Goal: Task Accomplishment & Management: Use online tool/utility

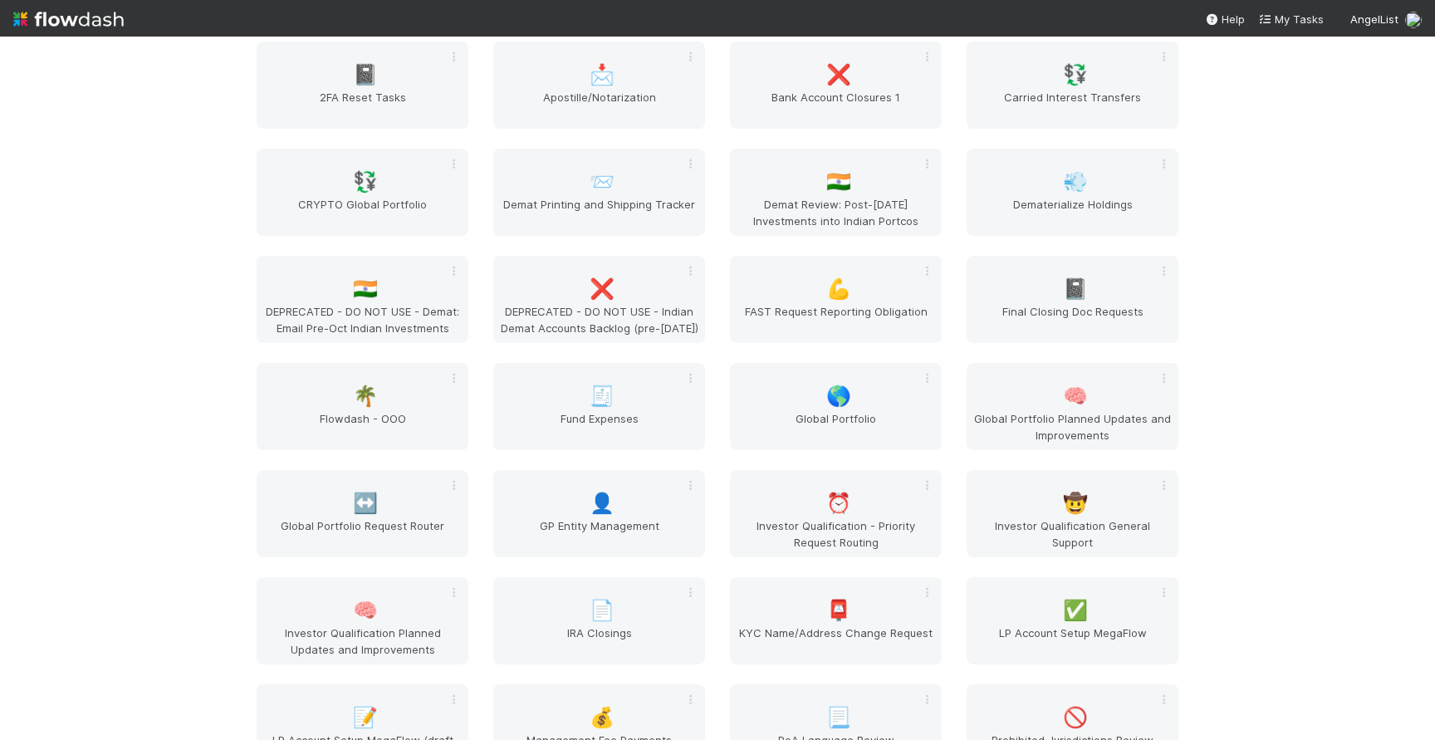
scroll to position [2091, 0]
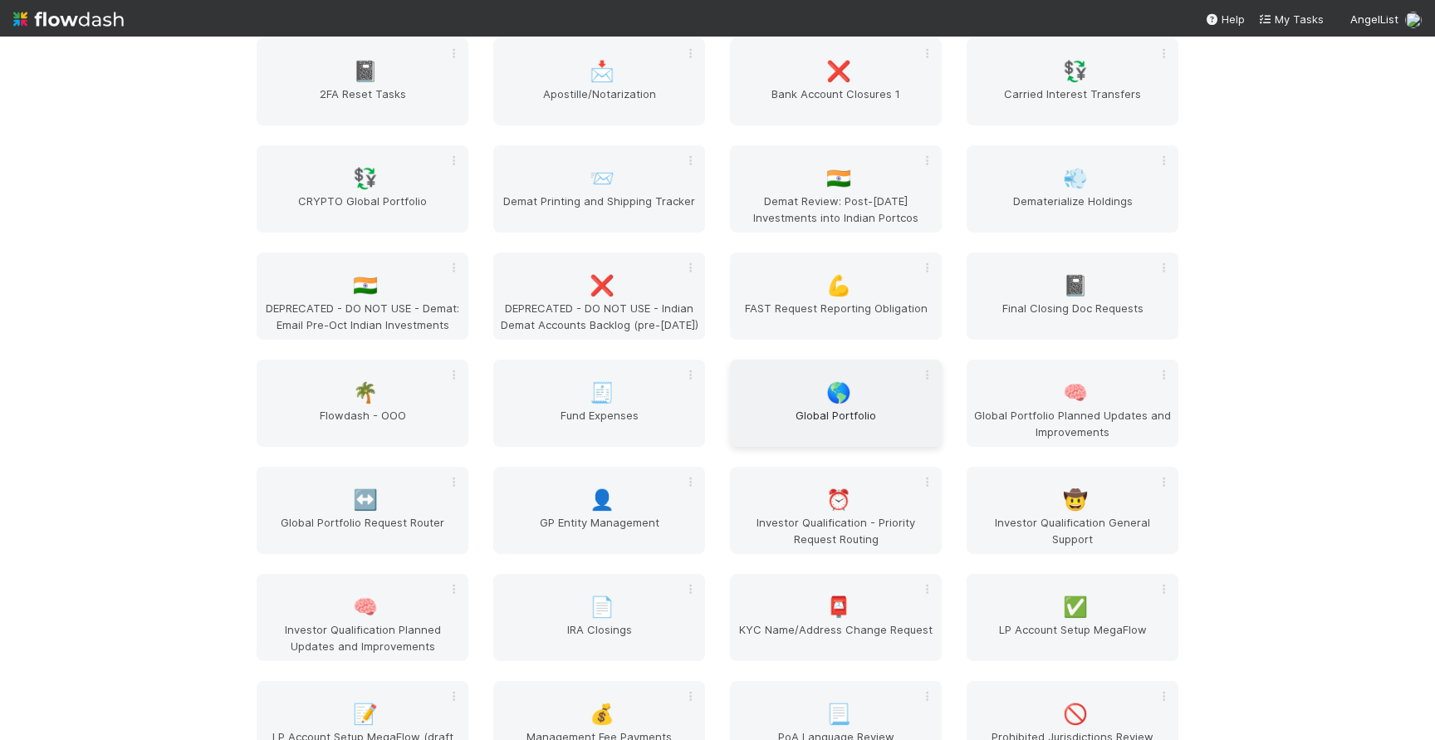
click at [839, 378] on div "🌎 Global Portfolio" at bounding box center [836, 403] width 212 height 87
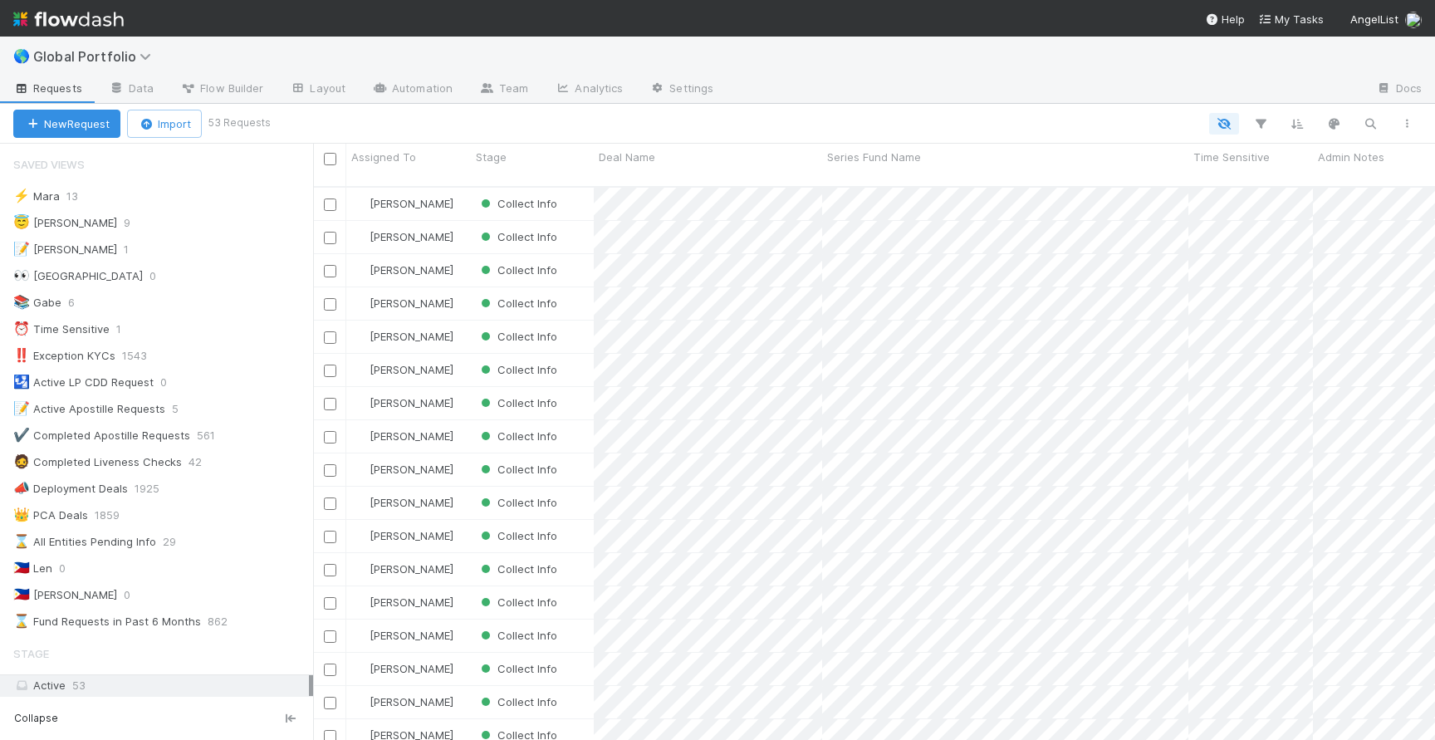
scroll to position [566, 1122]
click at [240, 223] on div "😇 Jeremy 9" at bounding box center [163, 223] width 300 height 21
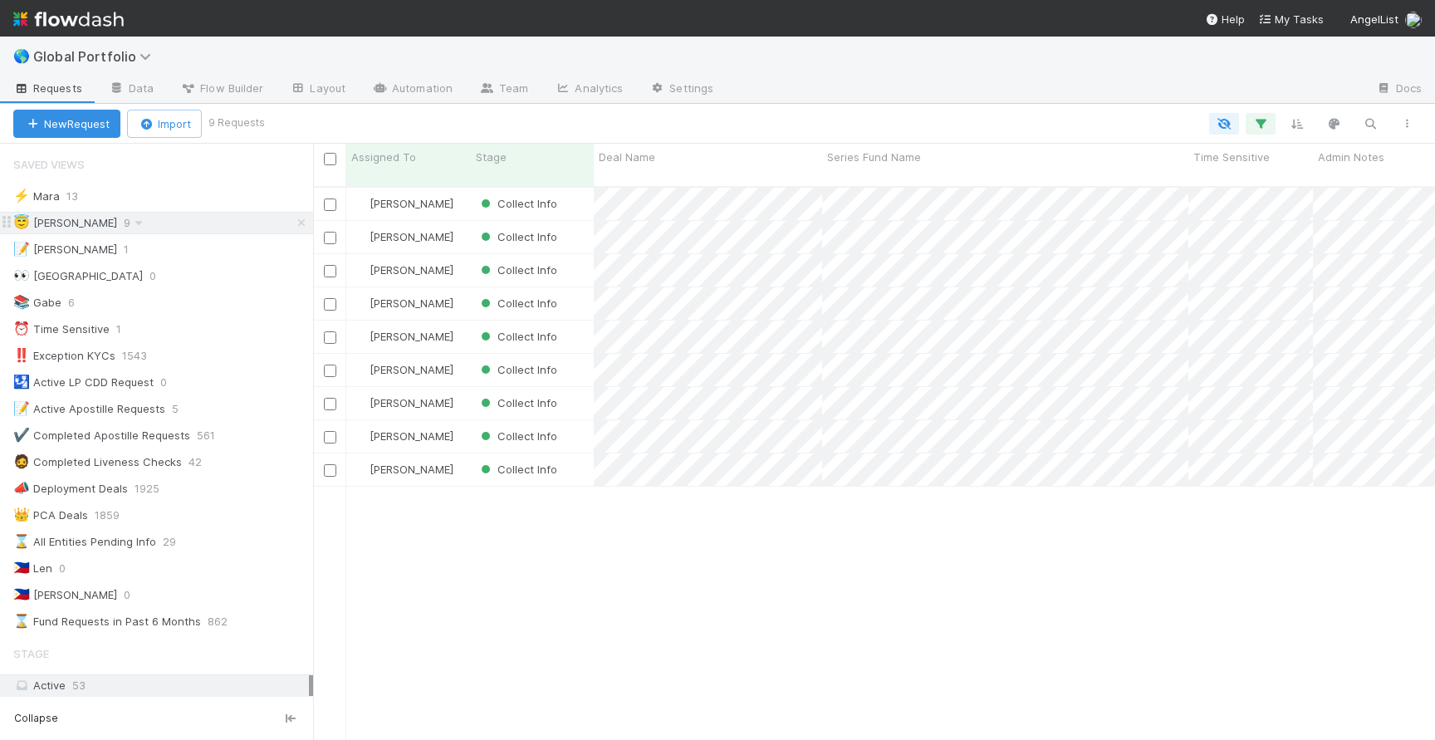
scroll to position [566, 1122]
click at [592, 229] on div "Collect Info" at bounding box center [532, 237] width 123 height 32
click at [588, 257] on div "Collect Info" at bounding box center [532, 270] width 123 height 32
click at [585, 288] on div "Collect Info" at bounding box center [532, 303] width 123 height 32
click at [586, 333] on div "Collect Info" at bounding box center [532, 337] width 123 height 32
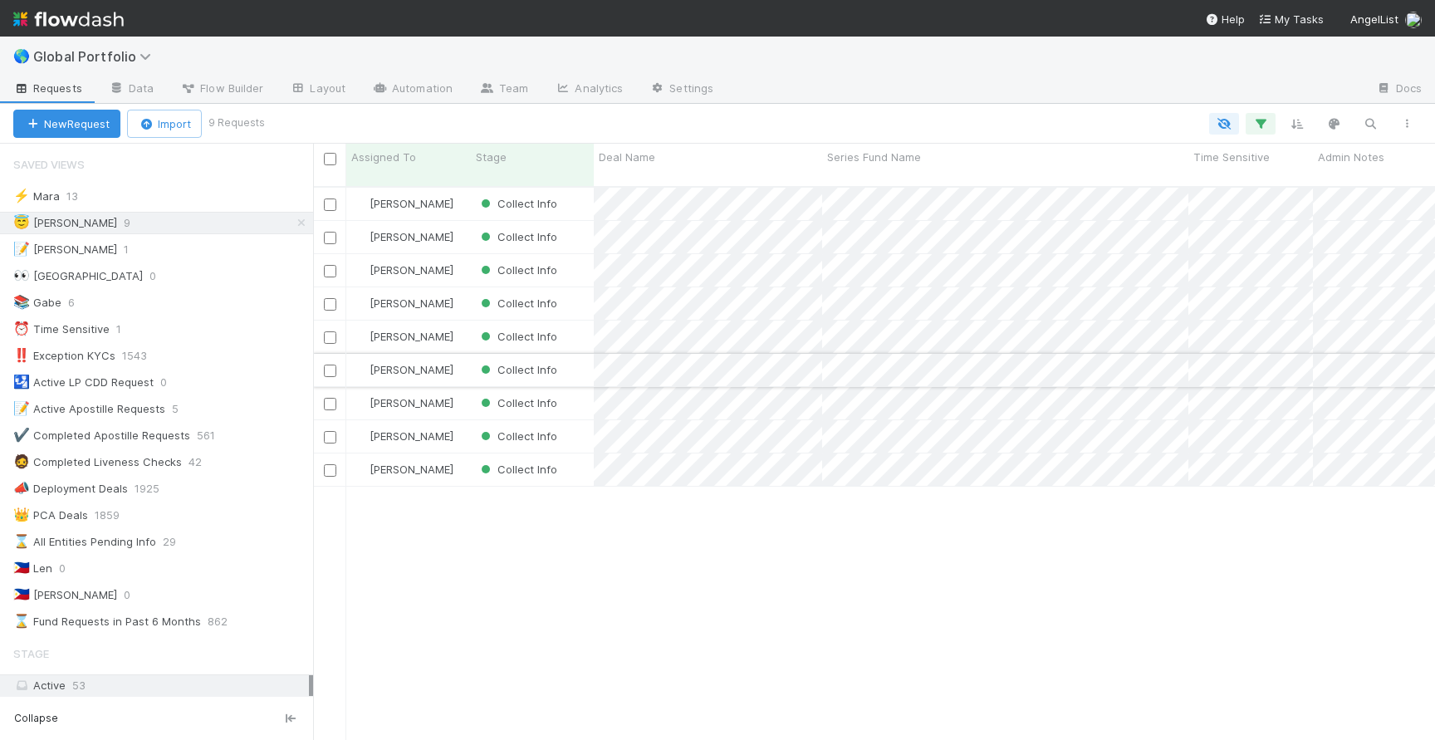
click at [586, 362] on div "Collect Info" at bounding box center [532, 370] width 123 height 32
click at [585, 387] on div "Collect Info" at bounding box center [532, 403] width 123 height 32
click at [583, 428] on div "Collect Info" at bounding box center [532, 436] width 123 height 32
click at [583, 456] on div "Collect Info" at bounding box center [532, 469] width 123 height 32
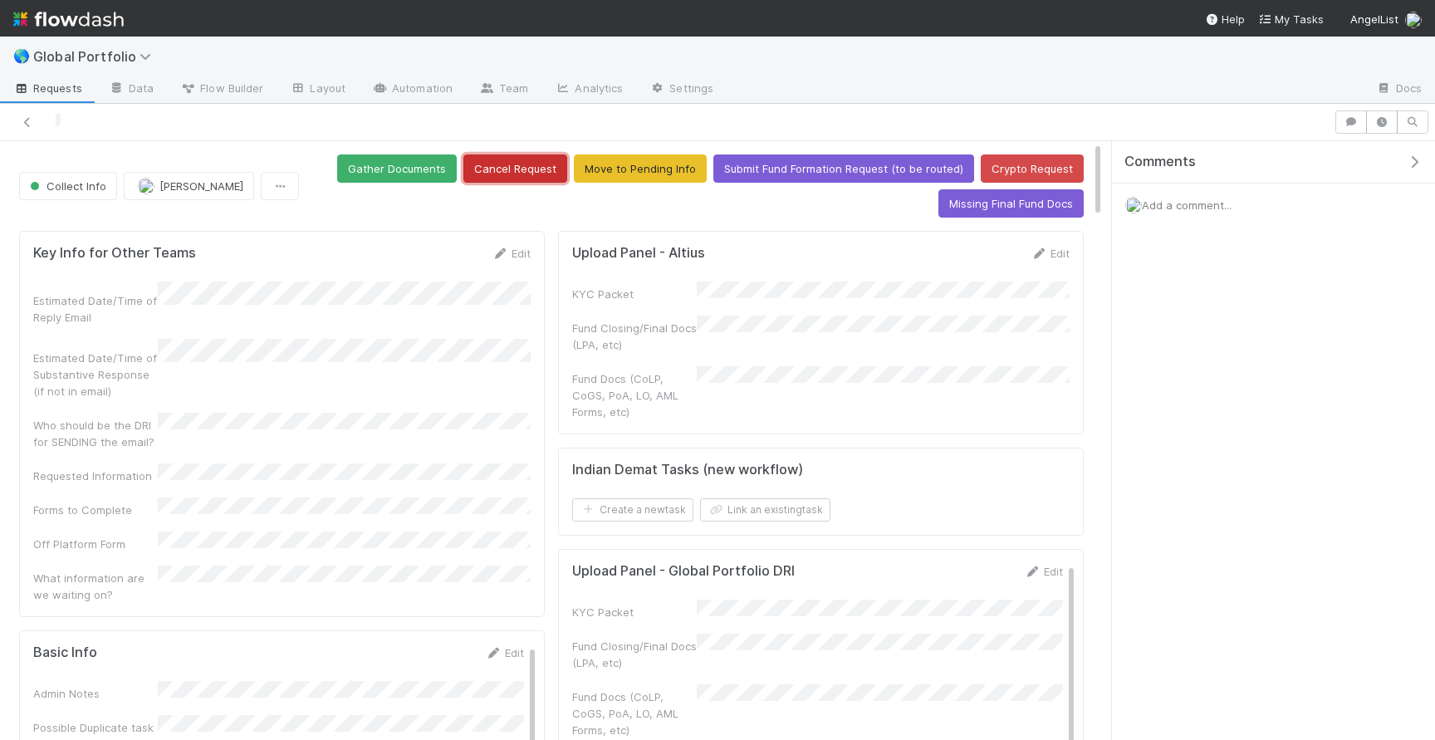
click at [533, 172] on button "Cancel Request" at bounding box center [515, 168] width 104 height 28
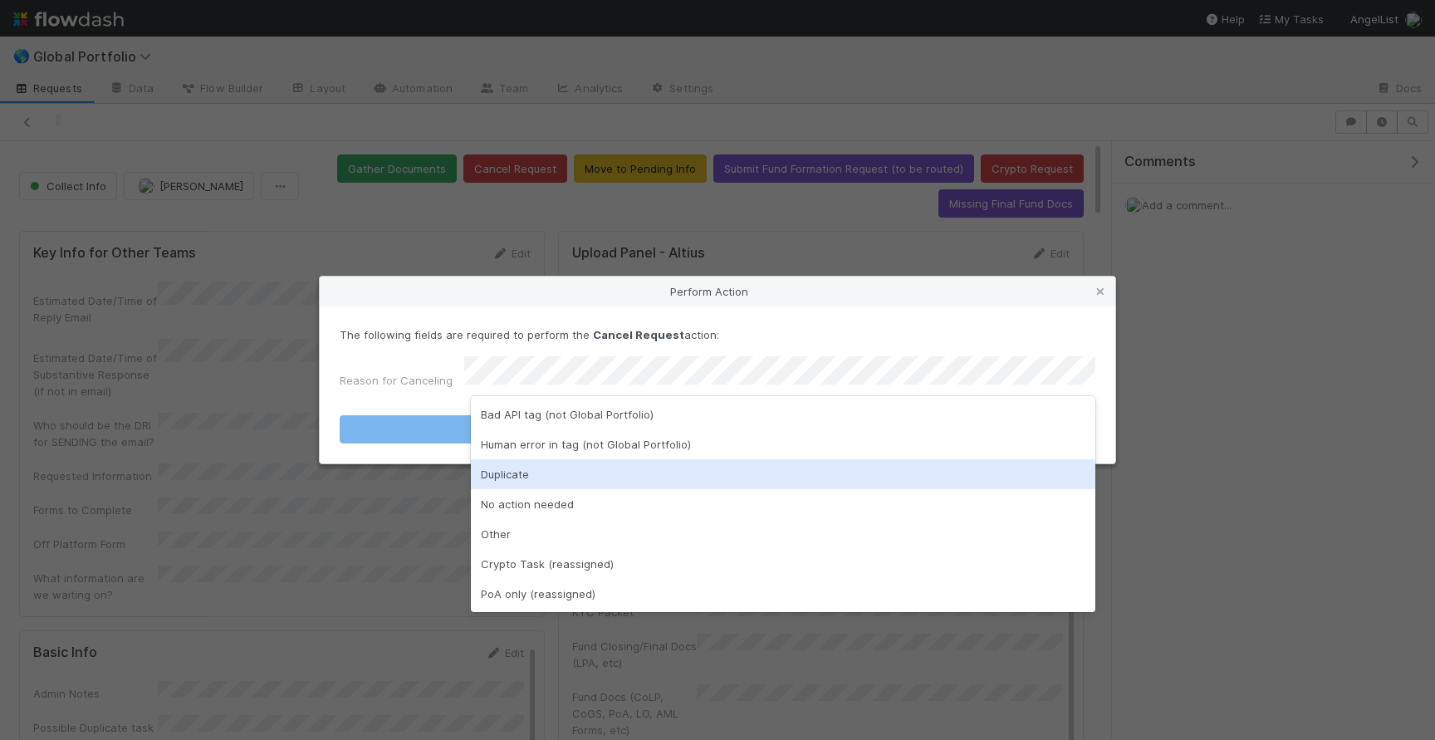
click at [619, 472] on div "Duplicate" at bounding box center [783, 474] width 624 height 30
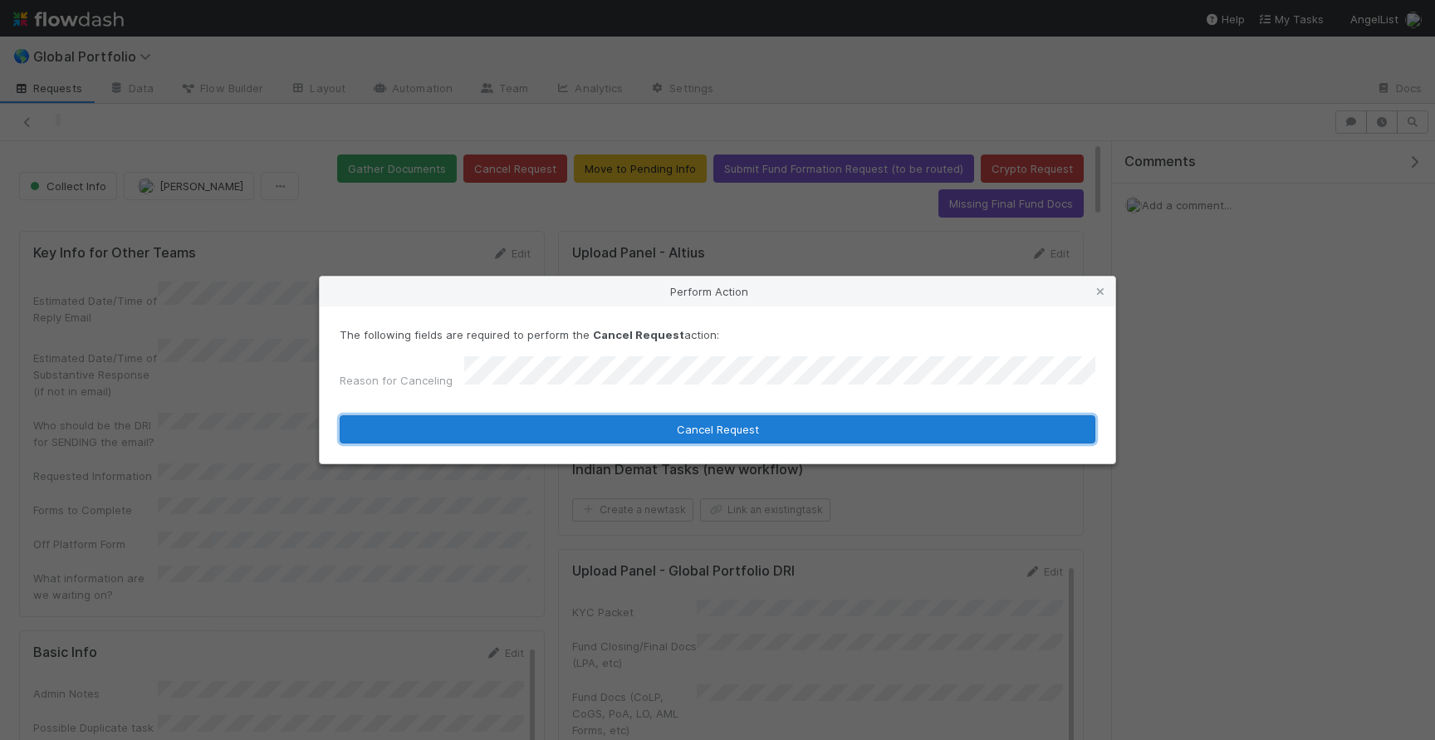
click at [688, 427] on button "Cancel Request" at bounding box center [718, 429] width 756 height 28
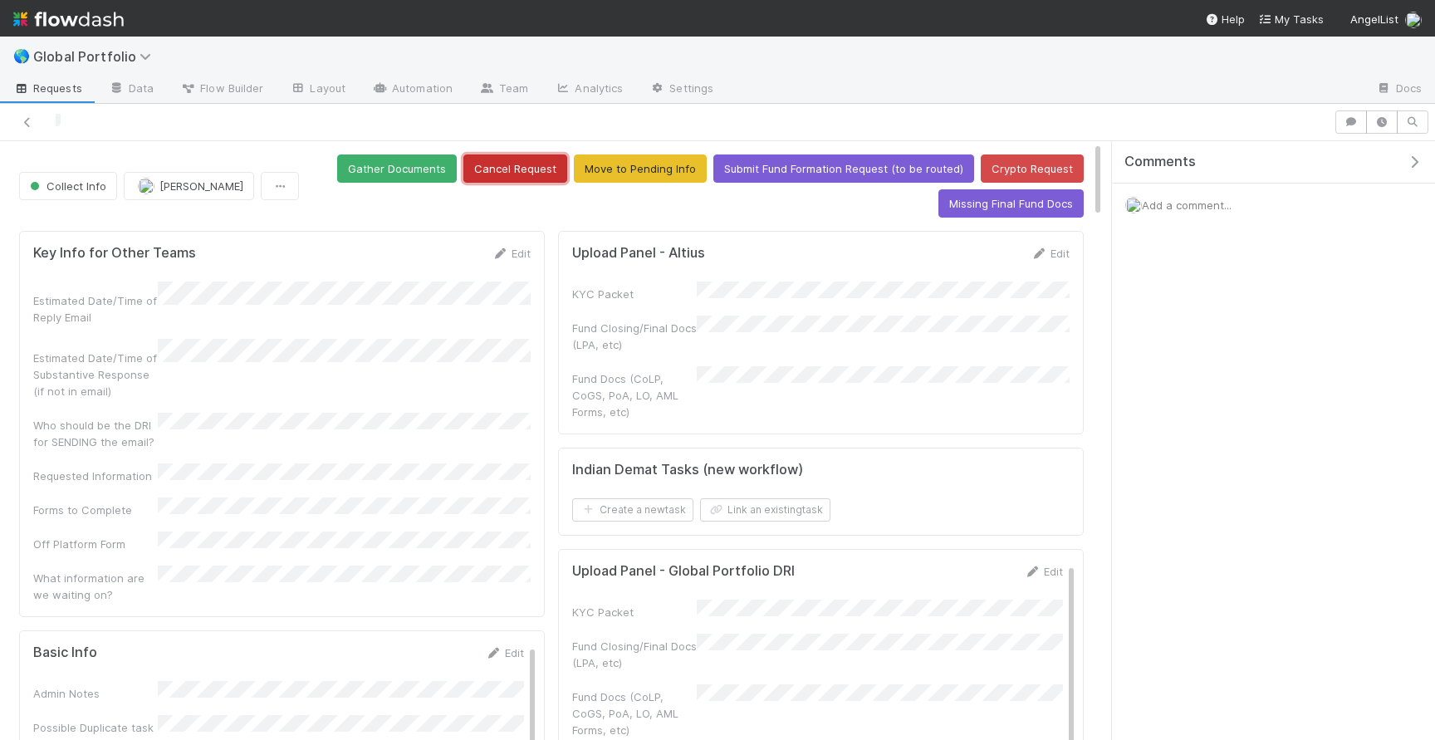
click at [540, 171] on button "Cancel Request" at bounding box center [515, 168] width 104 height 28
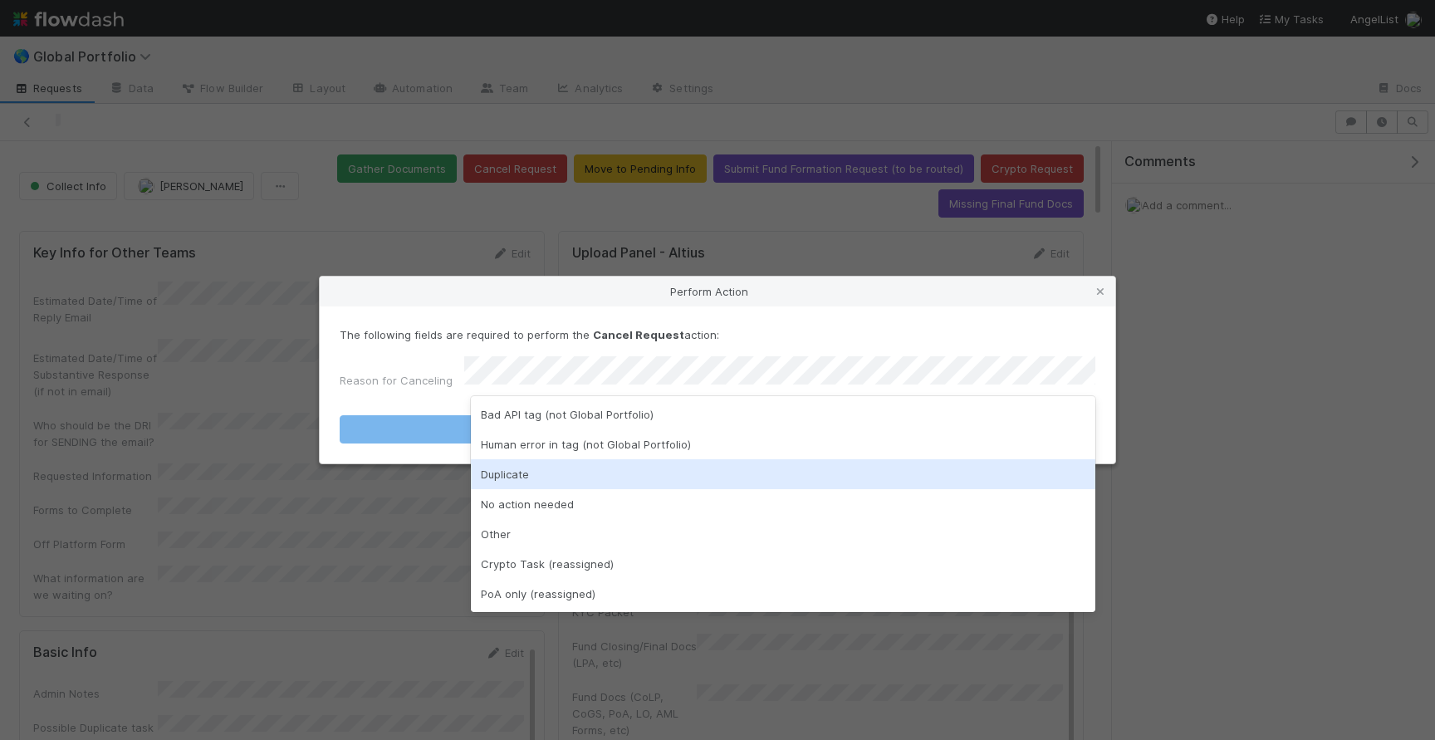
drag, startPoint x: 618, startPoint y: 458, endPoint x: 604, endPoint y: 474, distance: 21.8
click at [604, 475] on div "Bad API tag (not Global Portfolio) Human error in tag (not Global Portfolio) Du…" at bounding box center [783, 504] width 624 height 216
click at [604, 474] on div "Duplicate" at bounding box center [783, 474] width 624 height 30
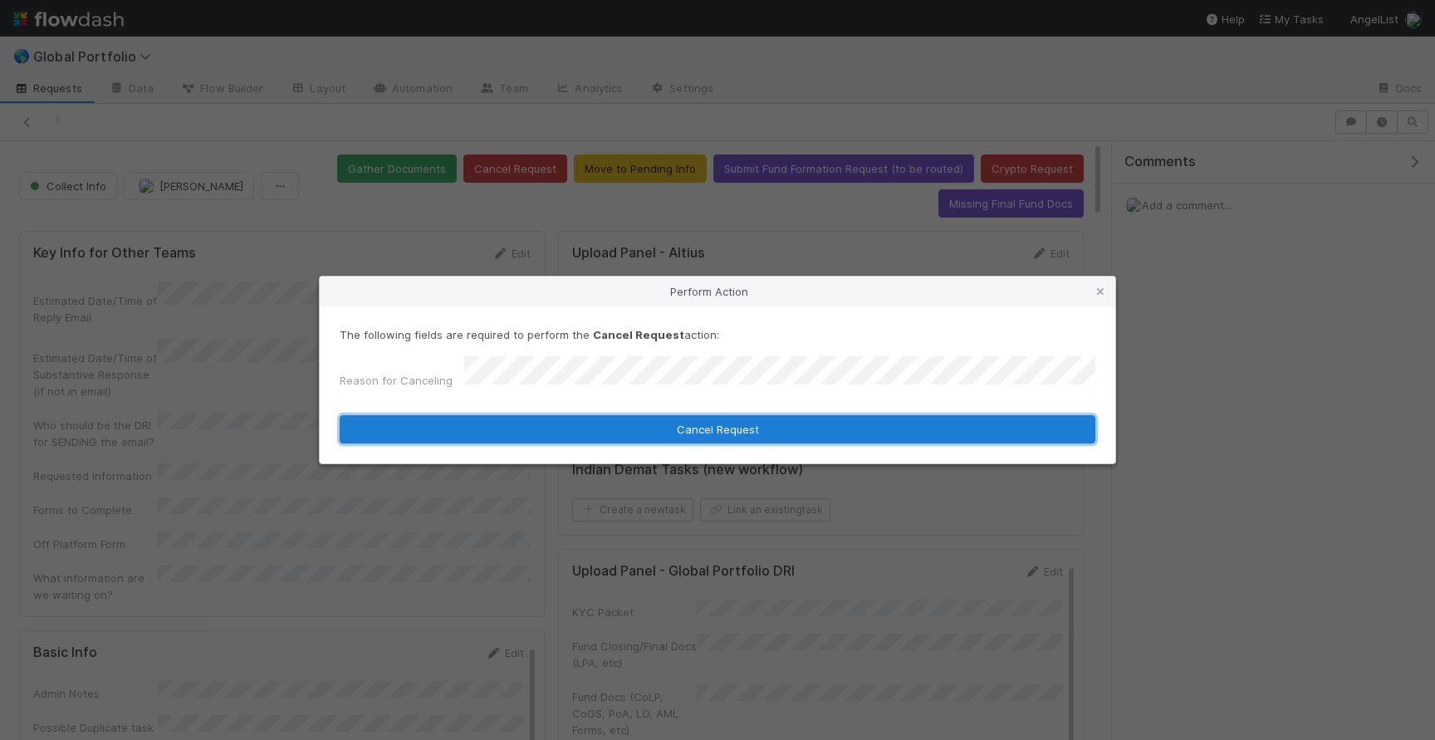
click at [668, 429] on button "Cancel Request" at bounding box center [718, 429] width 756 height 28
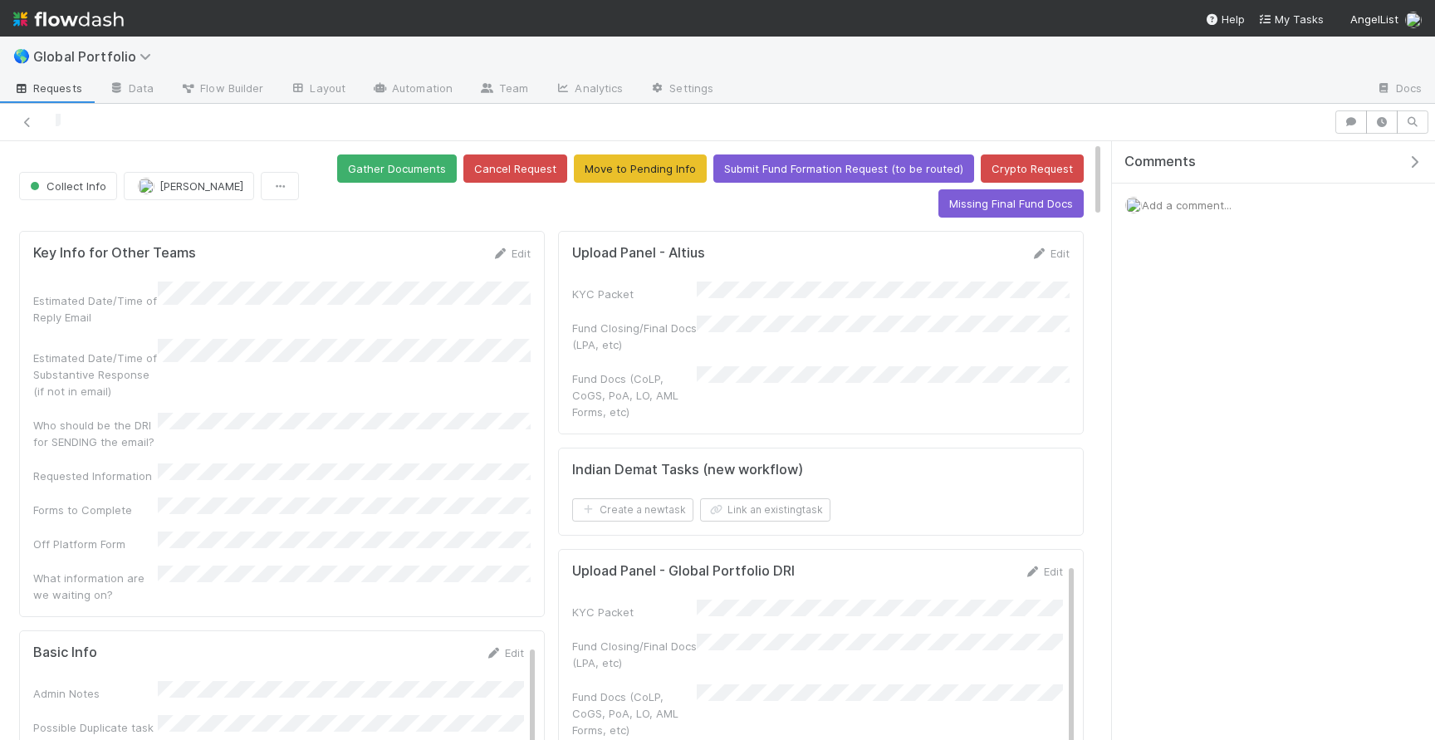
click at [533, 165] on button "Cancel Request" at bounding box center [515, 168] width 104 height 28
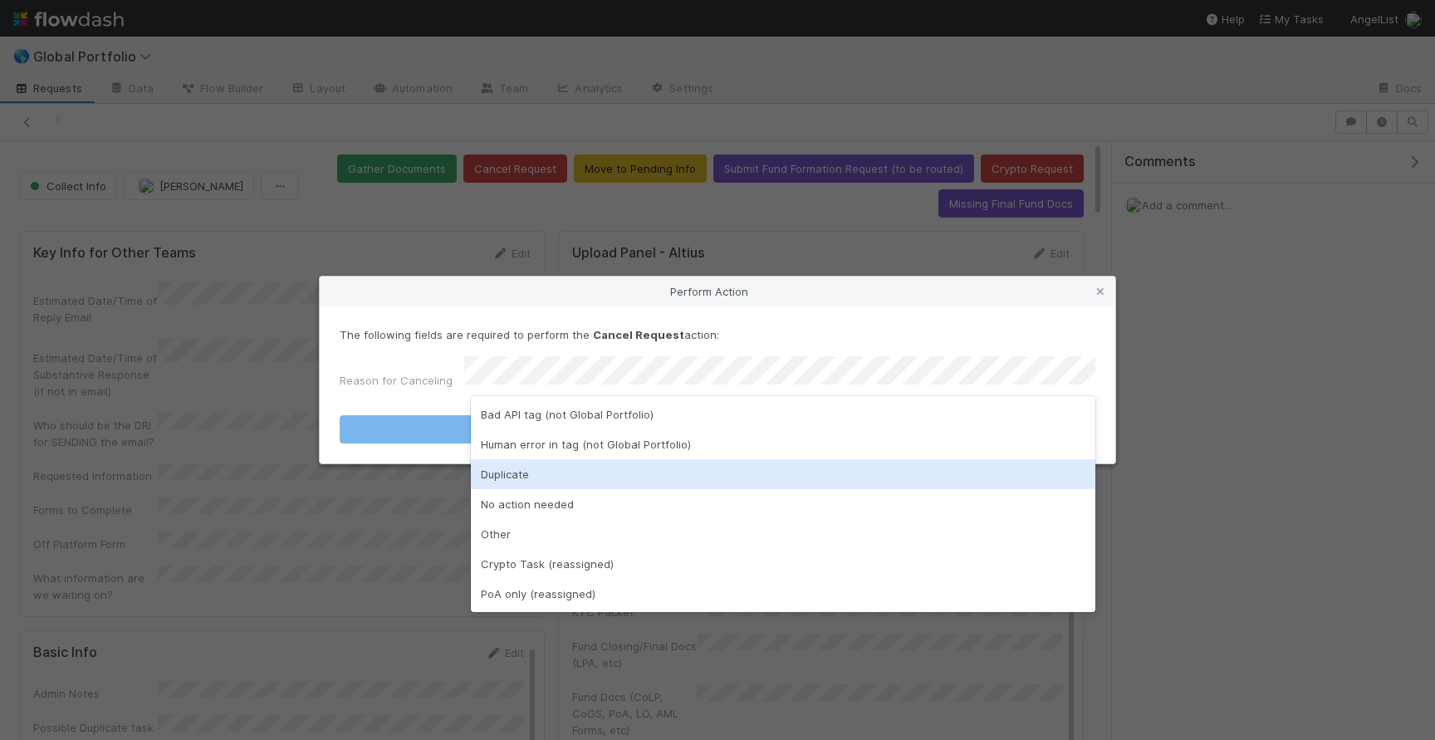
click at [621, 473] on div "Duplicate" at bounding box center [783, 474] width 624 height 30
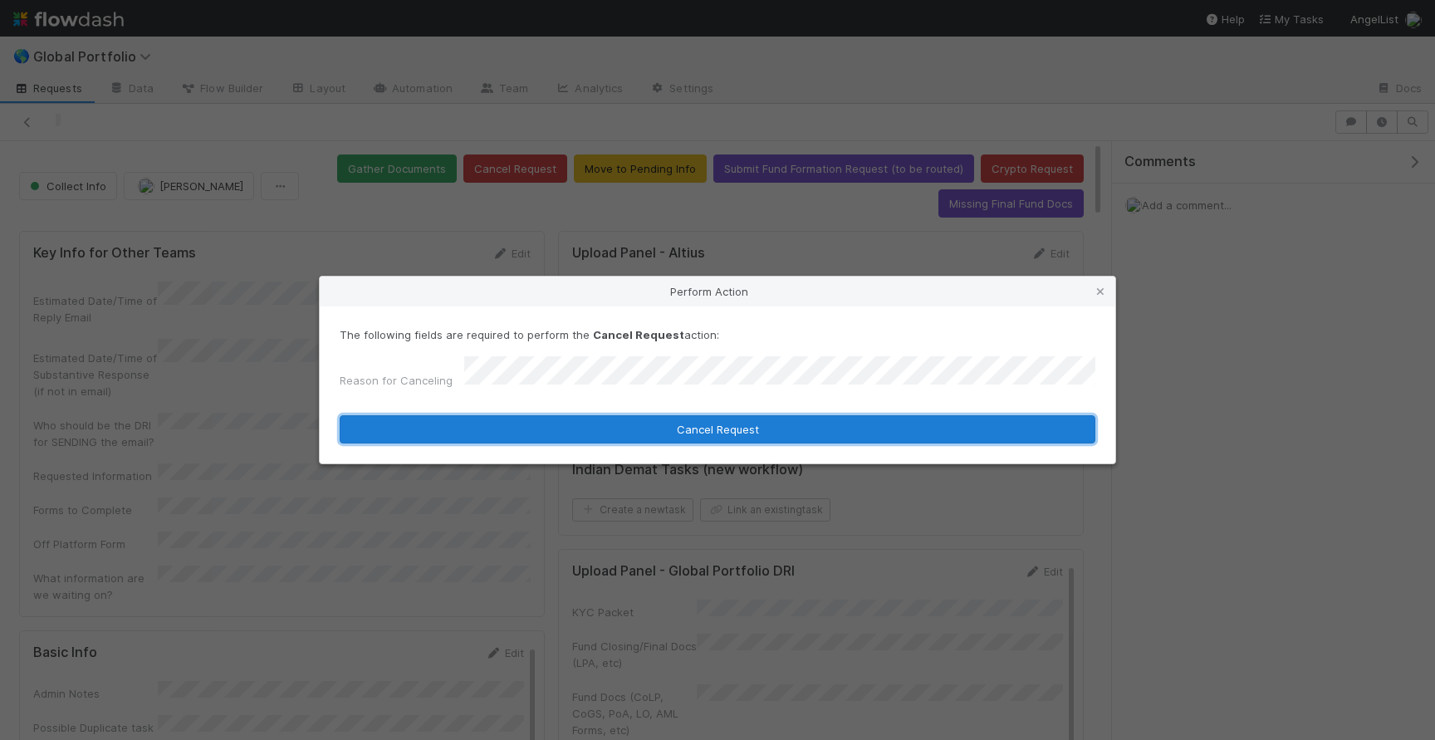
click at [692, 420] on button "Cancel Request" at bounding box center [718, 429] width 756 height 28
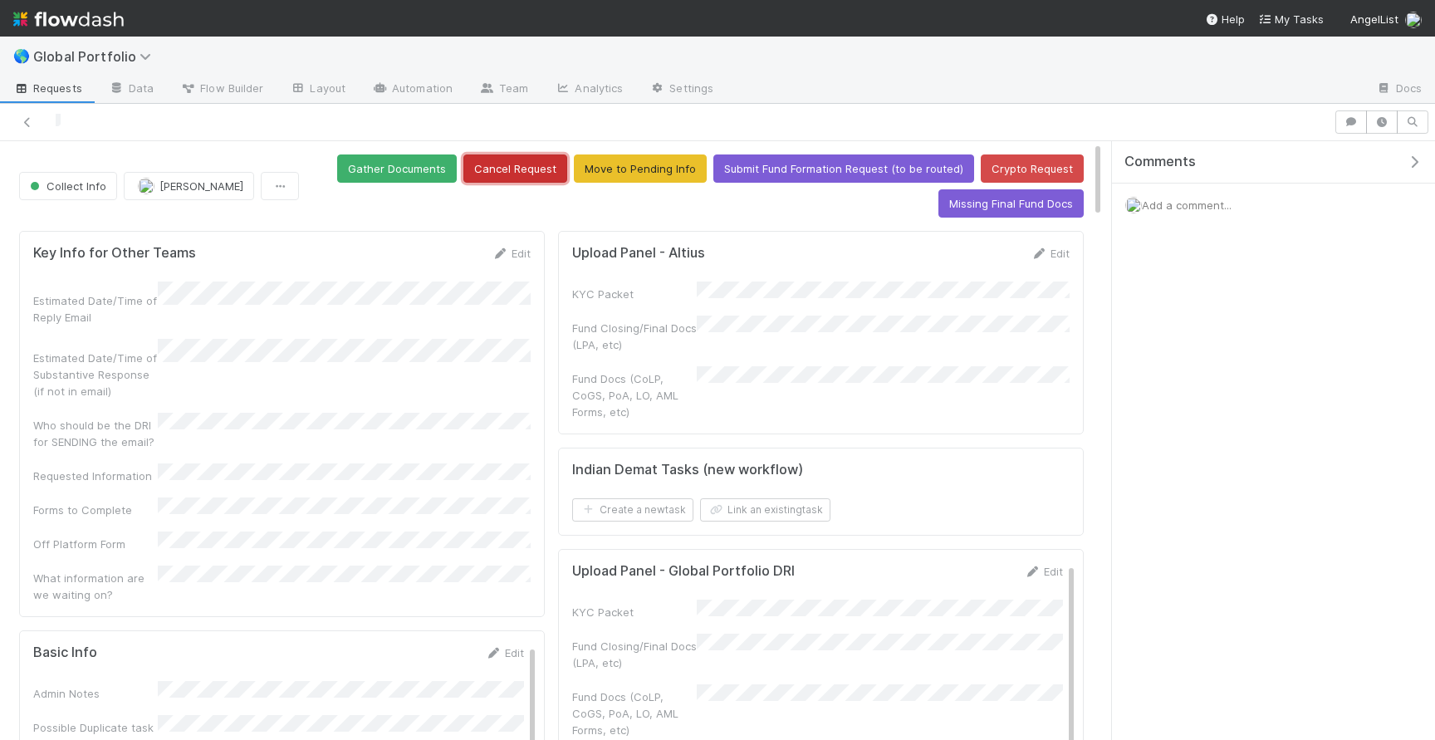
click at [545, 181] on button "Cancel Request" at bounding box center [515, 168] width 104 height 28
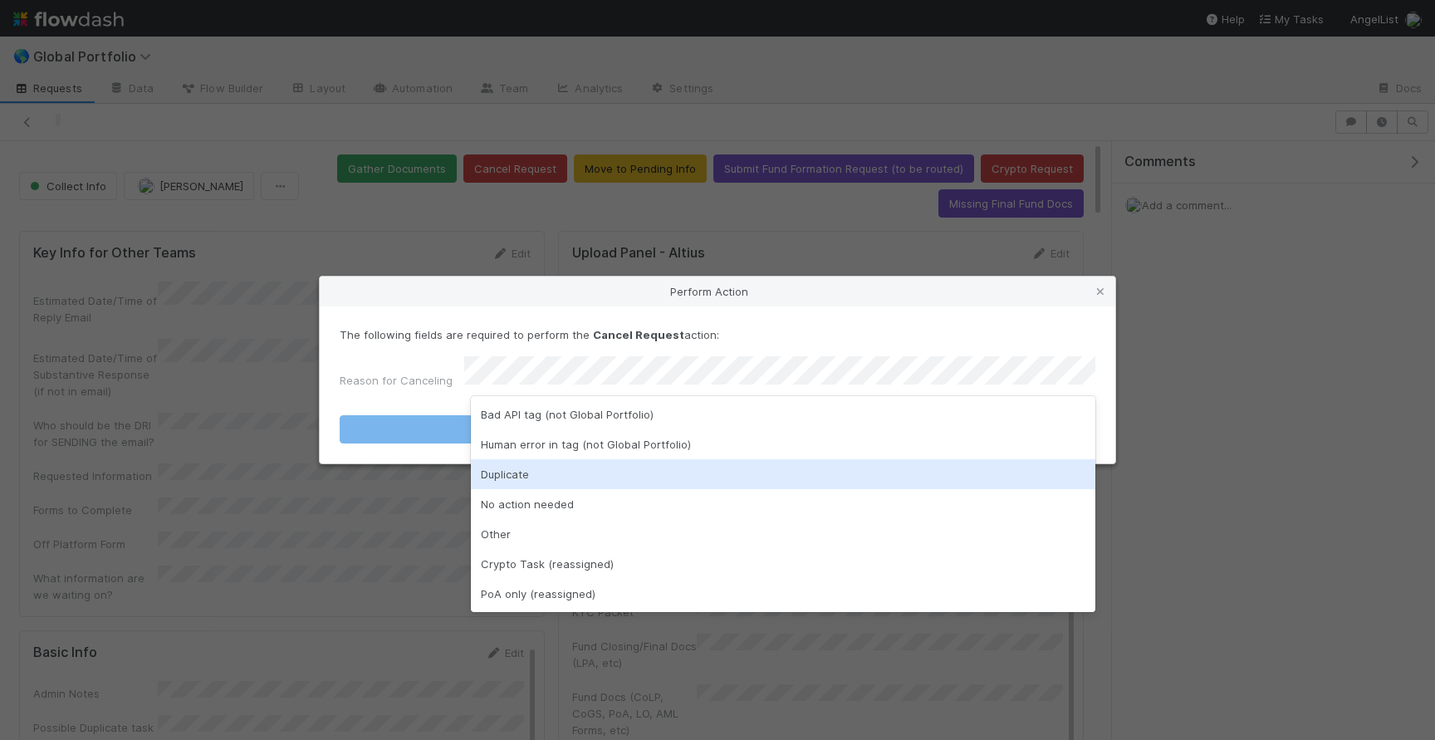
click at [519, 471] on div "Duplicate" at bounding box center [783, 474] width 624 height 30
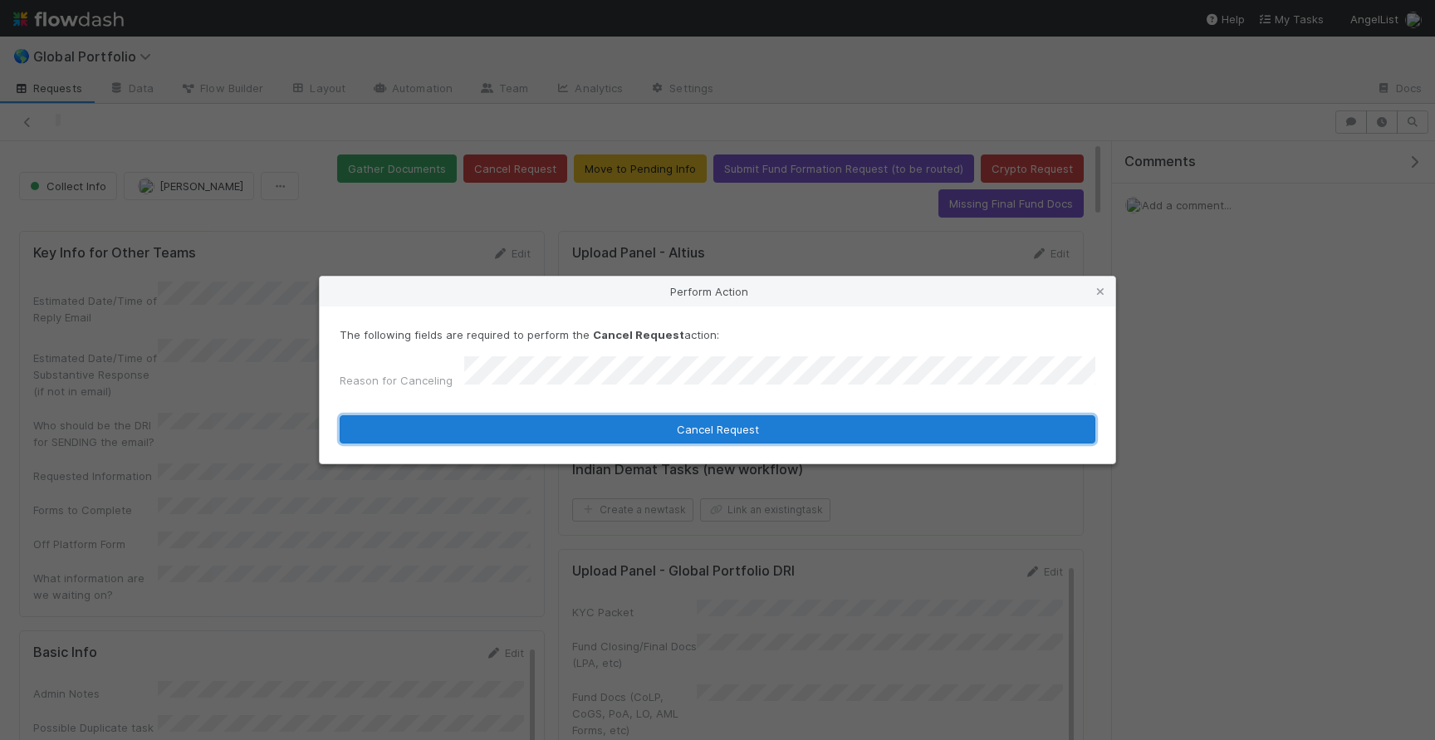
click at [596, 415] on button "Cancel Request" at bounding box center [718, 429] width 756 height 28
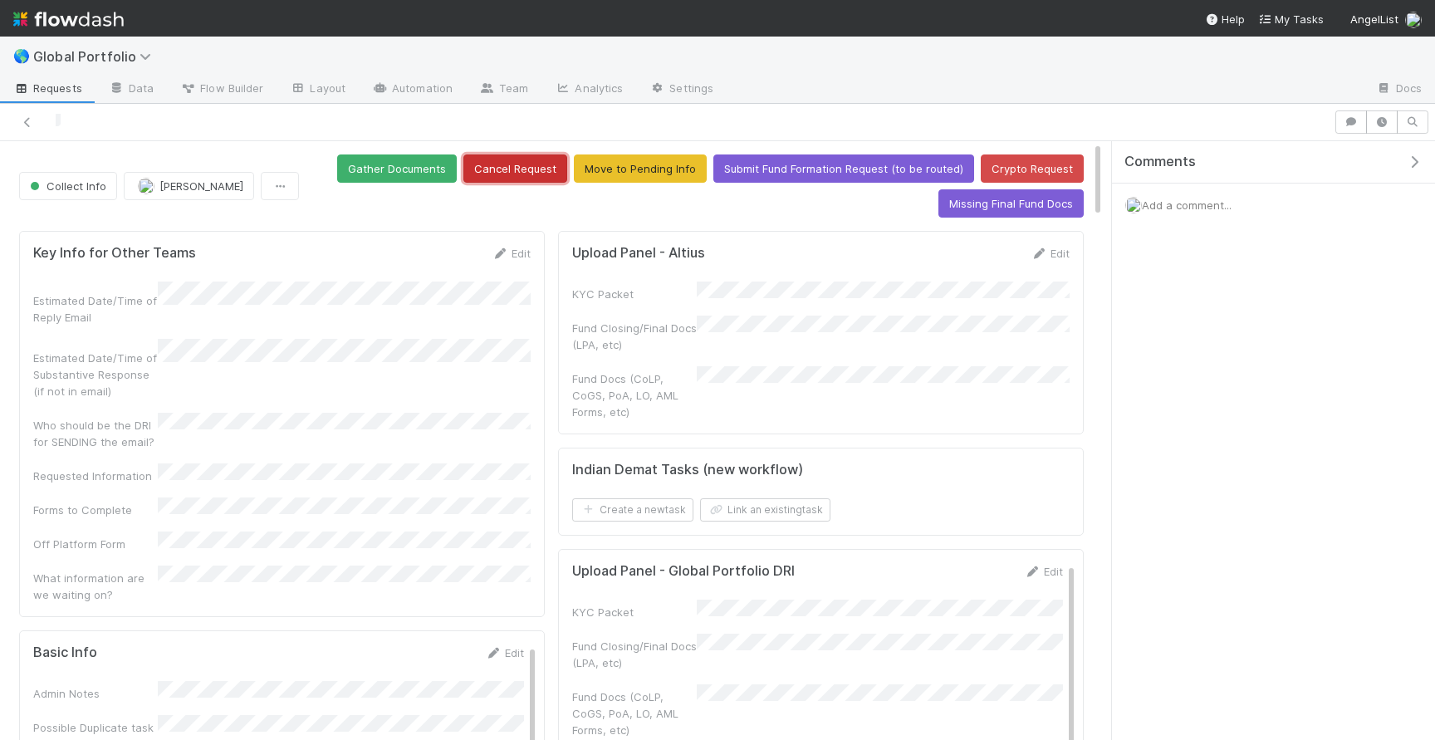
click at [522, 174] on button "Cancel Request" at bounding box center [515, 168] width 104 height 28
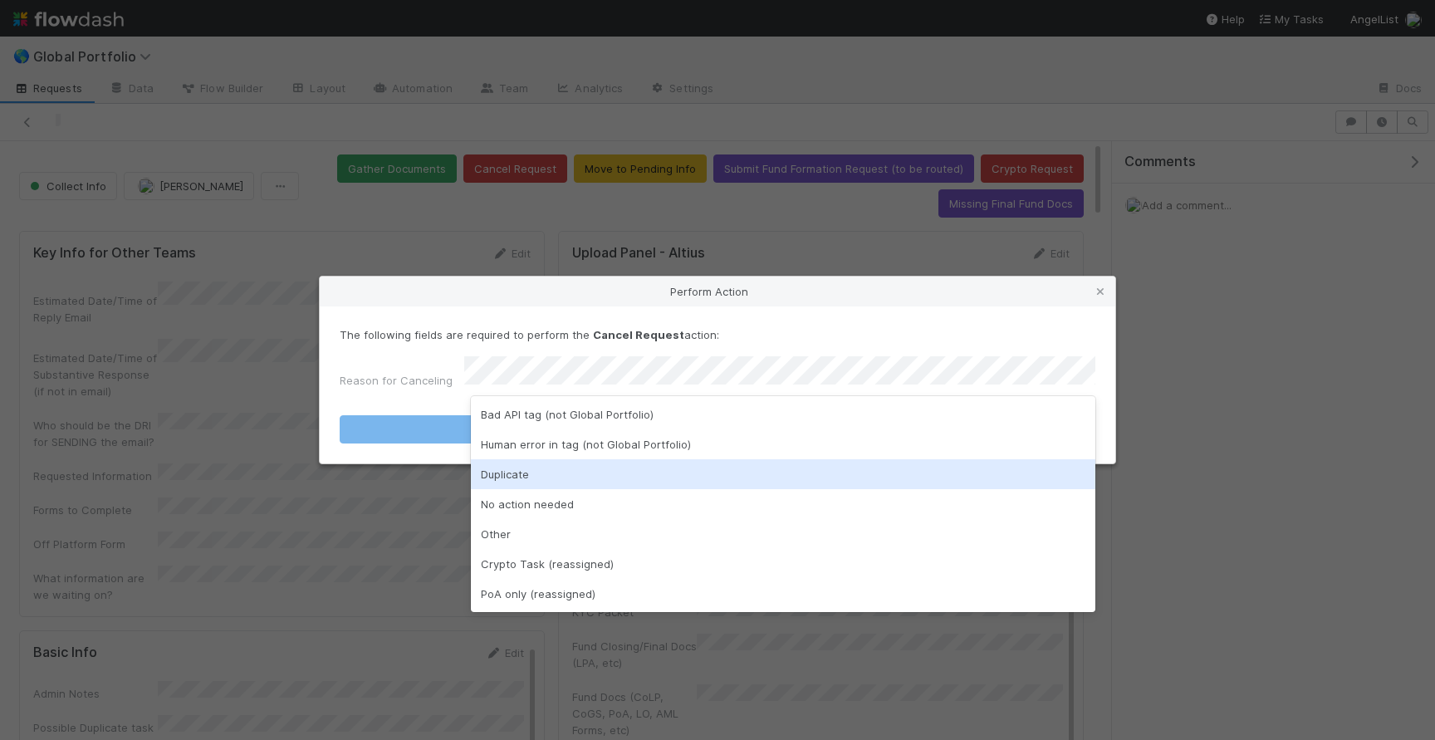
click at [555, 479] on div "Duplicate" at bounding box center [783, 474] width 624 height 30
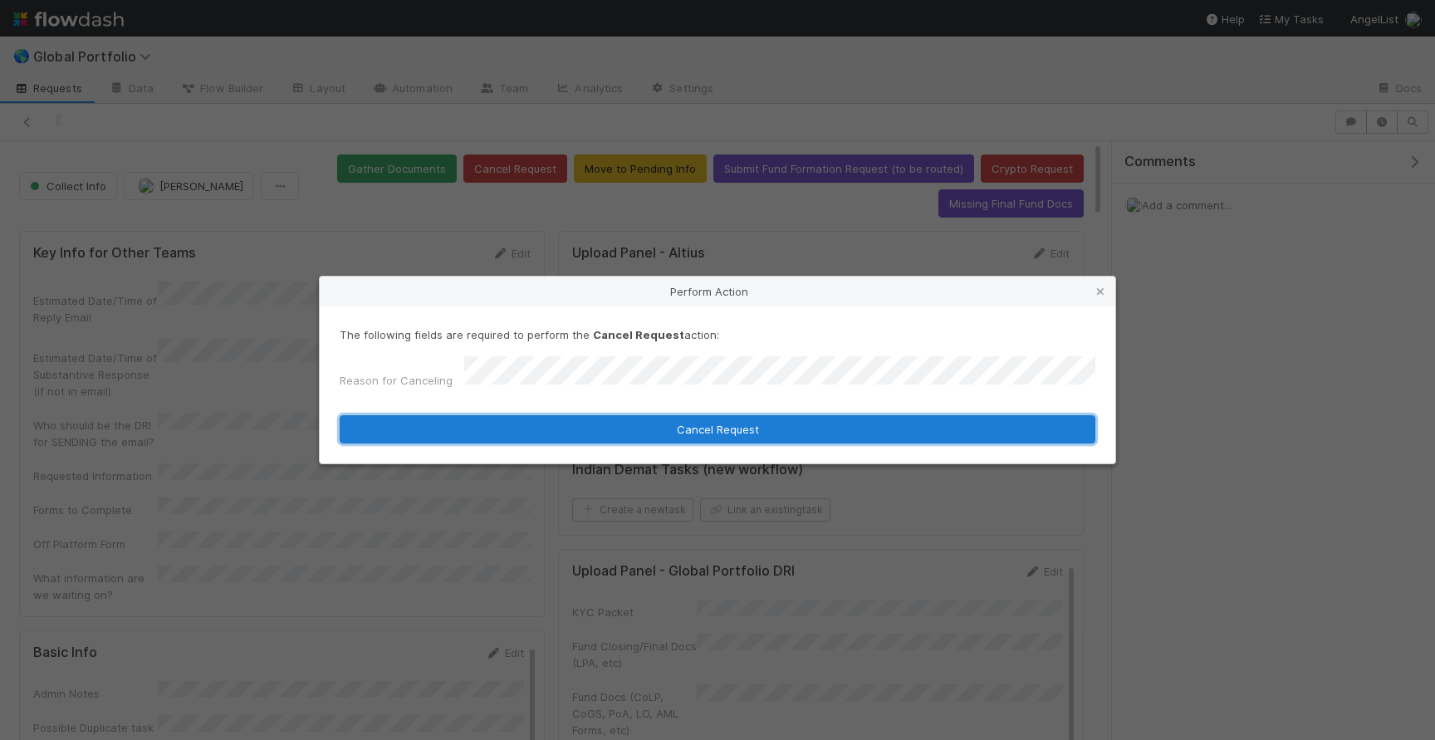
click at [638, 427] on button "Cancel Request" at bounding box center [718, 429] width 756 height 28
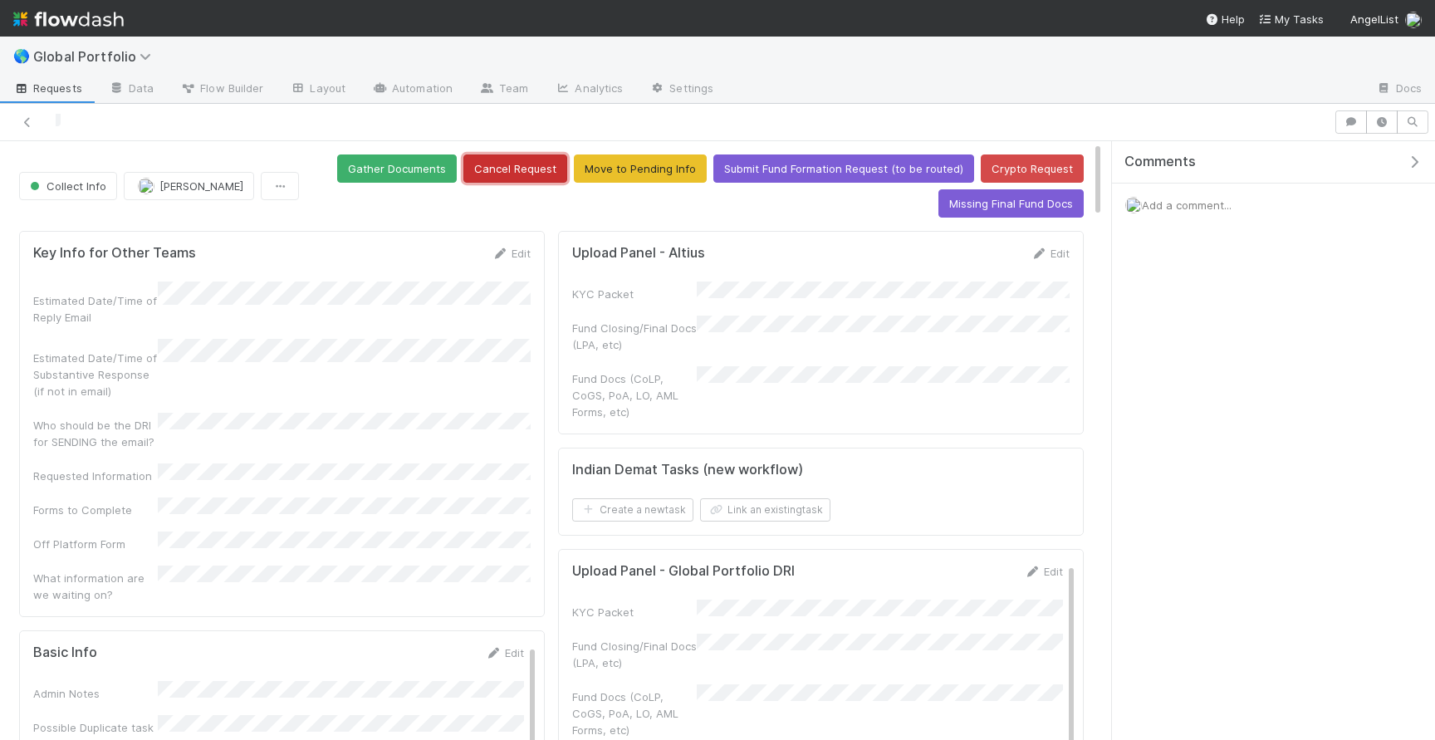
click at [545, 166] on button "Cancel Request" at bounding box center [515, 168] width 104 height 28
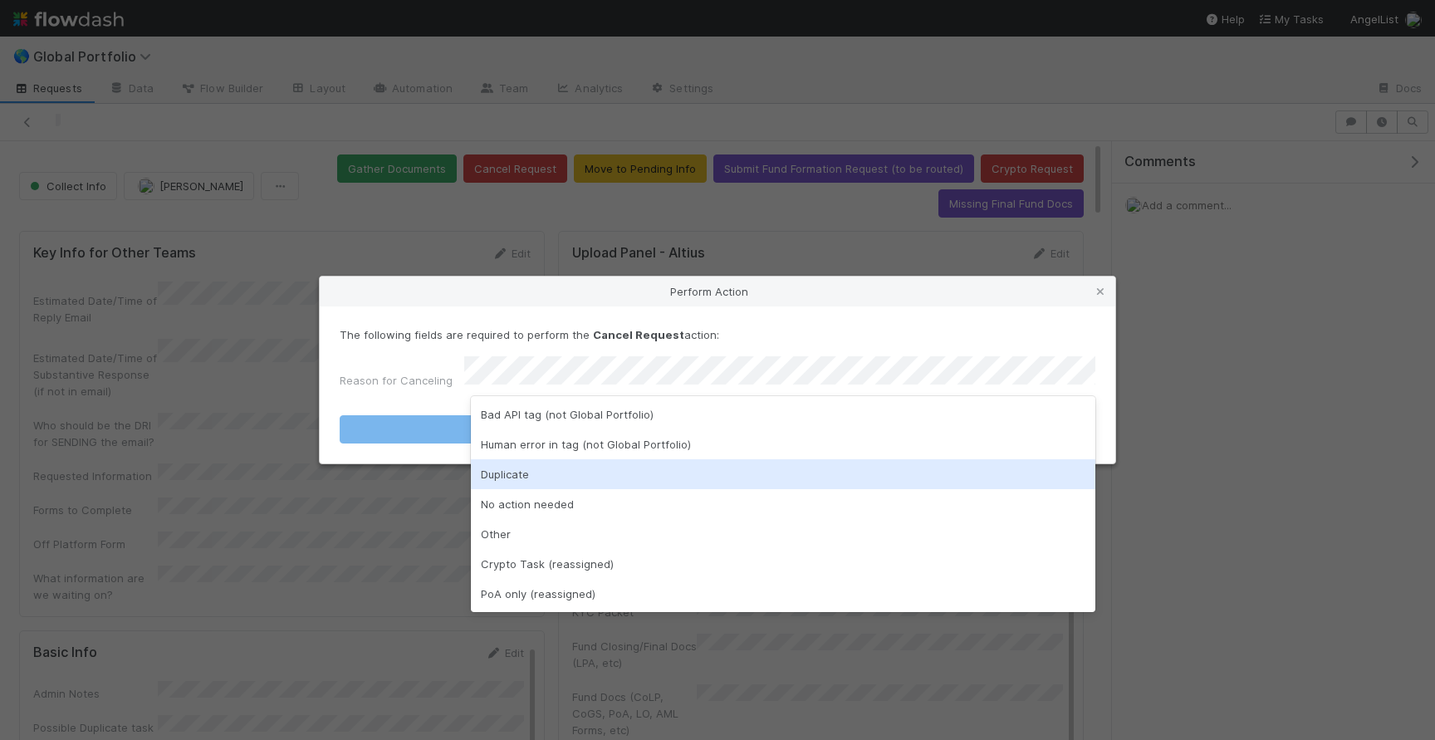
click at [636, 462] on div "Duplicate" at bounding box center [783, 474] width 624 height 30
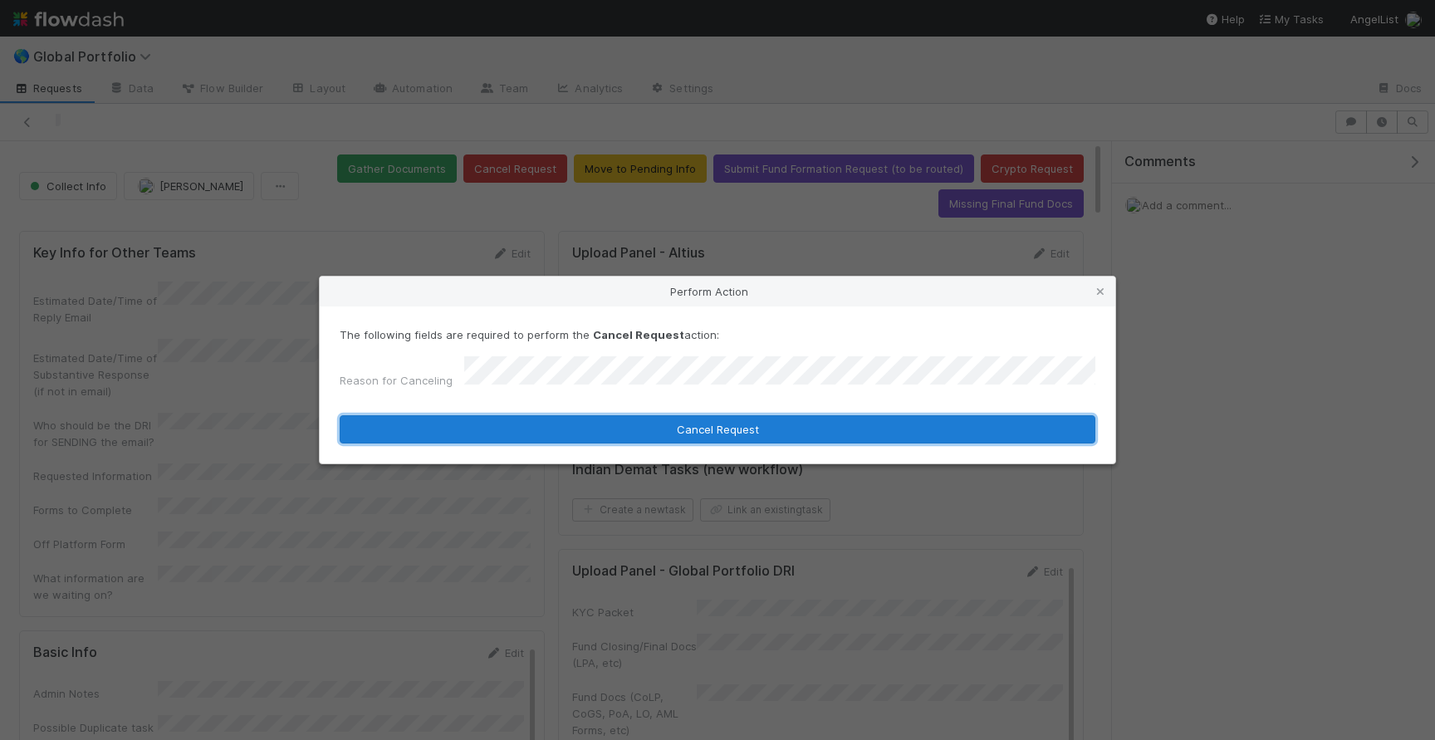
click at [686, 425] on button "Cancel Request" at bounding box center [718, 429] width 756 height 28
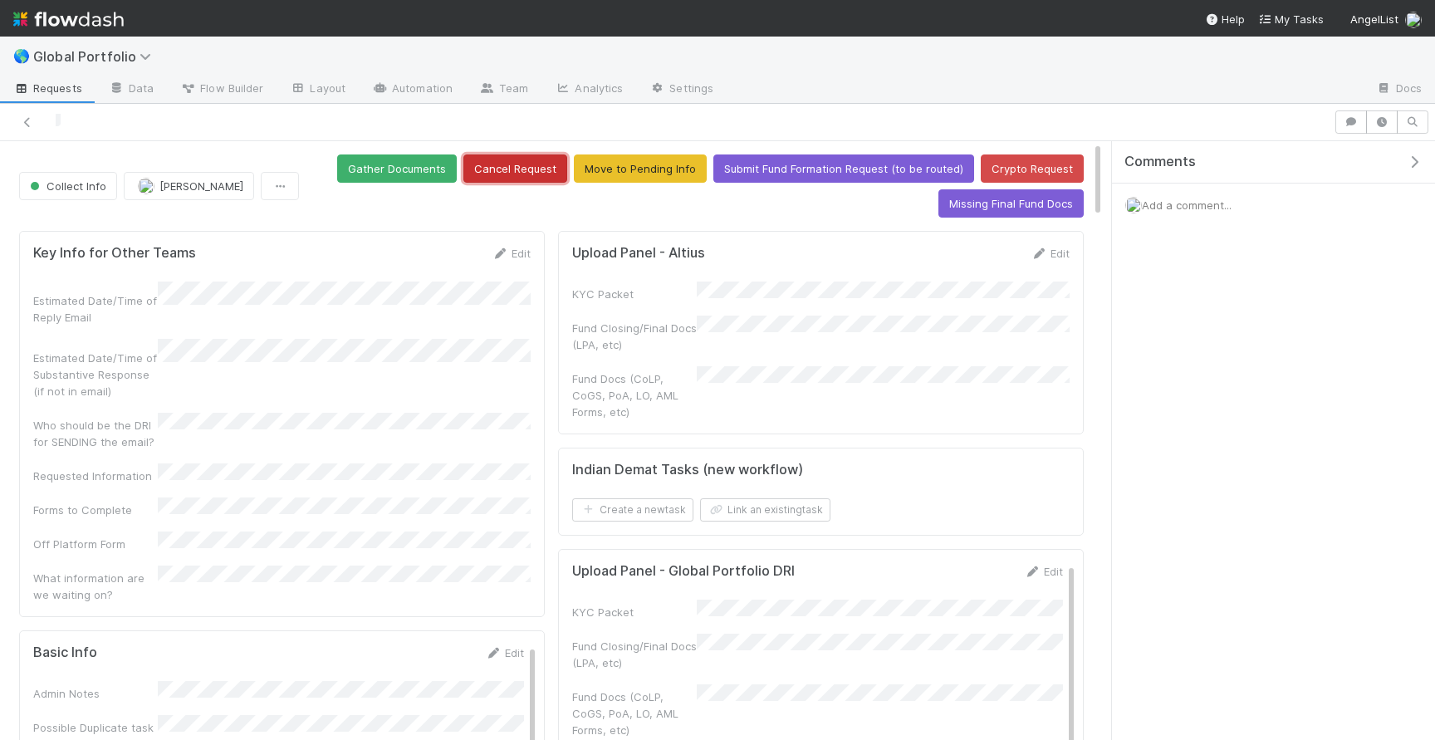
click at [538, 166] on button "Cancel Request" at bounding box center [515, 168] width 104 height 28
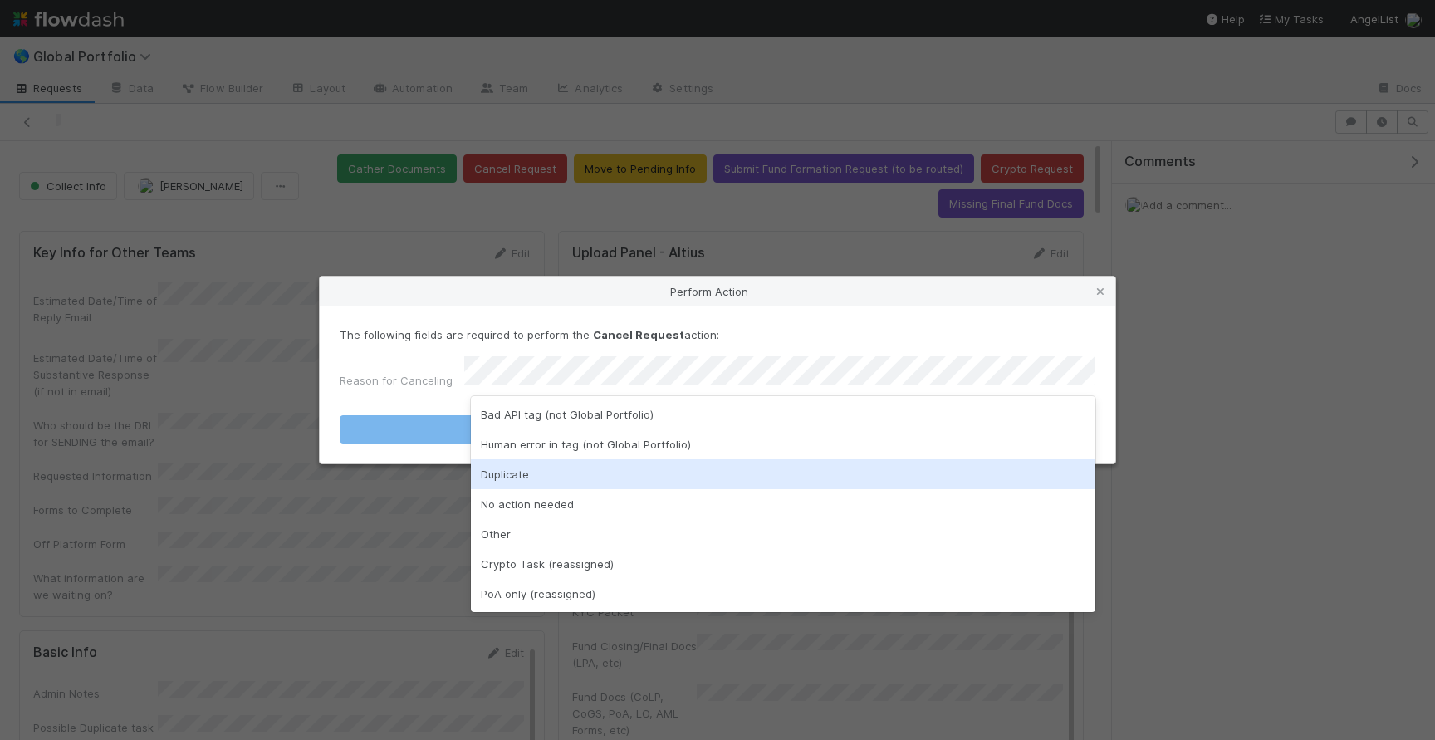
click at [506, 467] on div "Duplicate" at bounding box center [783, 474] width 624 height 30
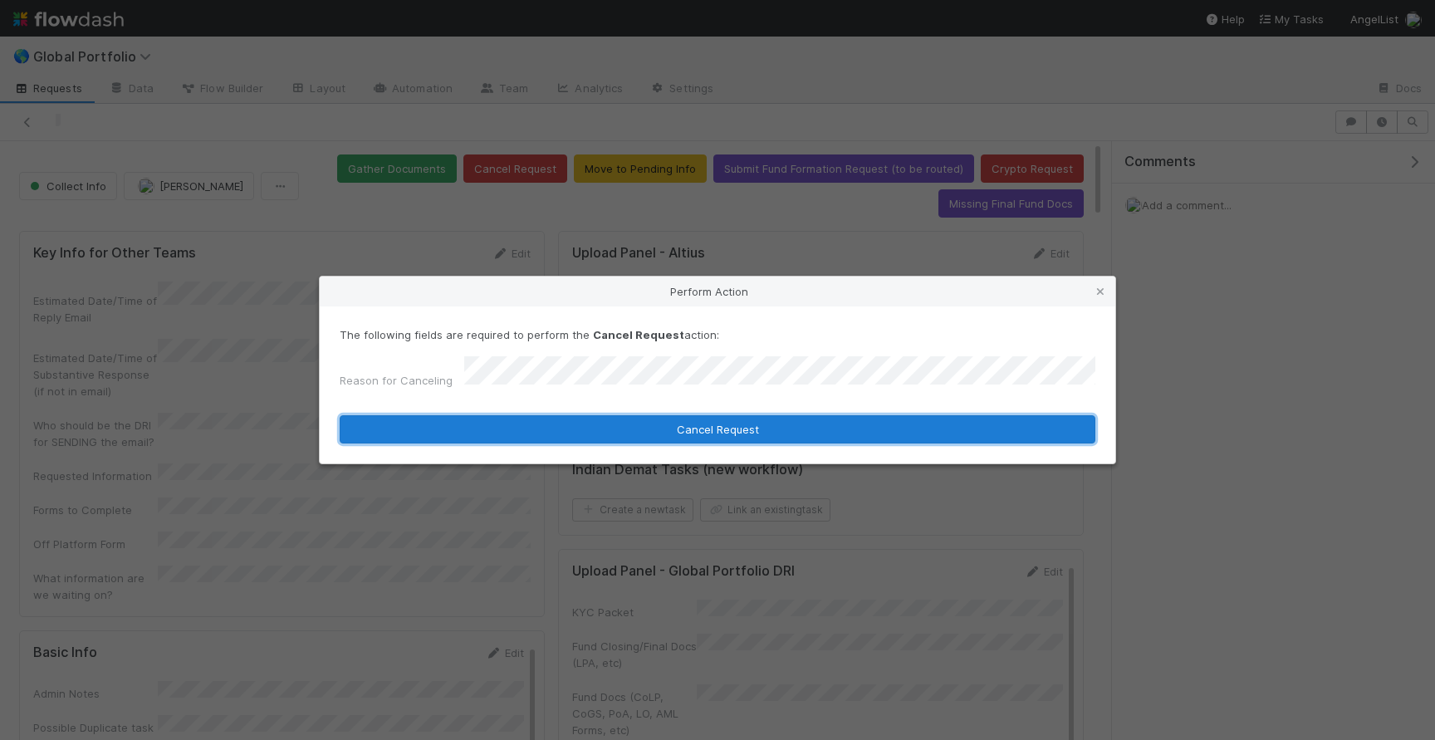
click at [552, 422] on button "Cancel Request" at bounding box center [718, 429] width 756 height 28
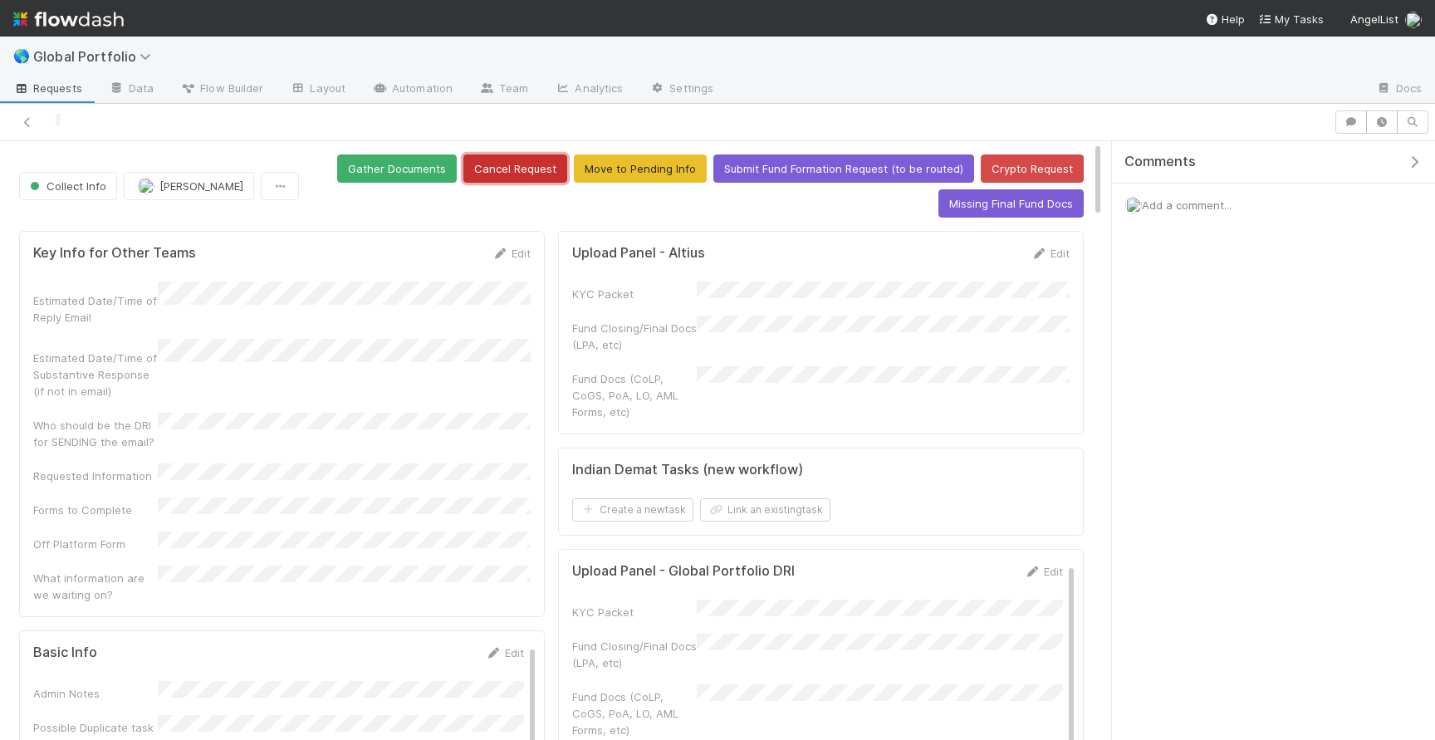
click at [531, 157] on button "Cancel Request" at bounding box center [515, 168] width 104 height 28
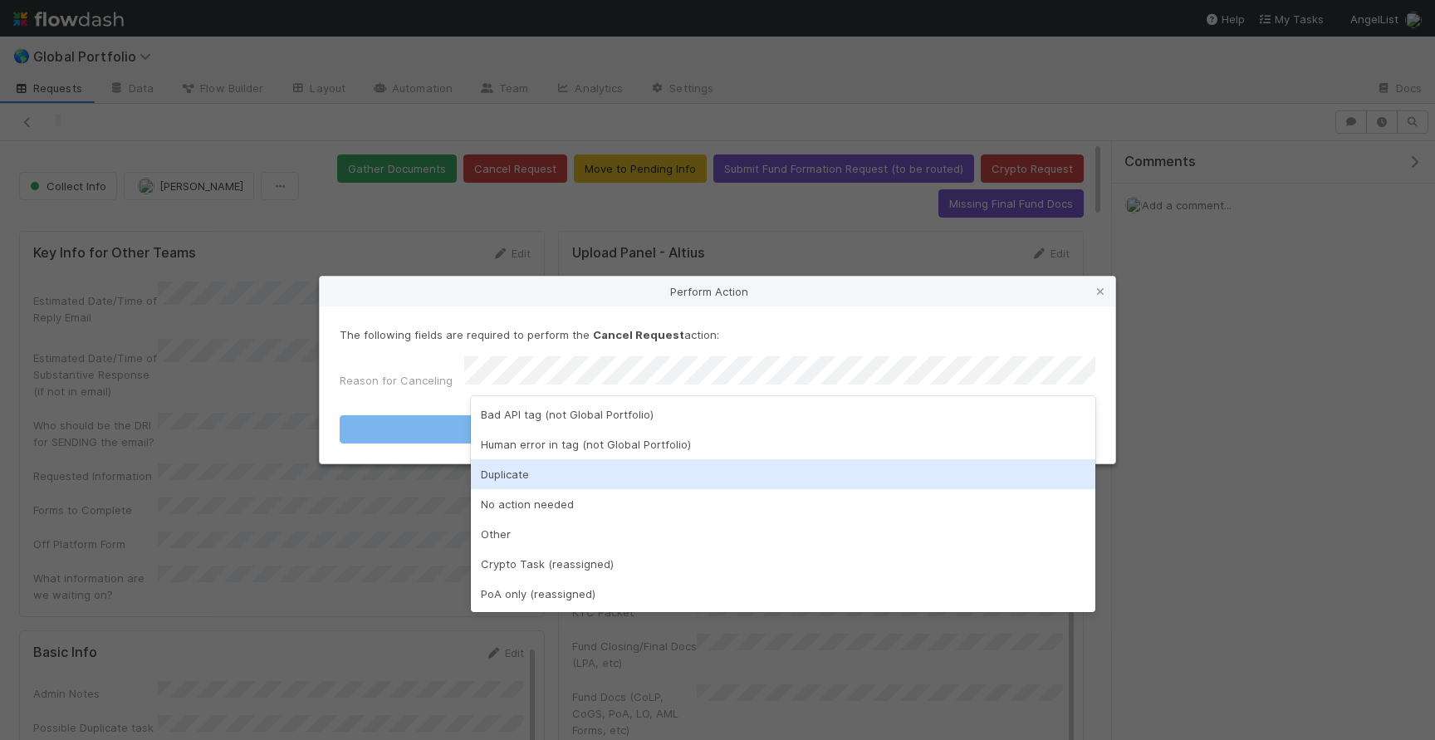
click at [532, 472] on div "Duplicate" at bounding box center [783, 474] width 624 height 30
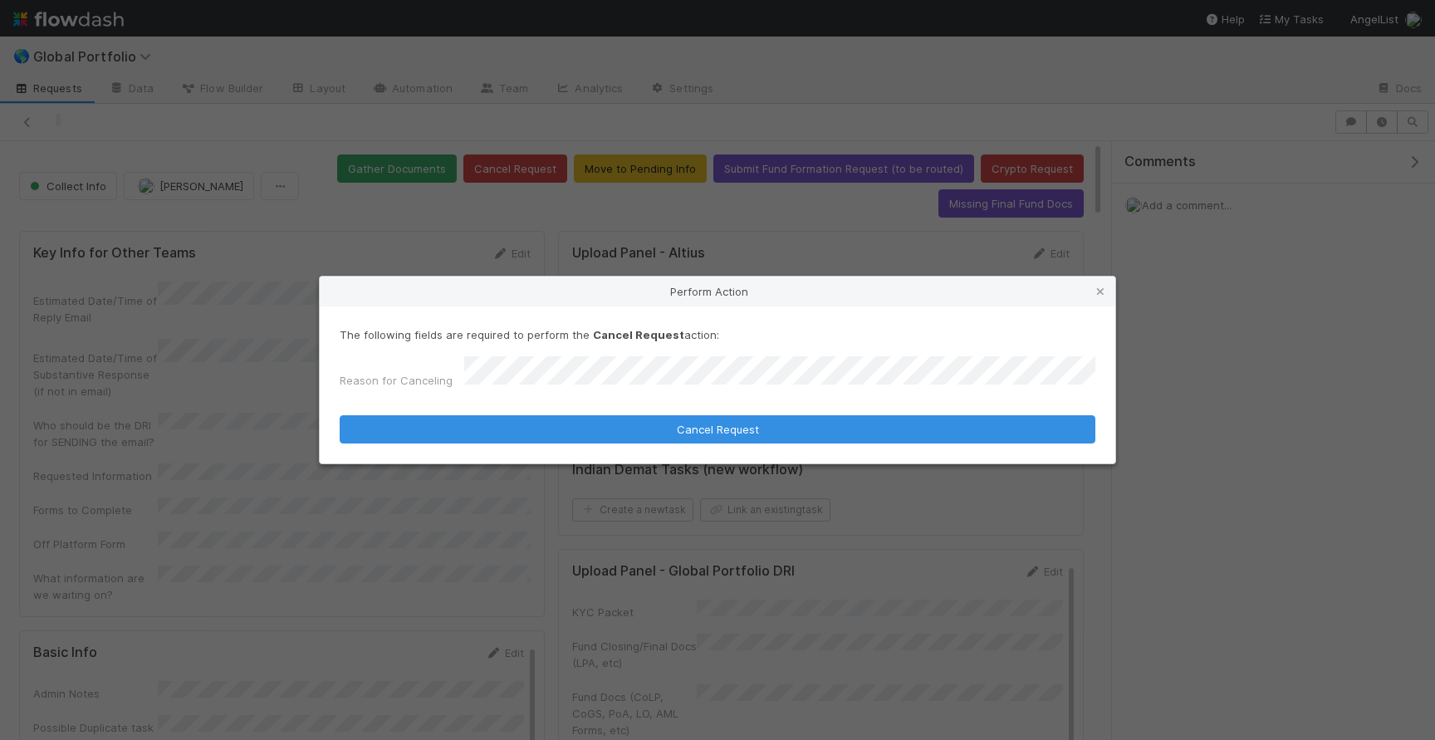
click at [626, 405] on form "The following fields are required to perform the Cancel Request action: Reason …" at bounding box center [718, 384] width 756 height 117
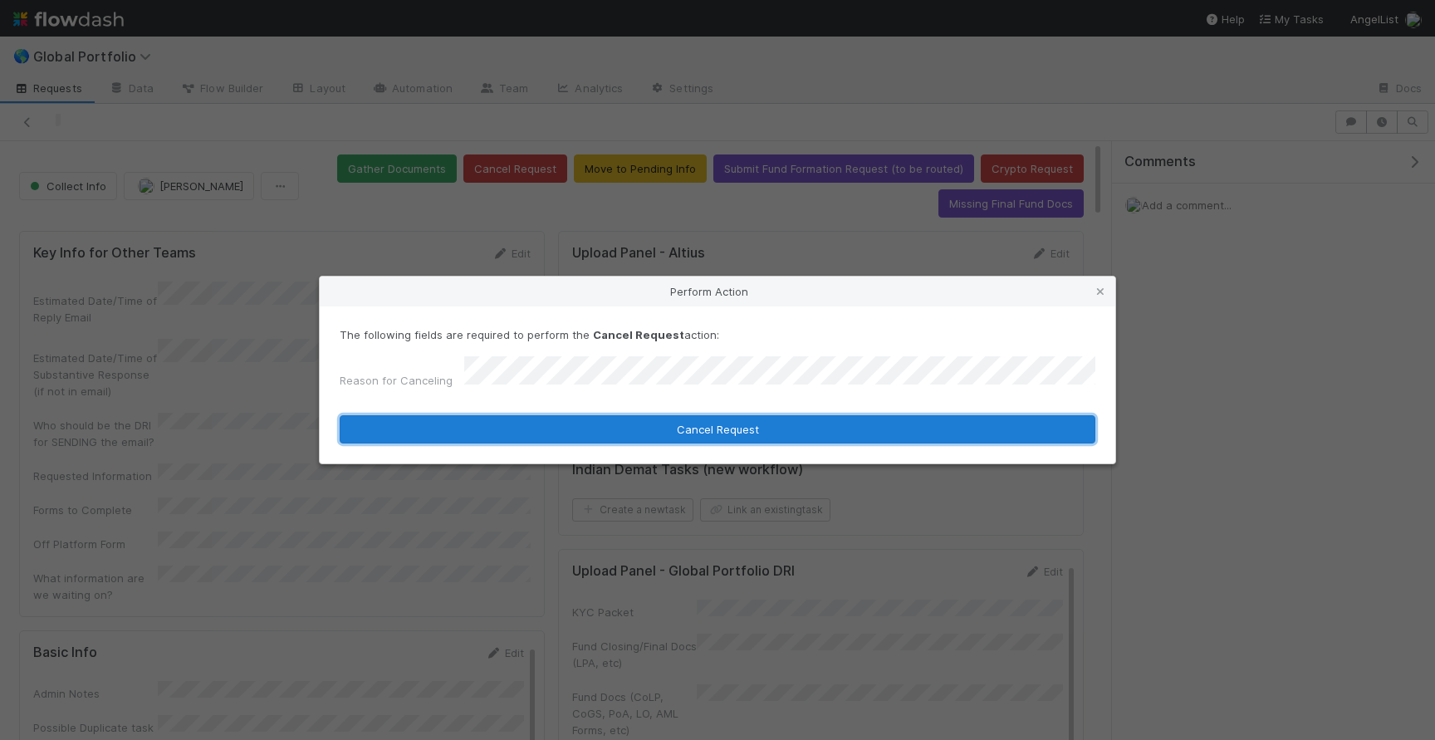
click at [624, 418] on button "Cancel Request" at bounding box center [718, 429] width 756 height 28
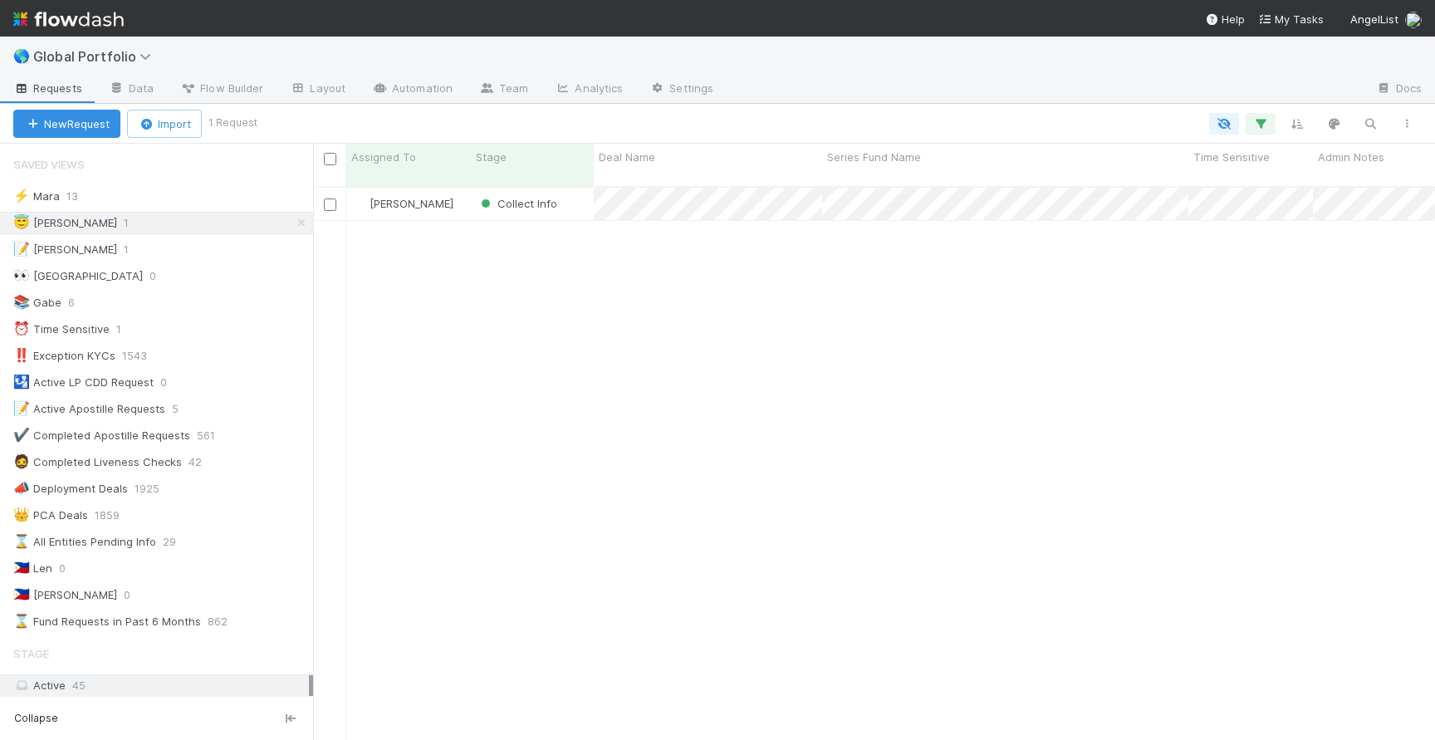
scroll to position [0, 1]
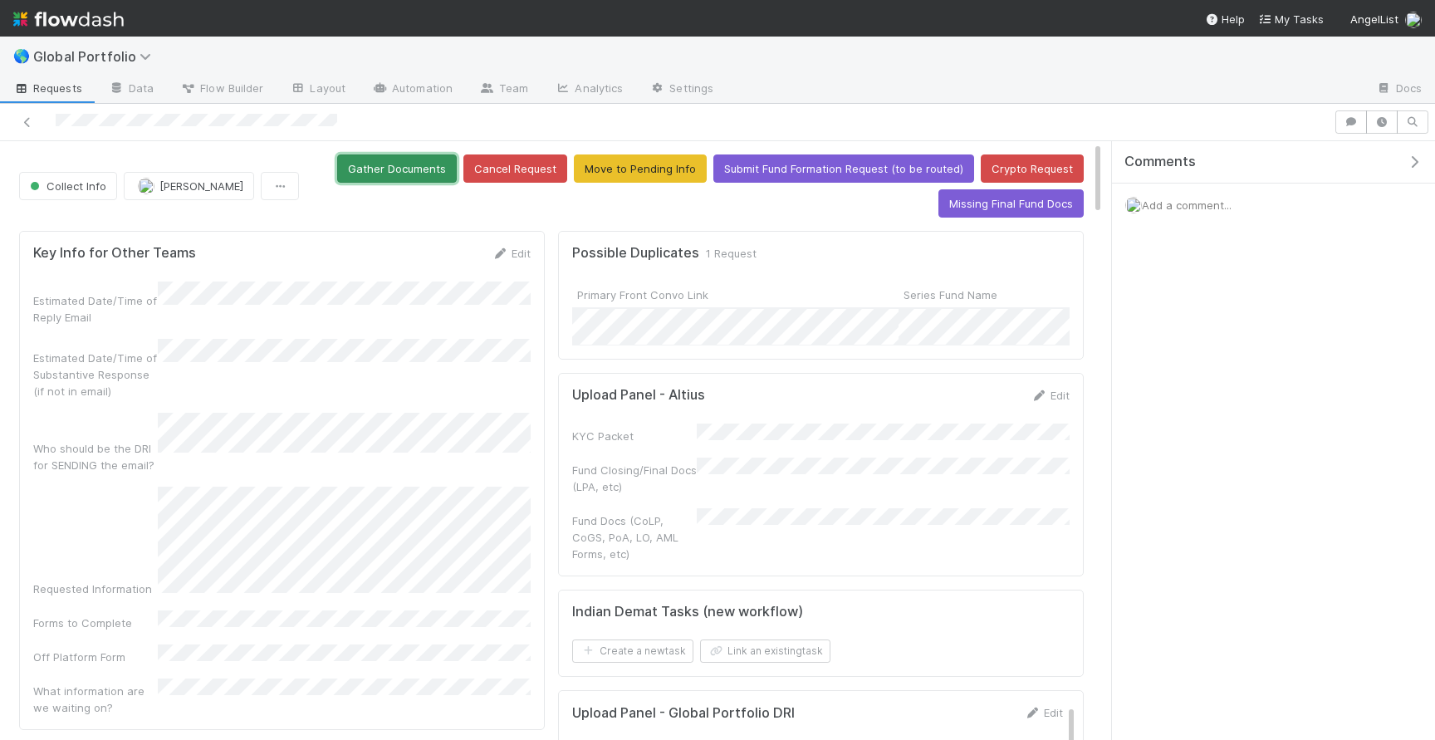
click at [419, 175] on button "Gather Documents" at bounding box center [397, 168] width 120 height 28
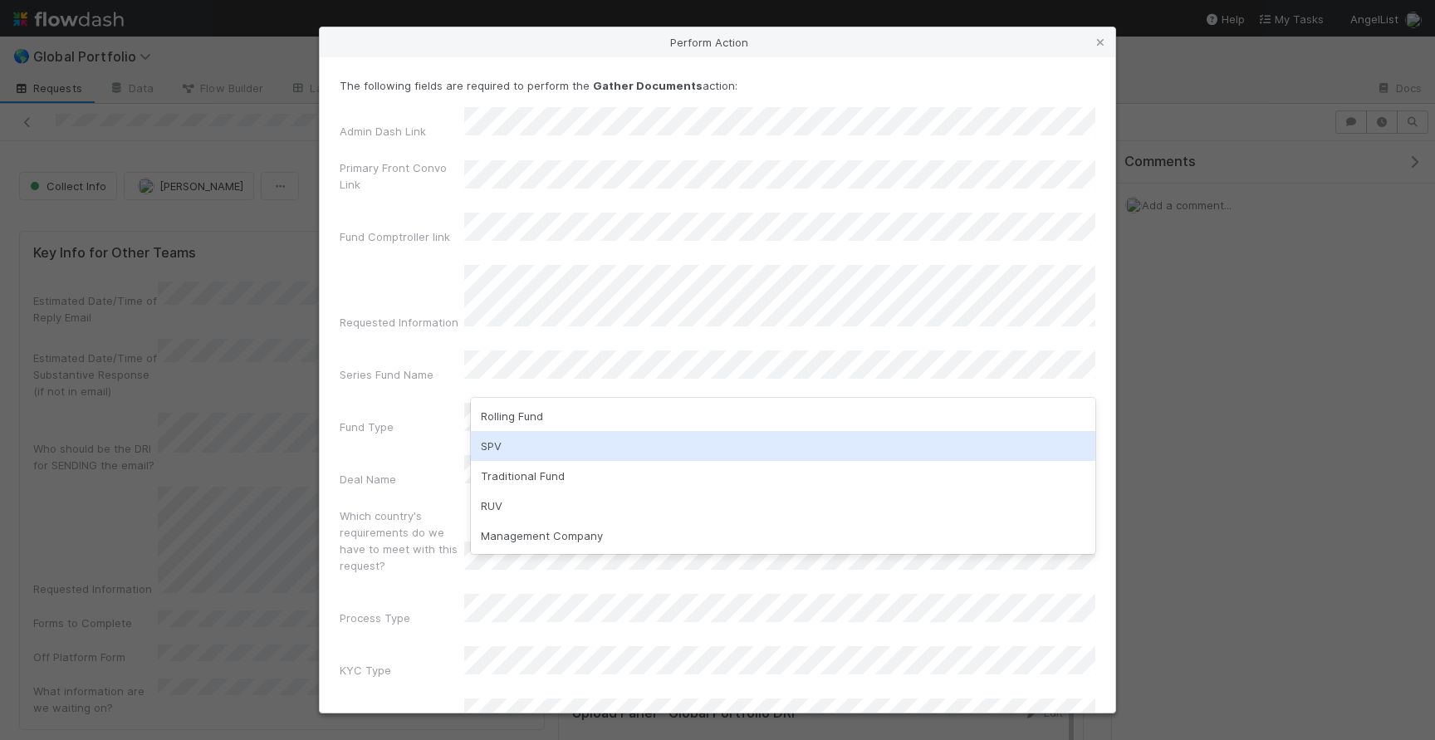
click at [534, 452] on div "SPV" at bounding box center [783, 446] width 624 height 30
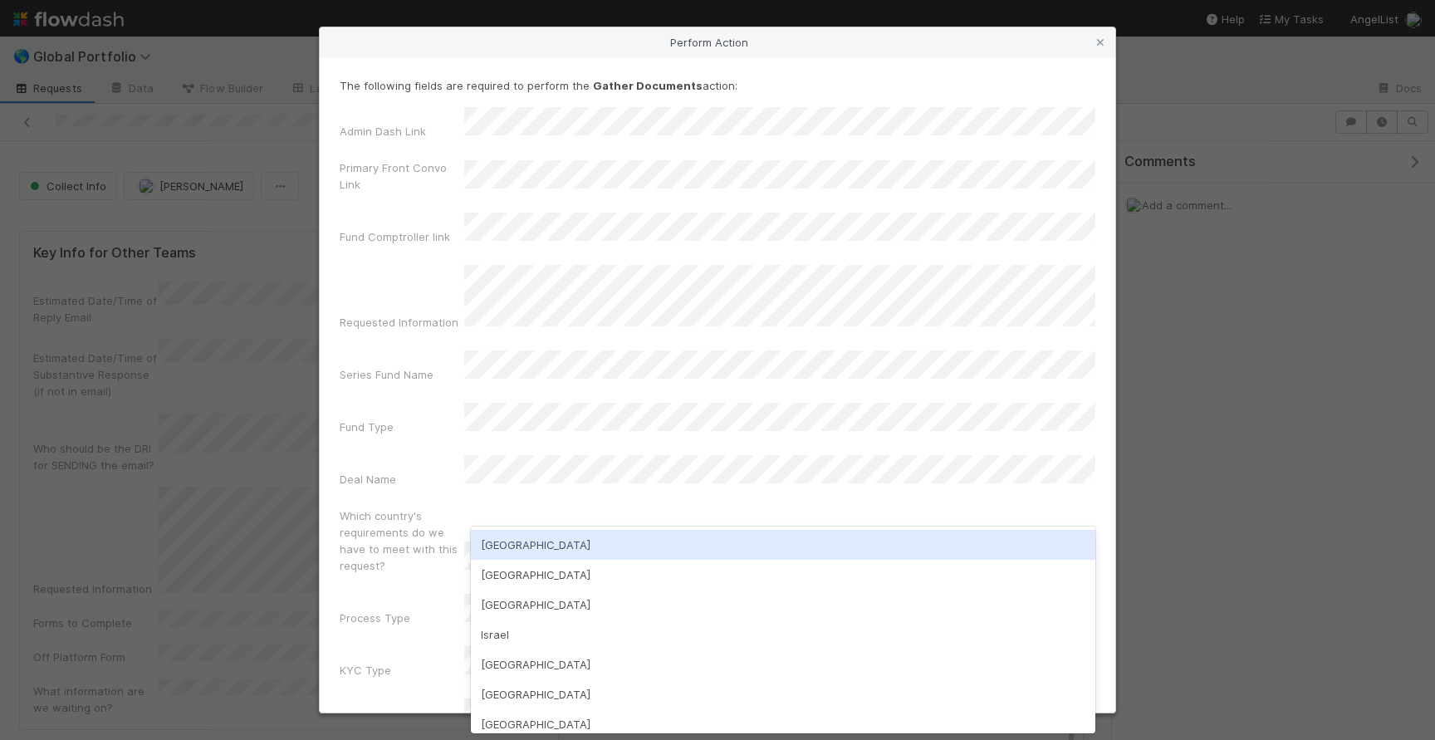
click at [524, 542] on div "[GEOGRAPHIC_DATA]" at bounding box center [783, 545] width 624 height 30
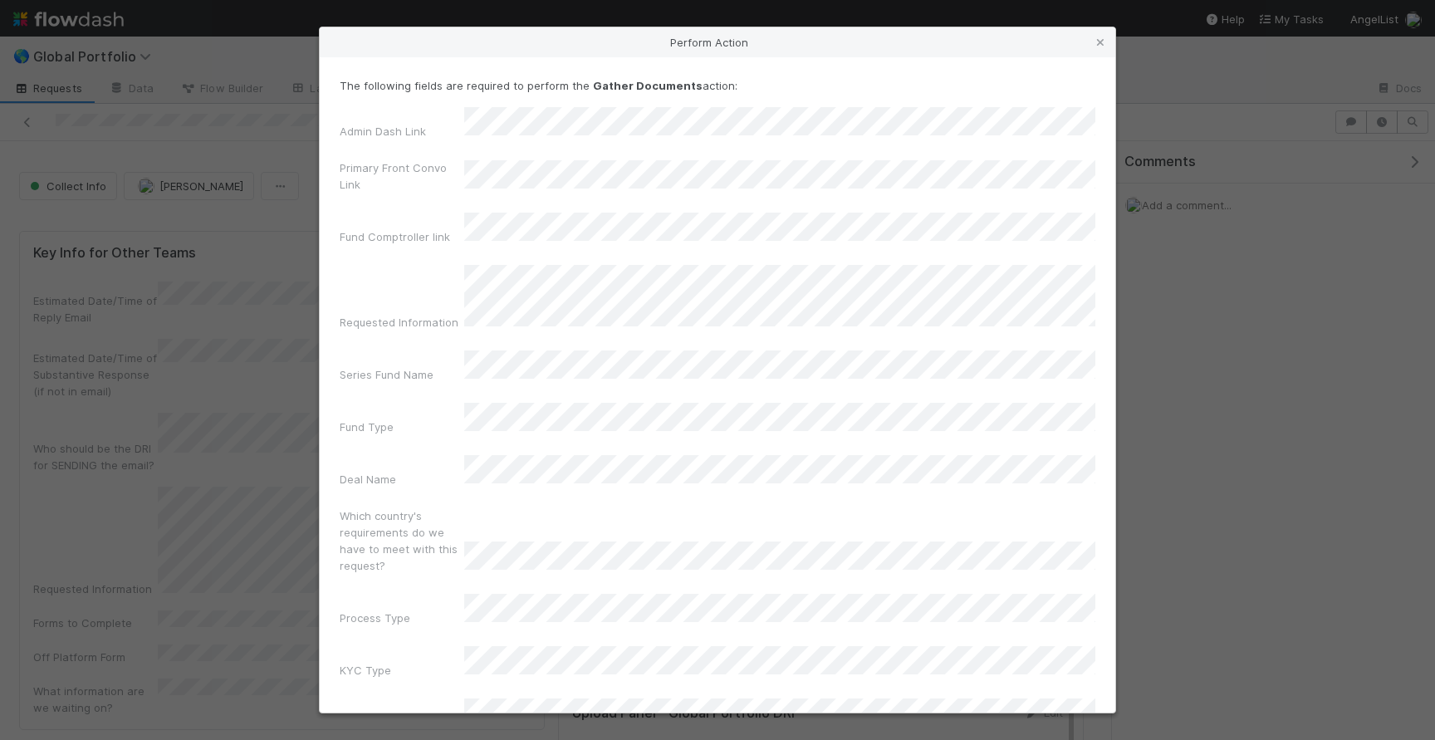
click at [432, 562] on div "Admin Dash Link Primary Front Convo Link Fund Comptroller link Requested Inform…" at bounding box center [718, 448] width 756 height 683
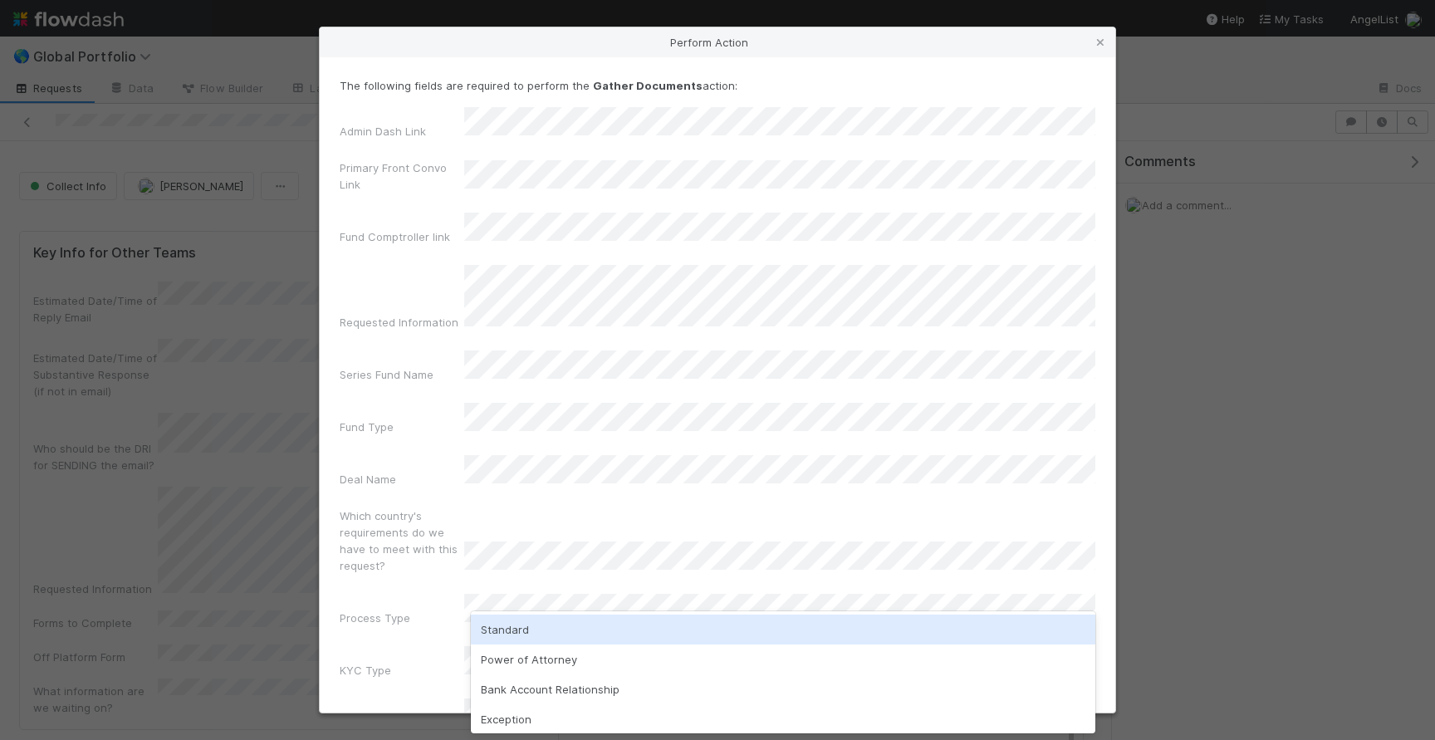
click at [511, 624] on div "Standard" at bounding box center [783, 629] width 624 height 30
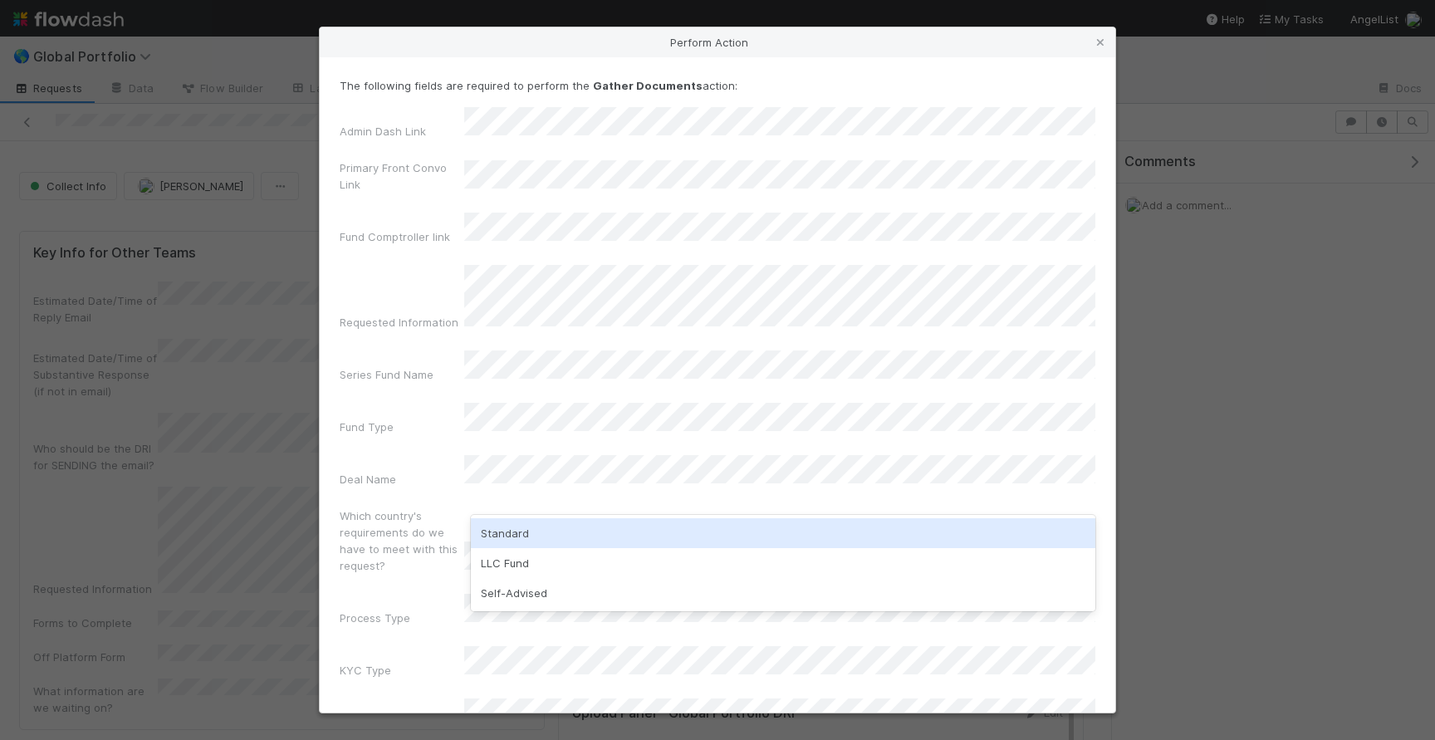
click at [546, 531] on div "Standard" at bounding box center [783, 533] width 624 height 30
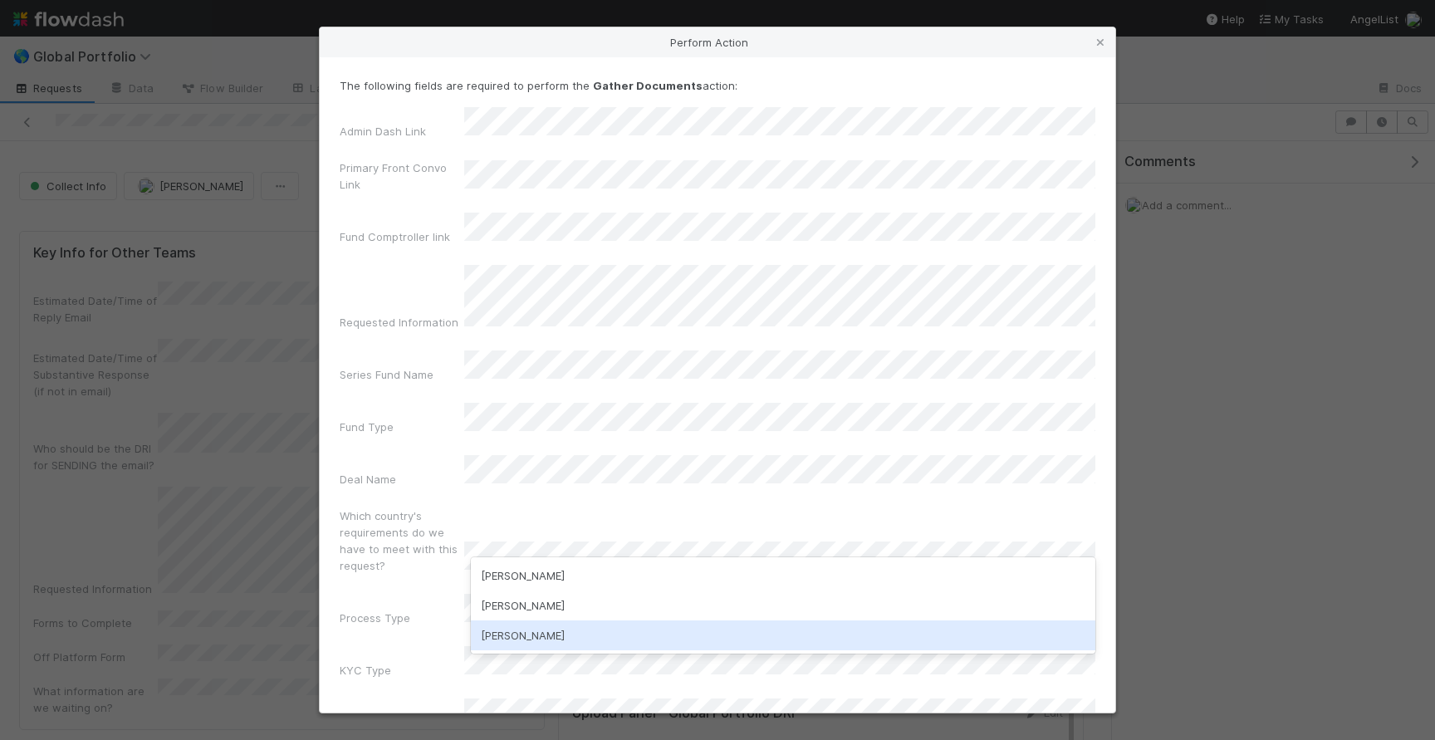
click at [584, 635] on div "[PERSON_NAME]" at bounding box center [783, 635] width 624 height 30
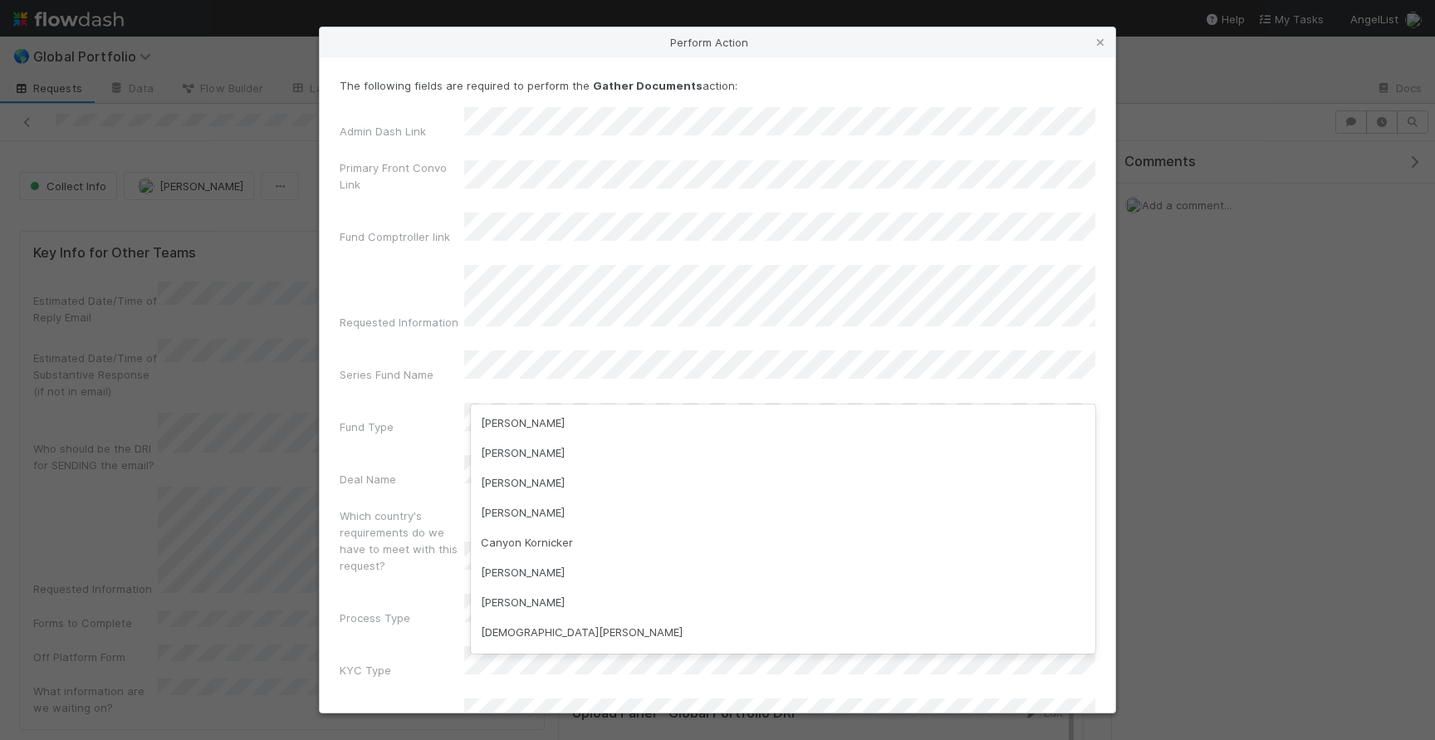
scroll to position [1020, 0]
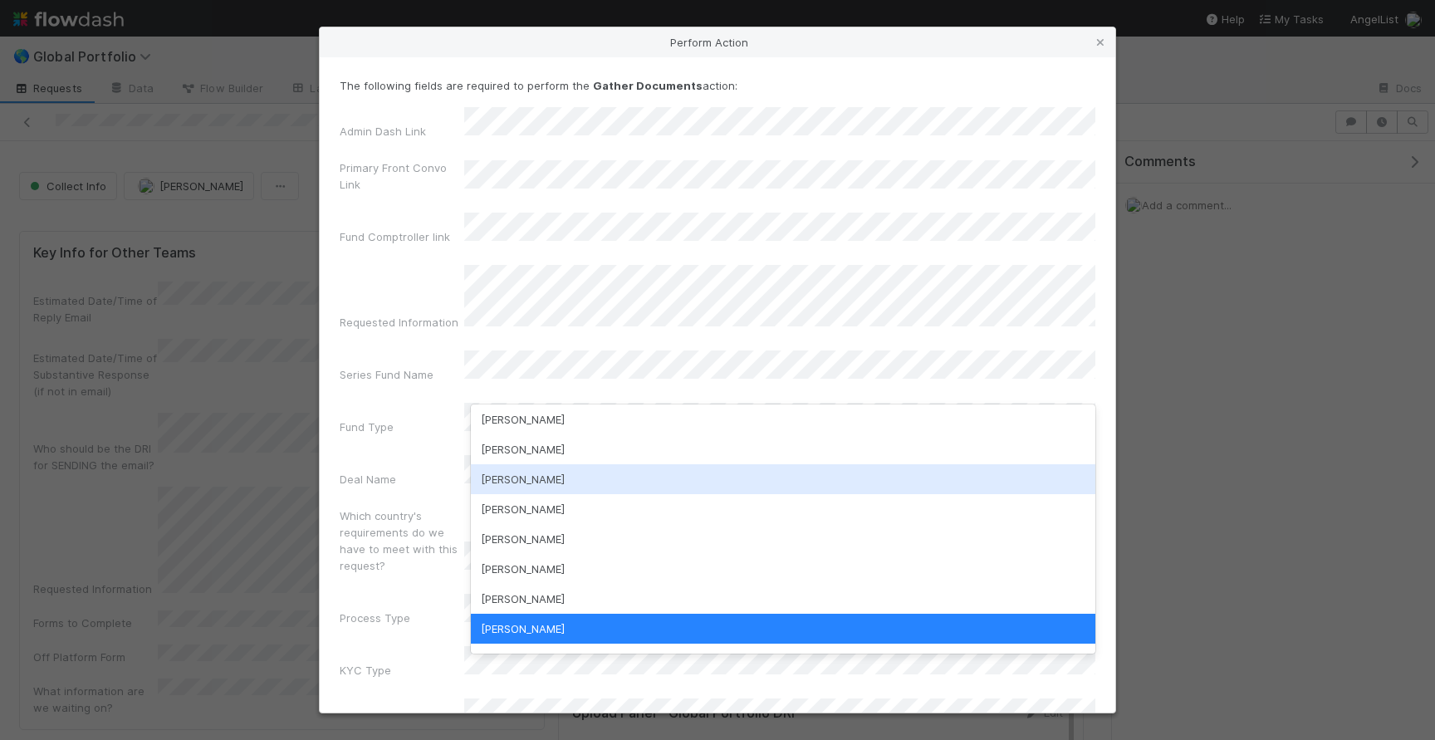
click at [427, 440] on div "Admin Dash Link Primary Front Convo Link Fund Comptroller link Requested Inform…" at bounding box center [718, 448] width 756 height 683
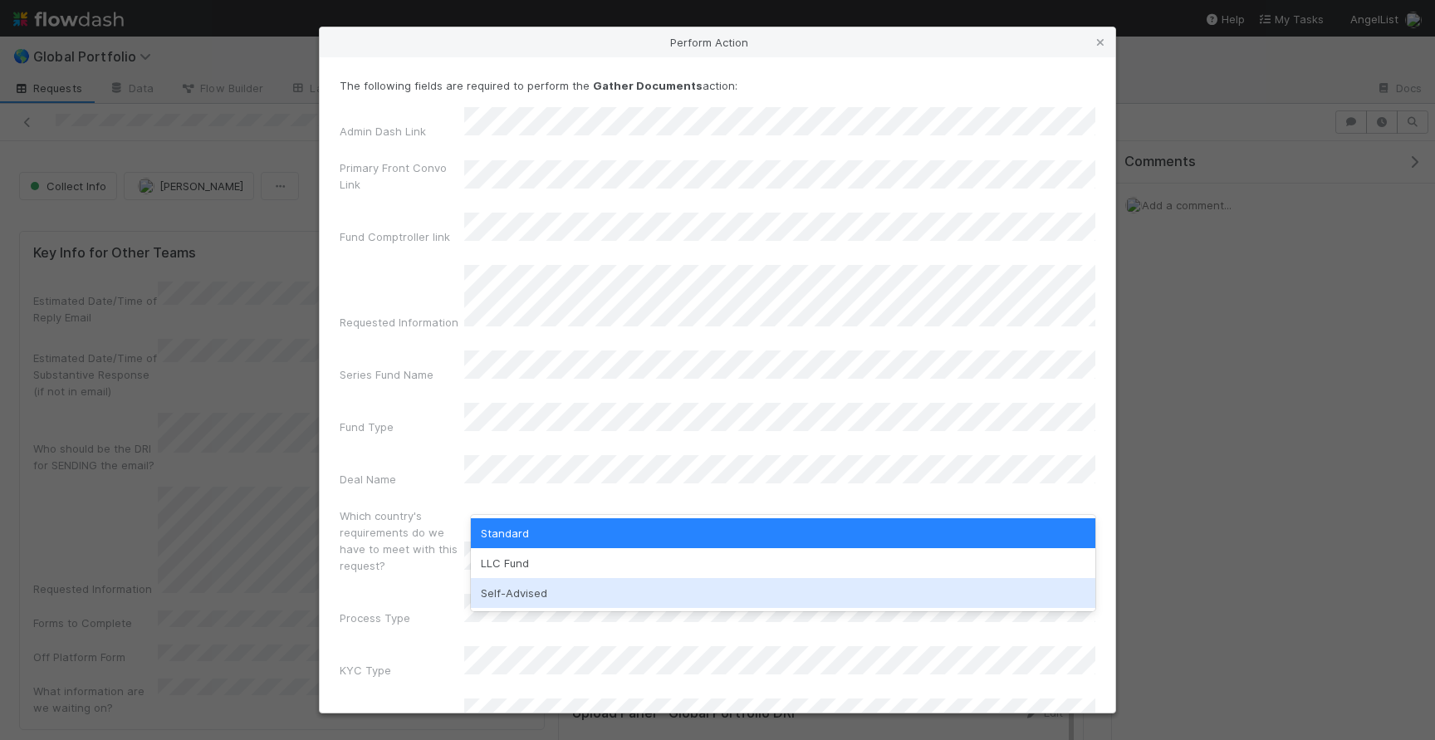
click at [572, 595] on div "Self-Advised" at bounding box center [783, 593] width 624 height 30
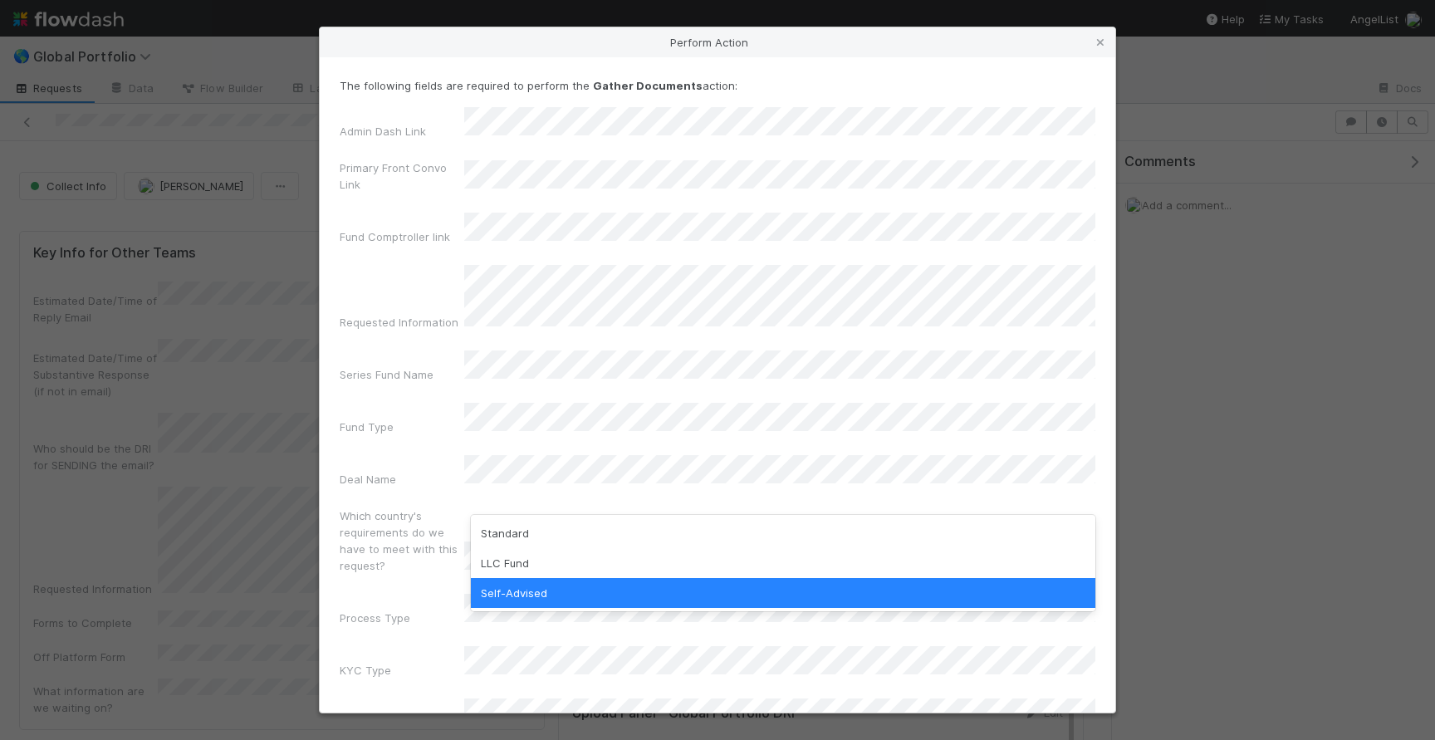
click at [410, 418] on div "Fund Type" at bounding box center [402, 429] width 125 height 23
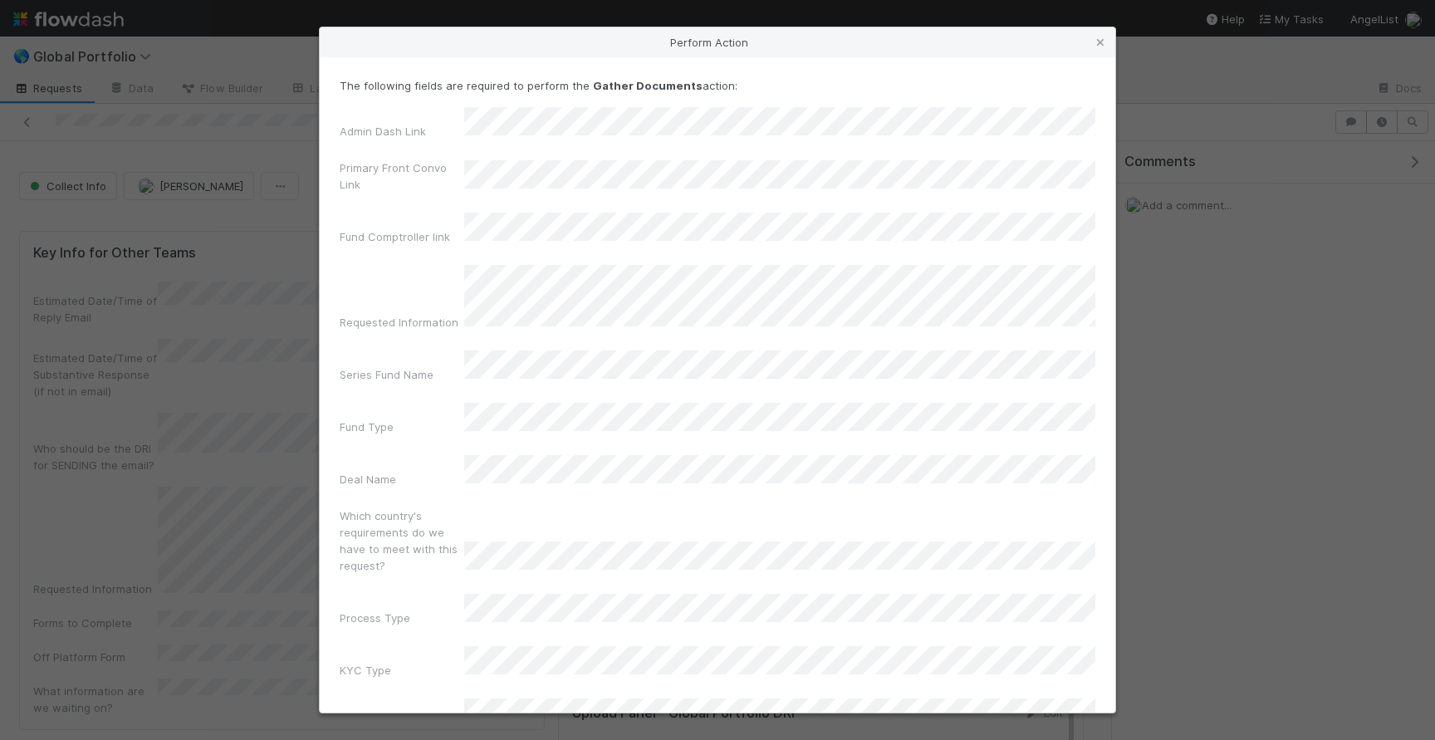
scroll to position [45, 0]
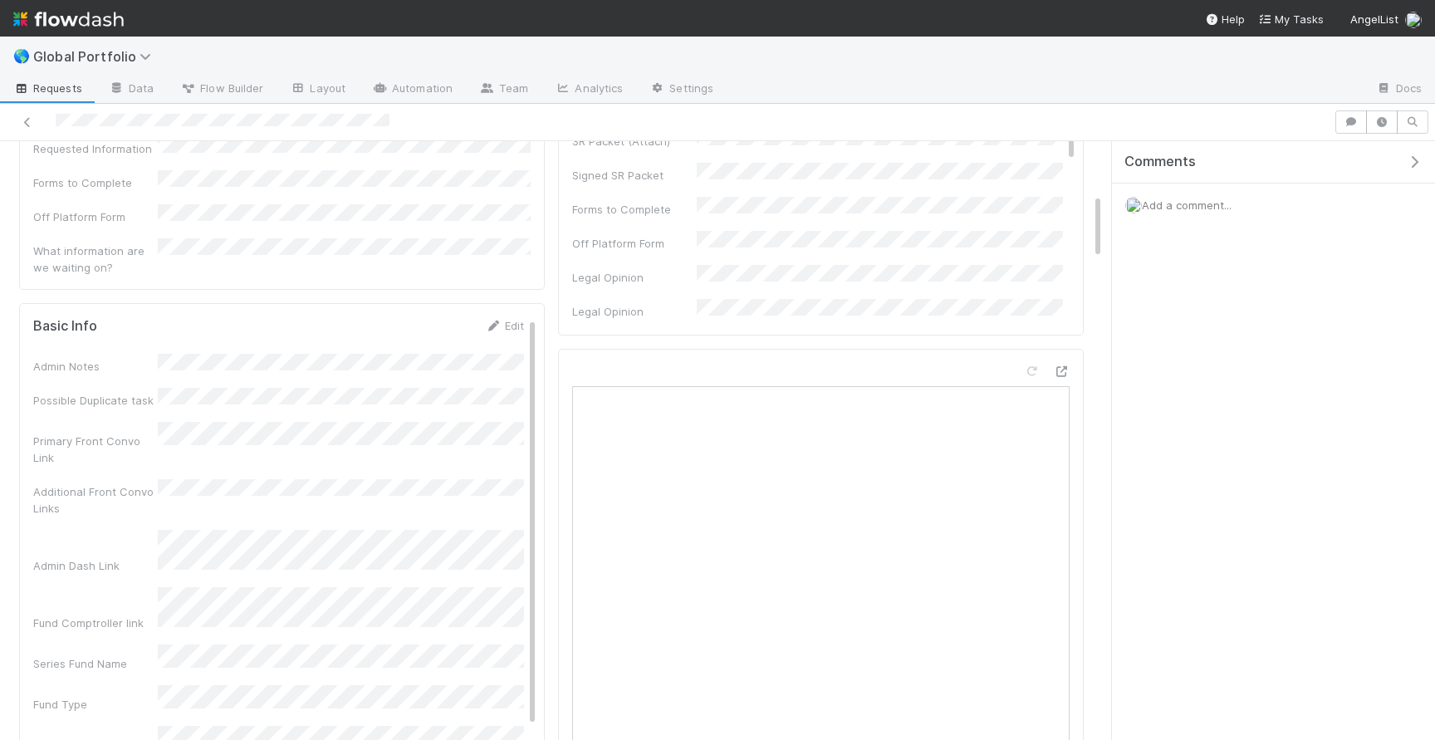
scroll to position [482, 0]
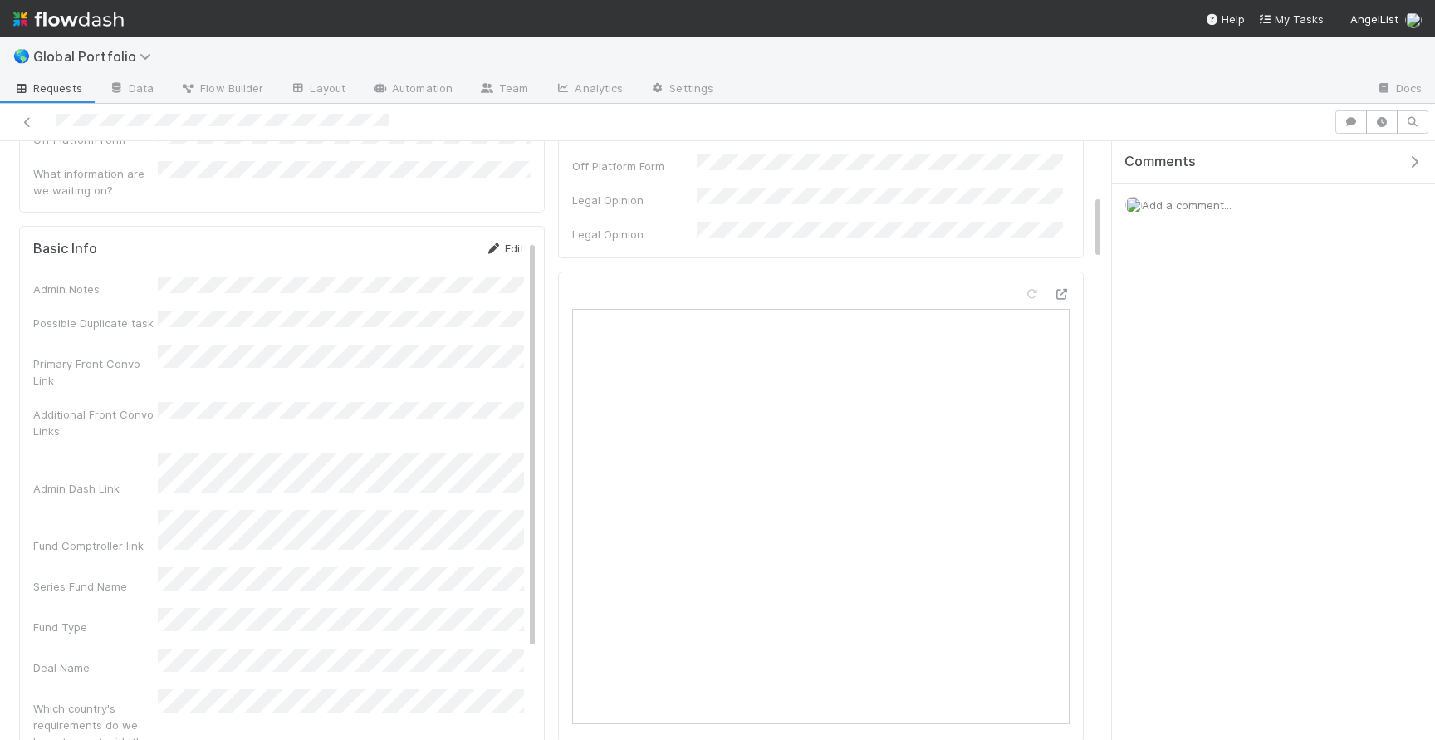
click at [504, 242] on link "Edit" at bounding box center [504, 248] width 39 height 13
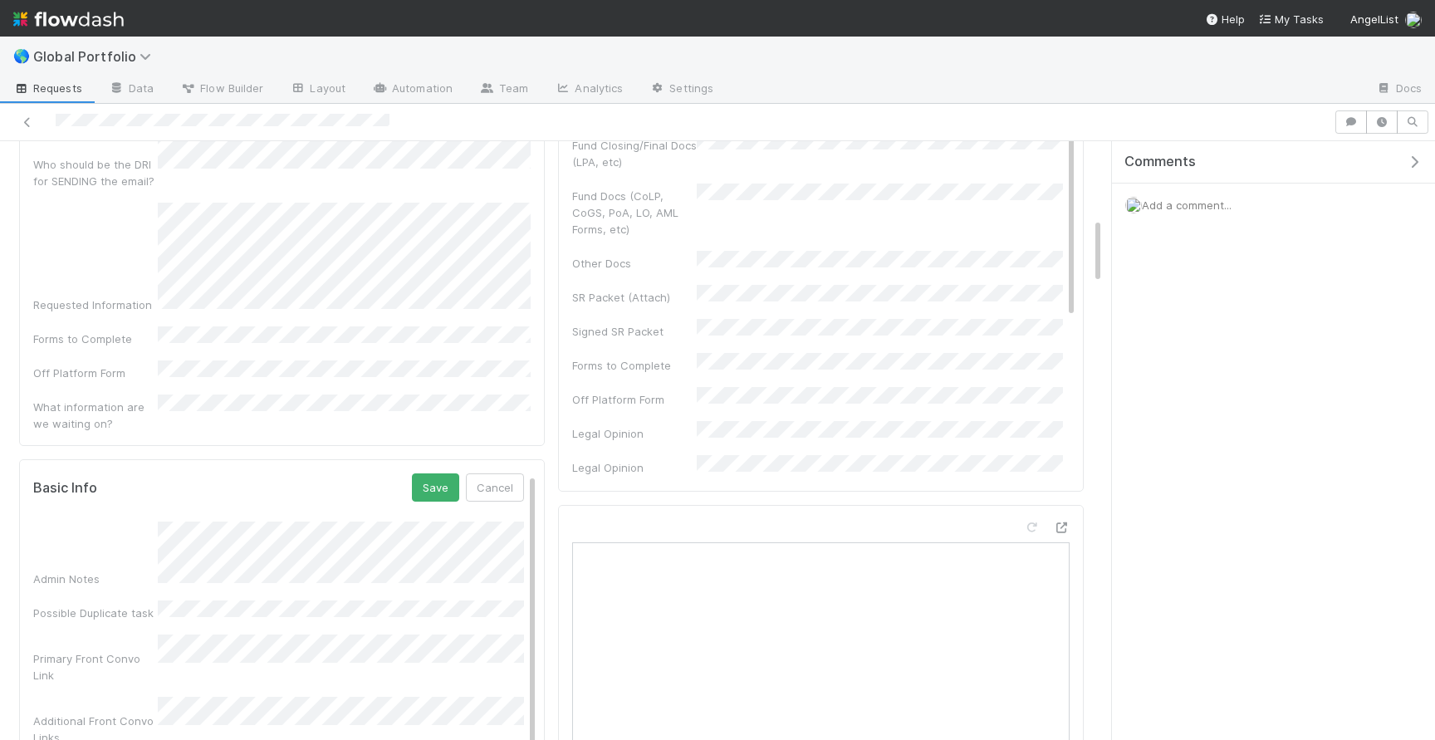
scroll to position [0, 0]
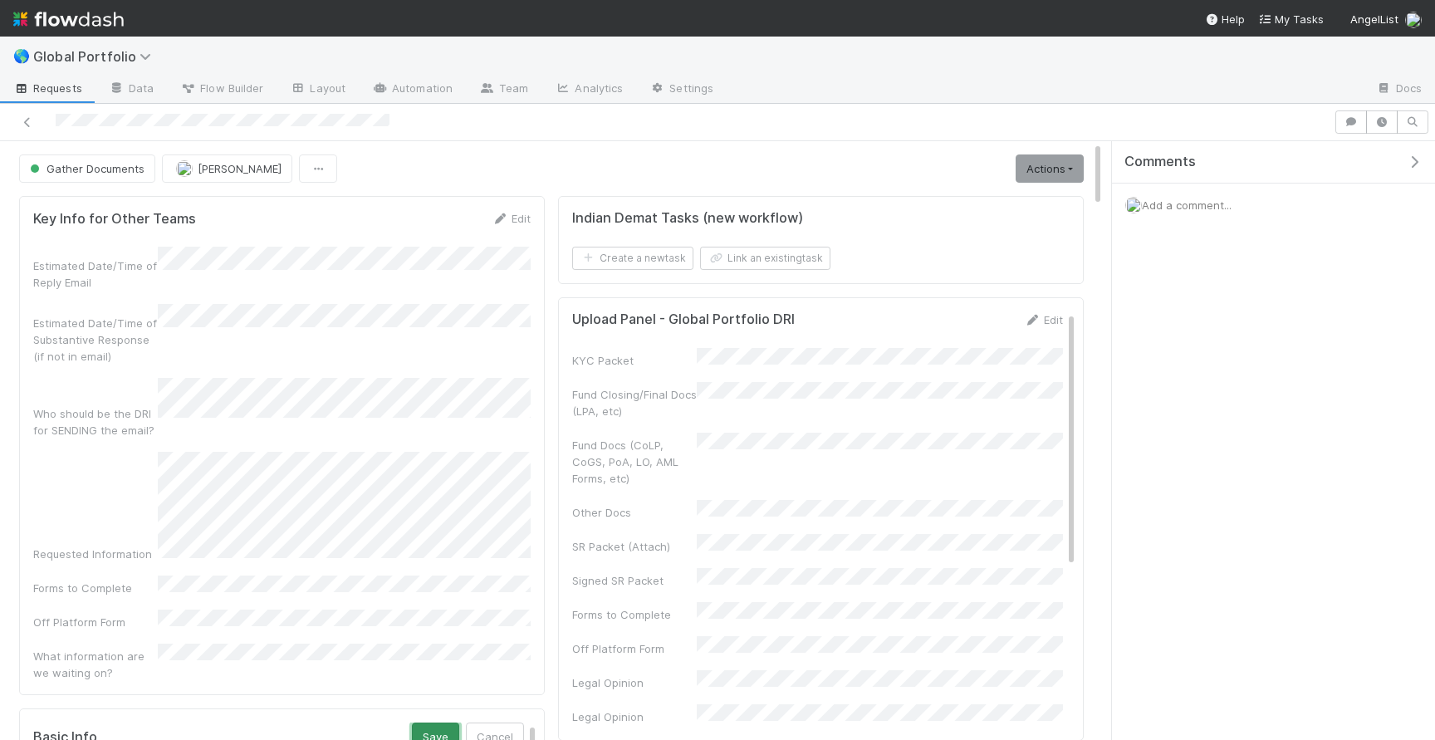
click at [430, 722] on button "Save" at bounding box center [435, 736] width 47 height 28
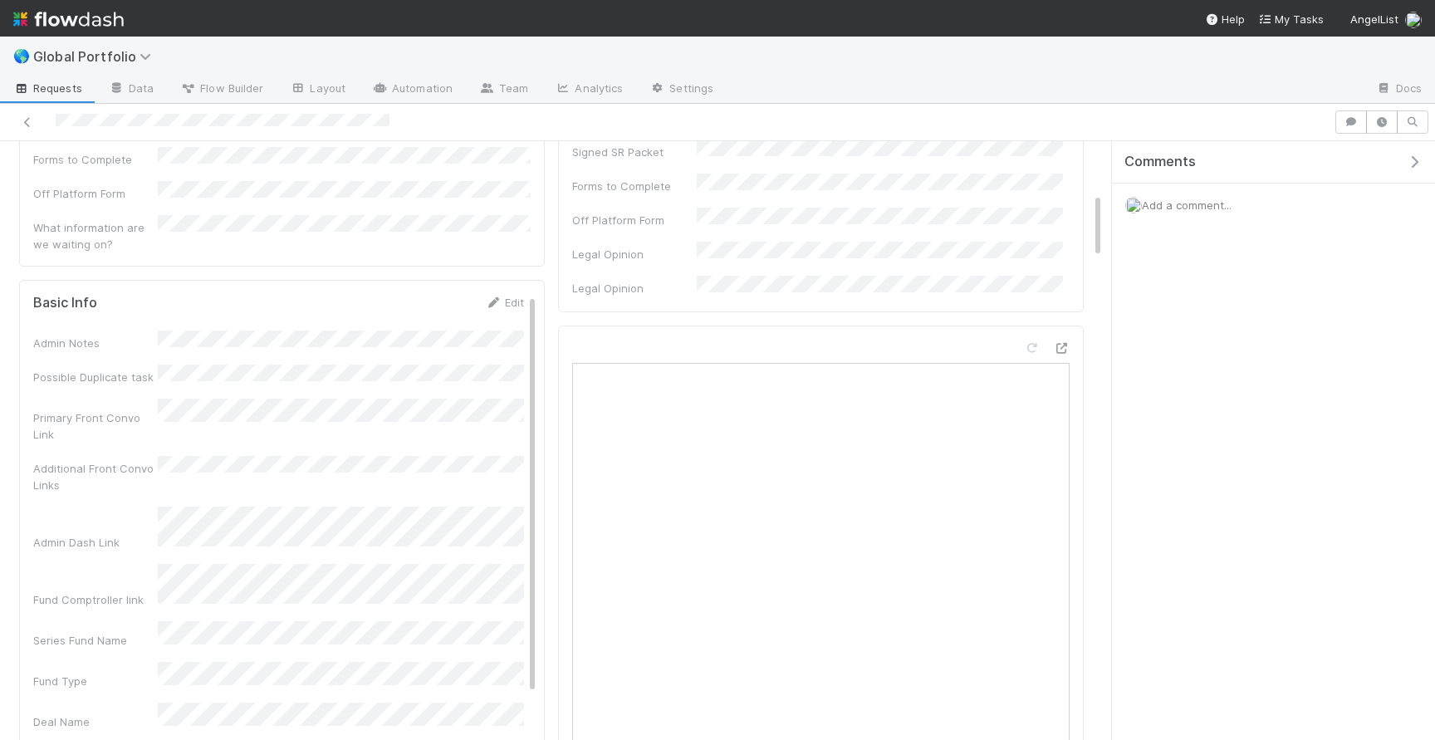
scroll to position [431, 0]
click at [511, 293] on link "Edit" at bounding box center [504, 299] width 39 height 13
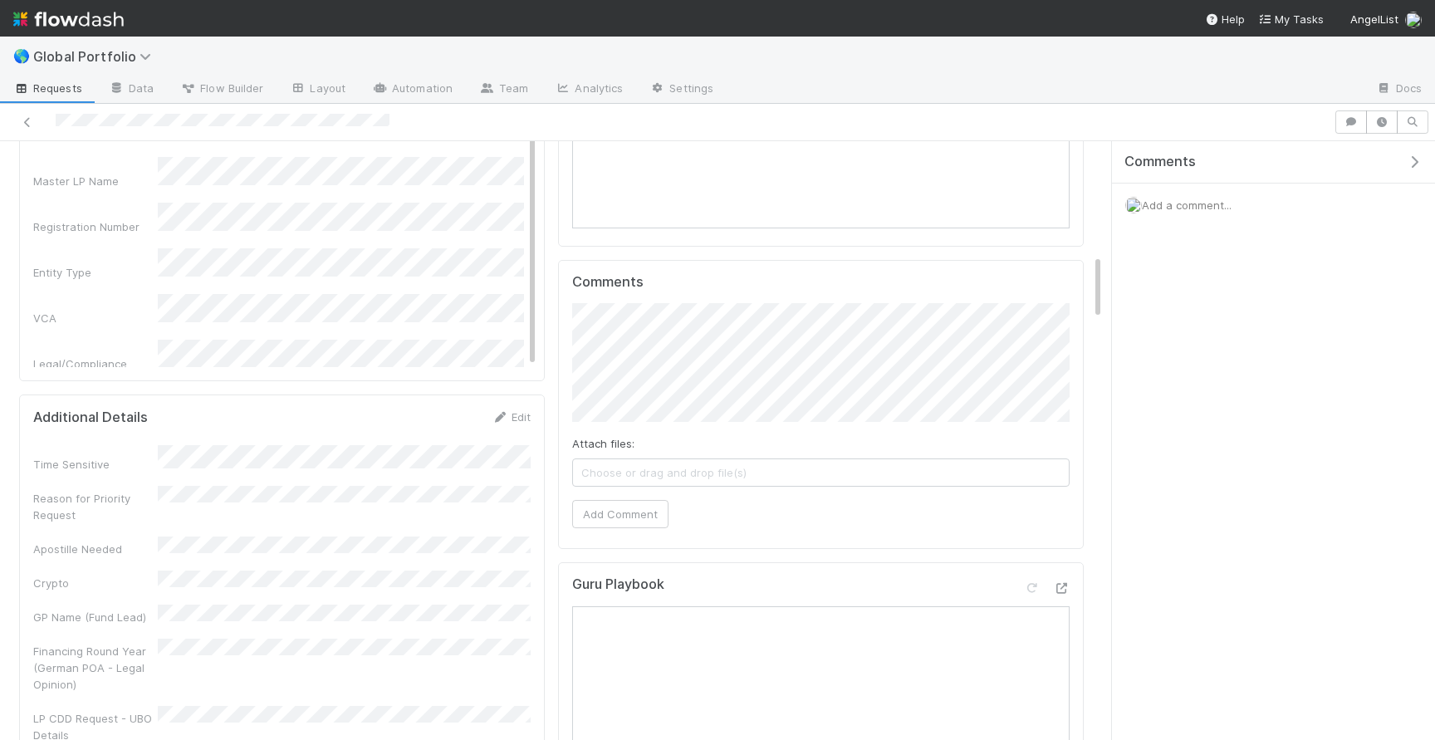
scroll to position [1023, 0]
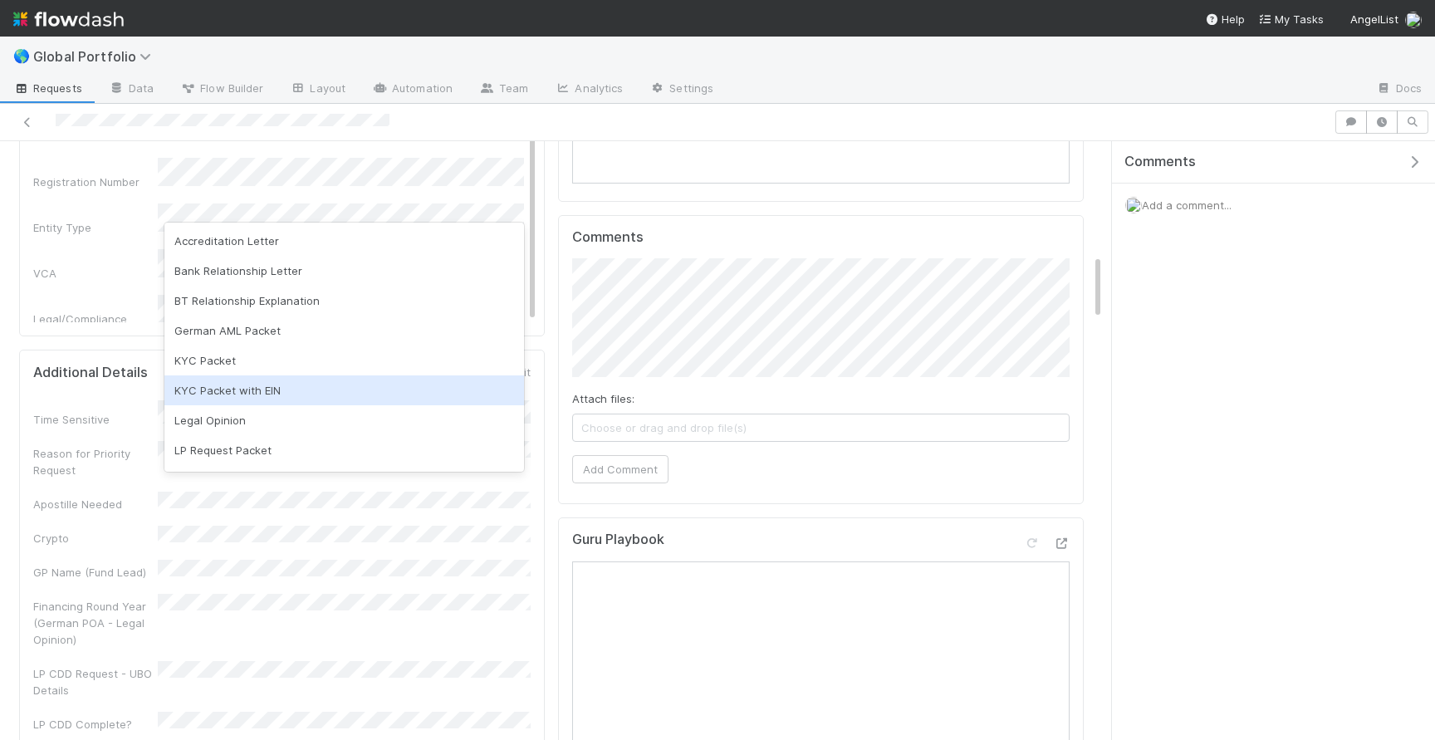
click at [257, 380] on div "KYC Packet with EIN" at bounding box center [344, 390] width 360 height 30
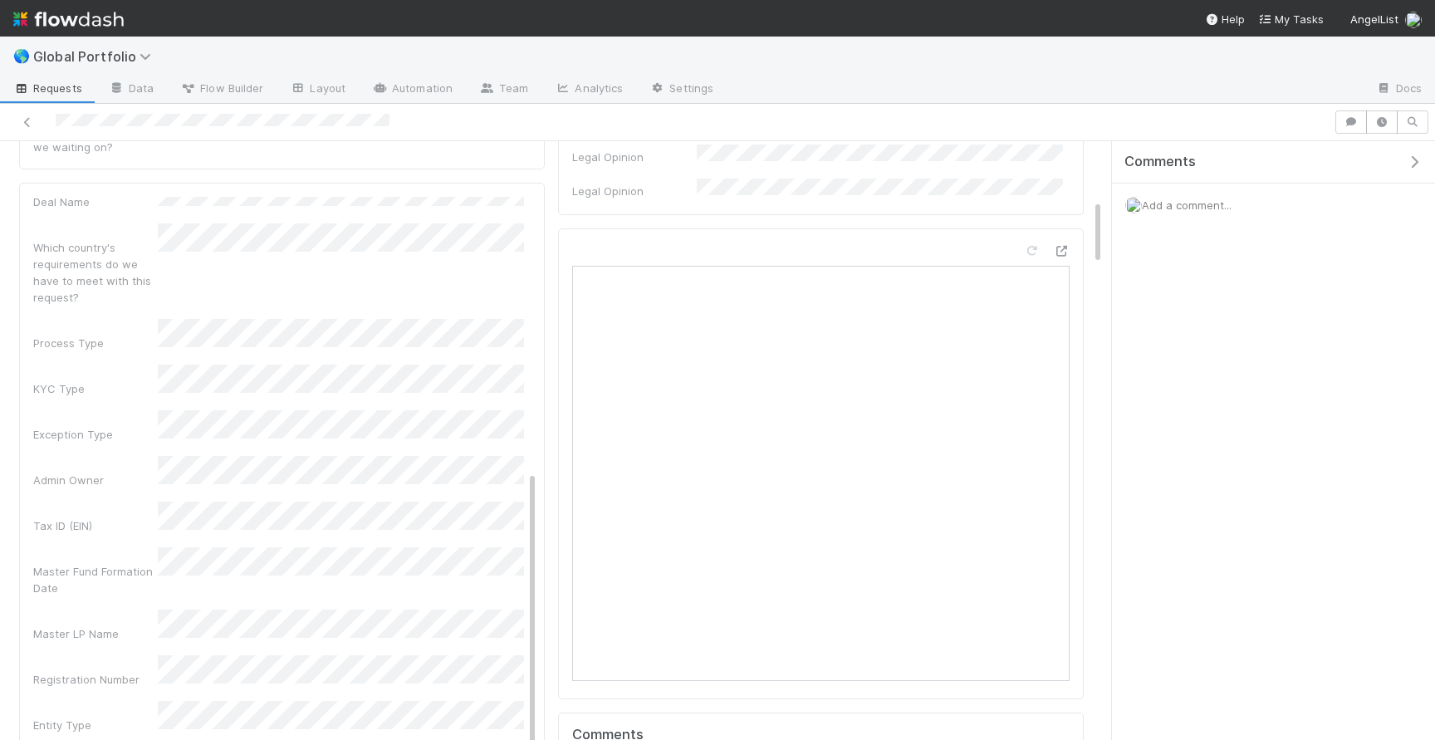
scroll to position [0, 0]
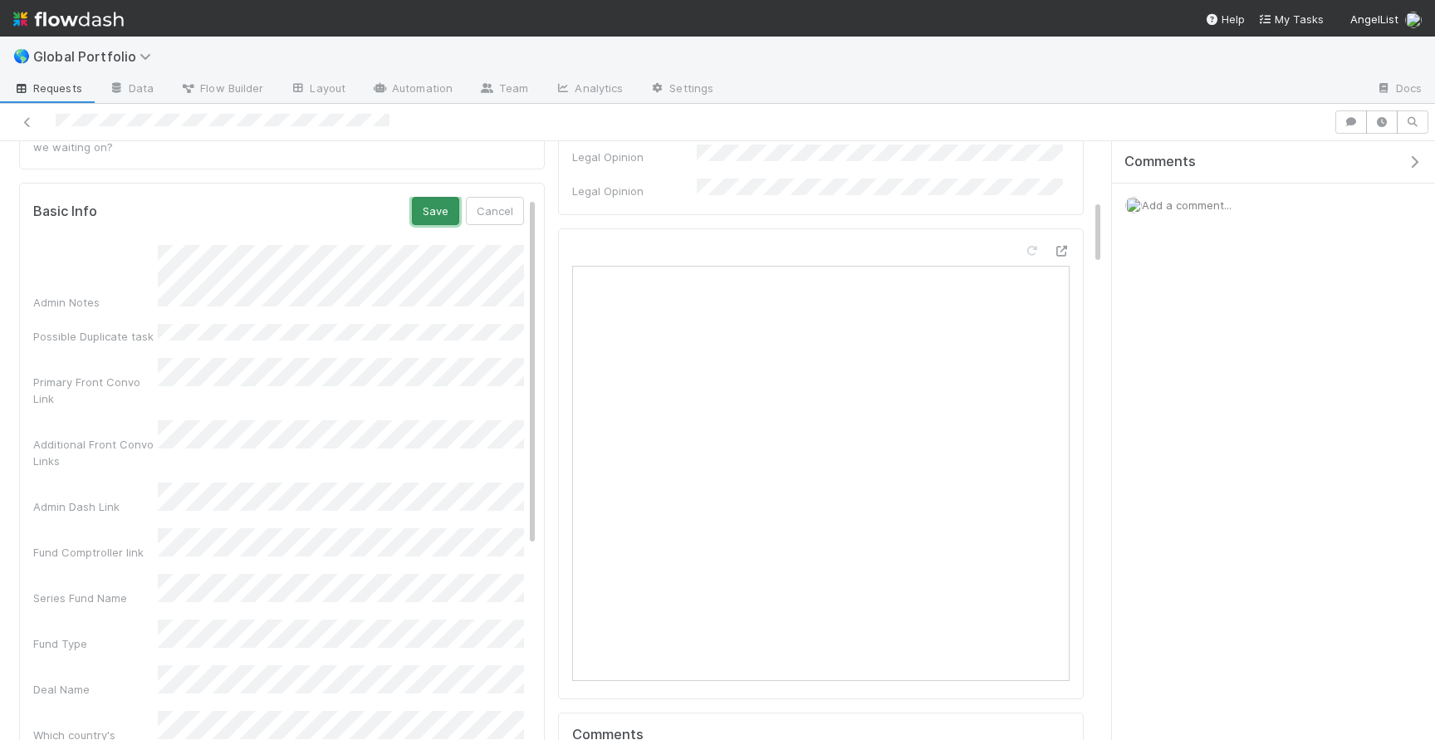
click at [443, 197] on button "Save" at bounding box center [435, 211] width 47 height 28
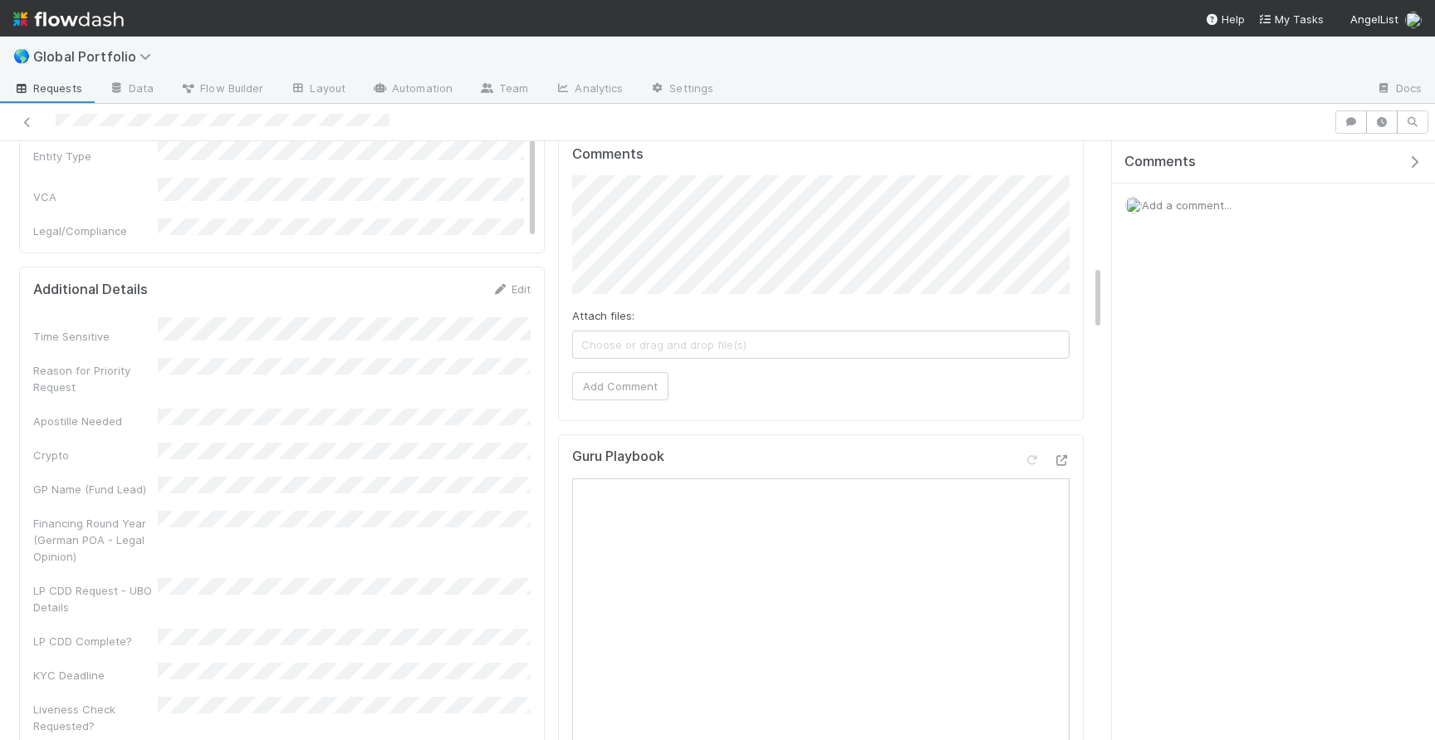
scroll to position [1077, 0]
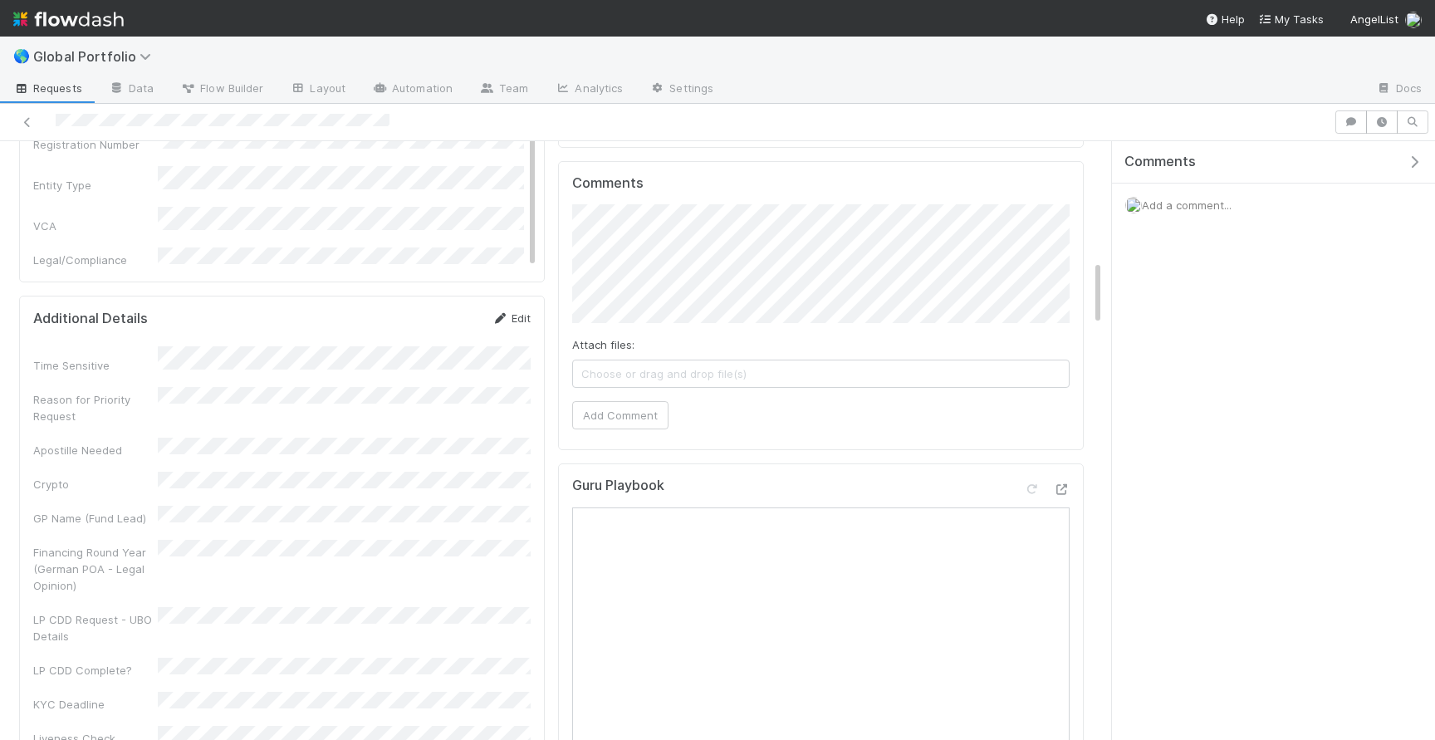
click at [506, 313] on icon at bounding box center [500, 318] width 17 height 11
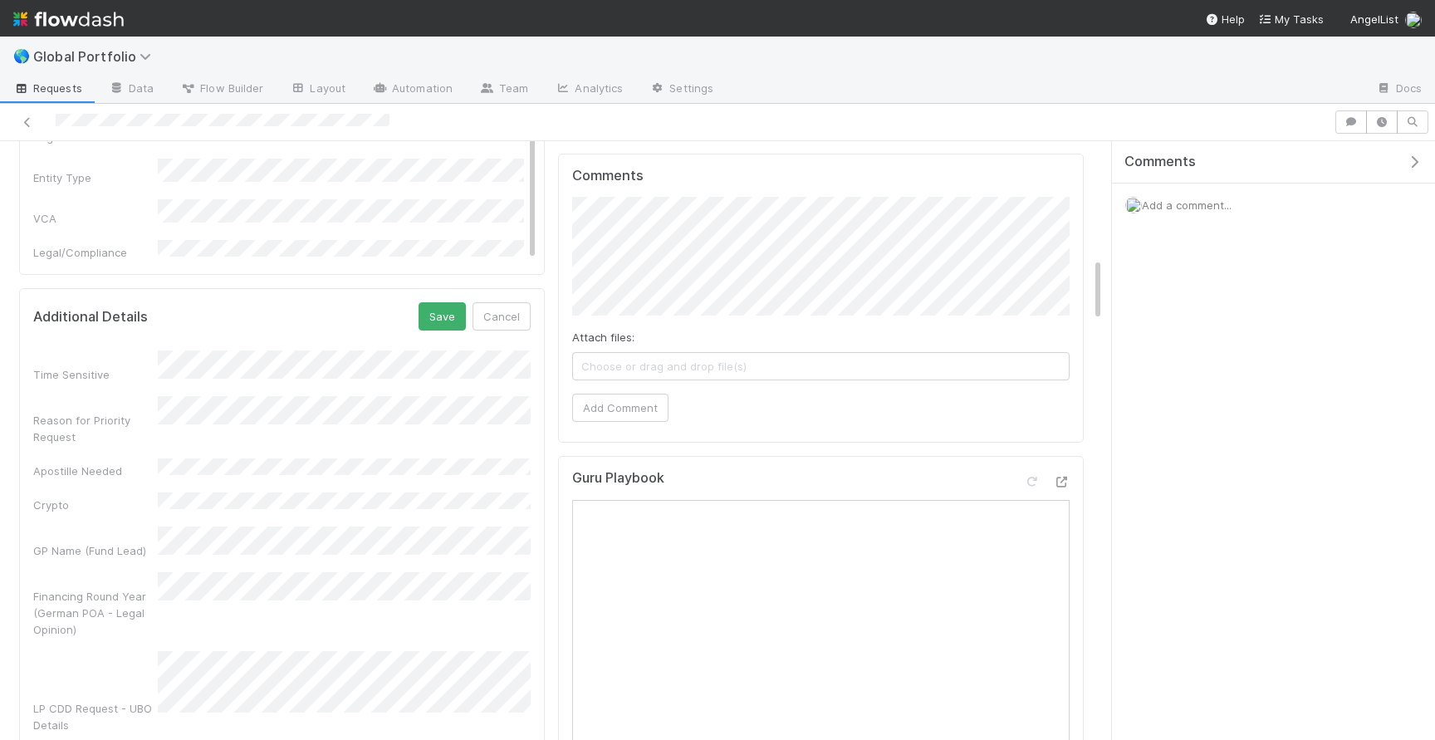
scroll to position [1085, 0]
click at [438, 301] on button "Save" at bounding box center [441, 315] width 47 height 28
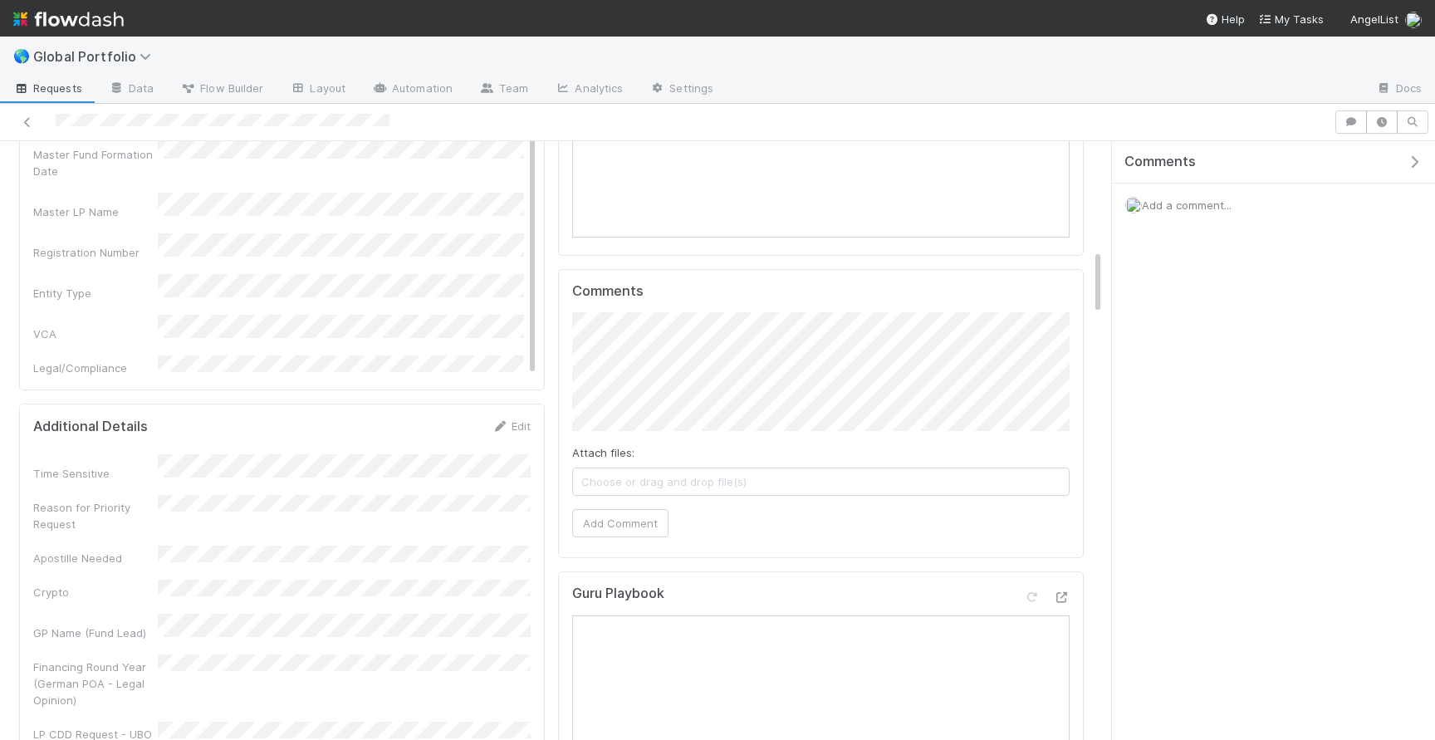
scroll to position [983, 0]
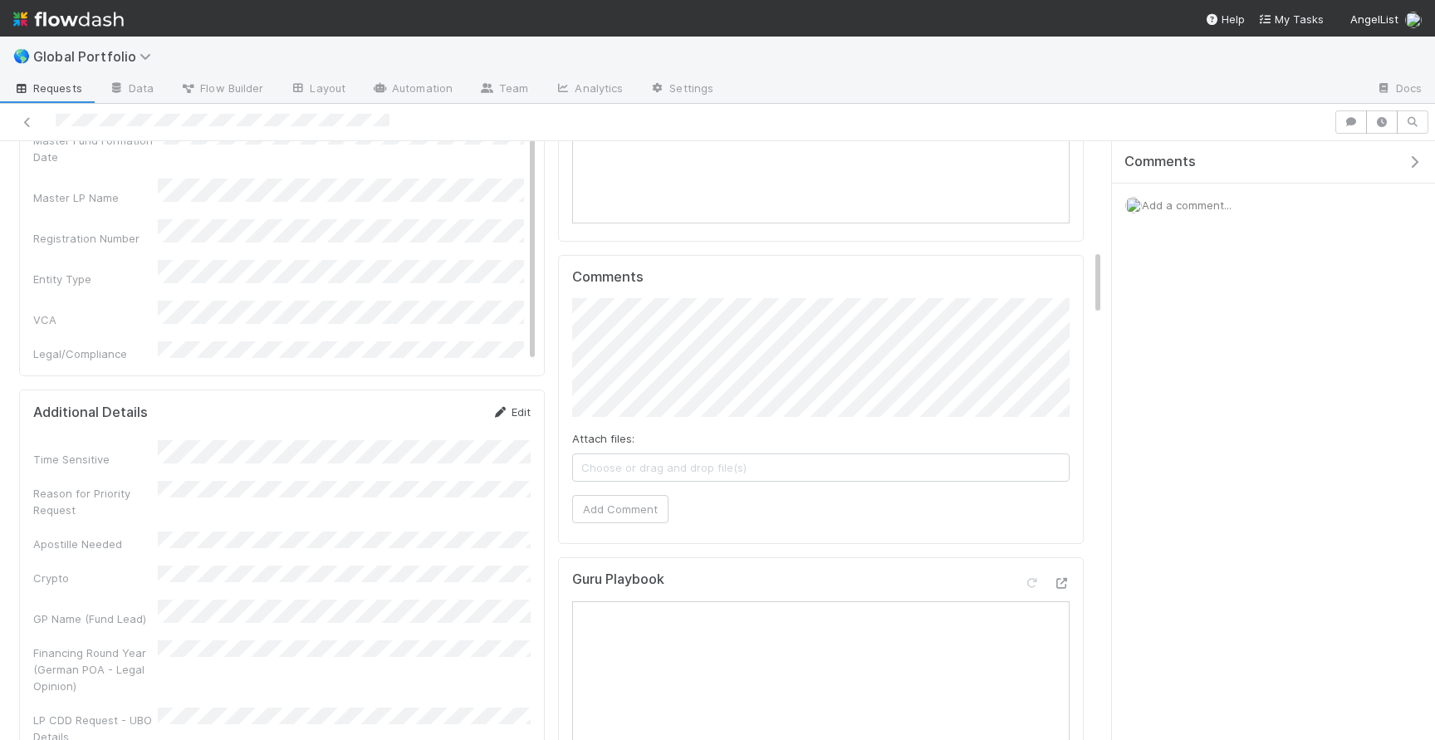
click at [513, 405] on link "Edit" at bounding box center [511, 411] width 39 height 13
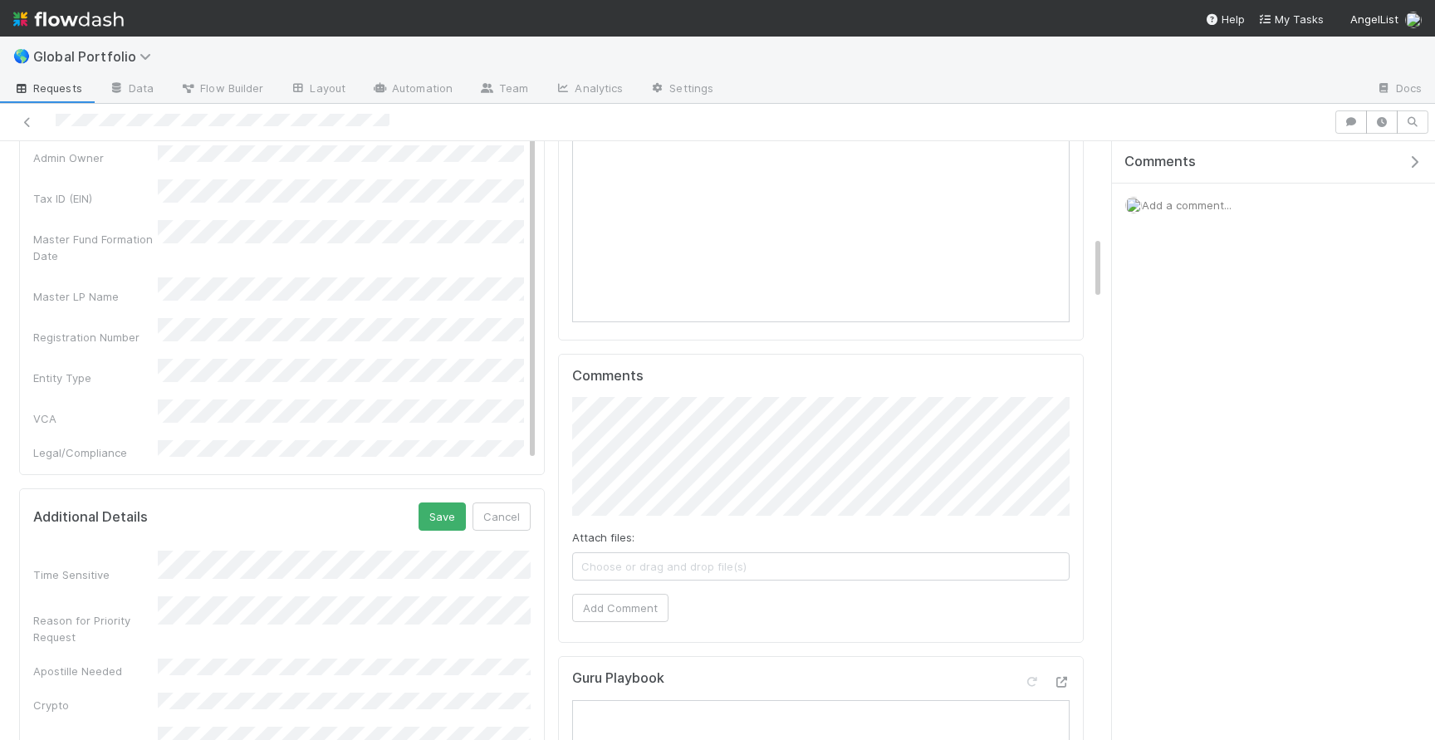
scroll to position [879, 0]
click at [438, 507] on button "Save" at bounding box center [441, 521] width 47 height 28
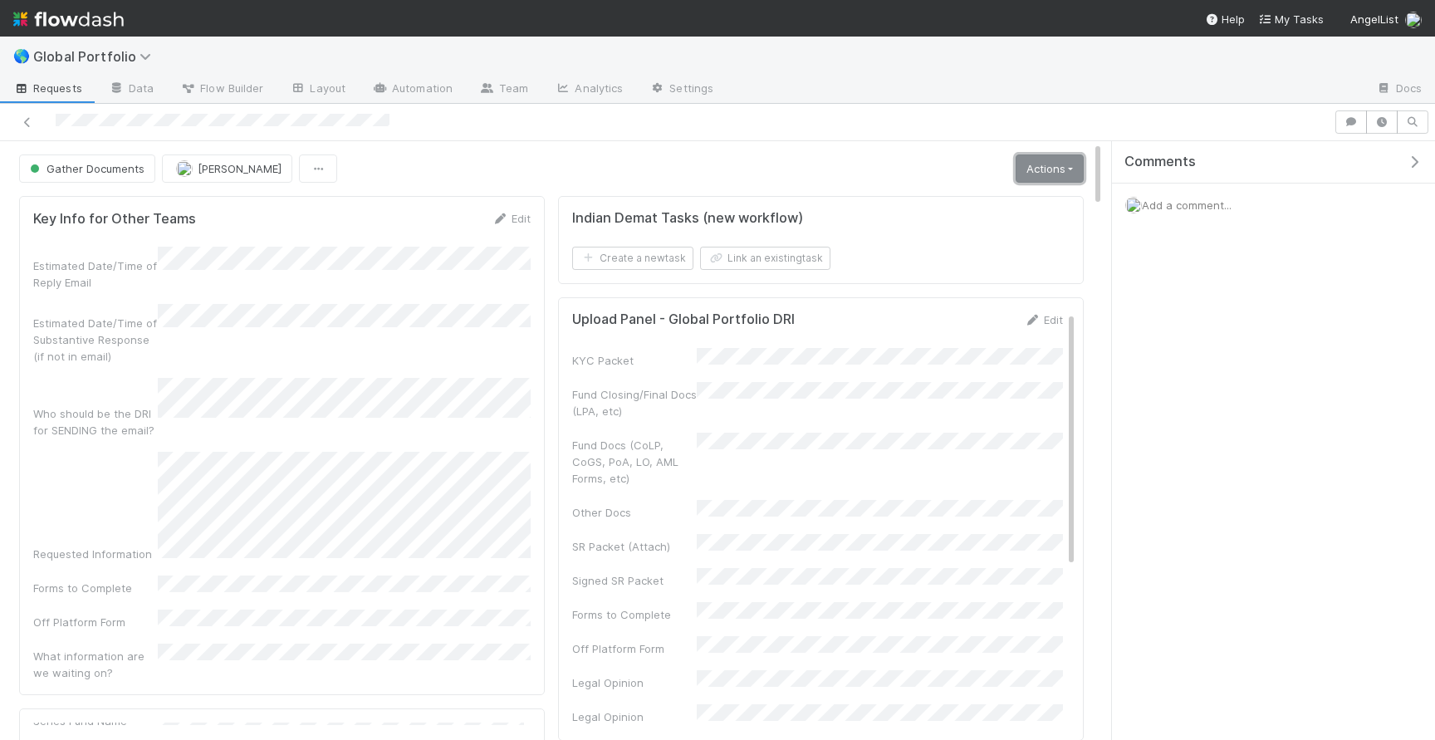
click at [1063, 177] on link "Actions" at bounding box center [1049, 168] width 68 height 28
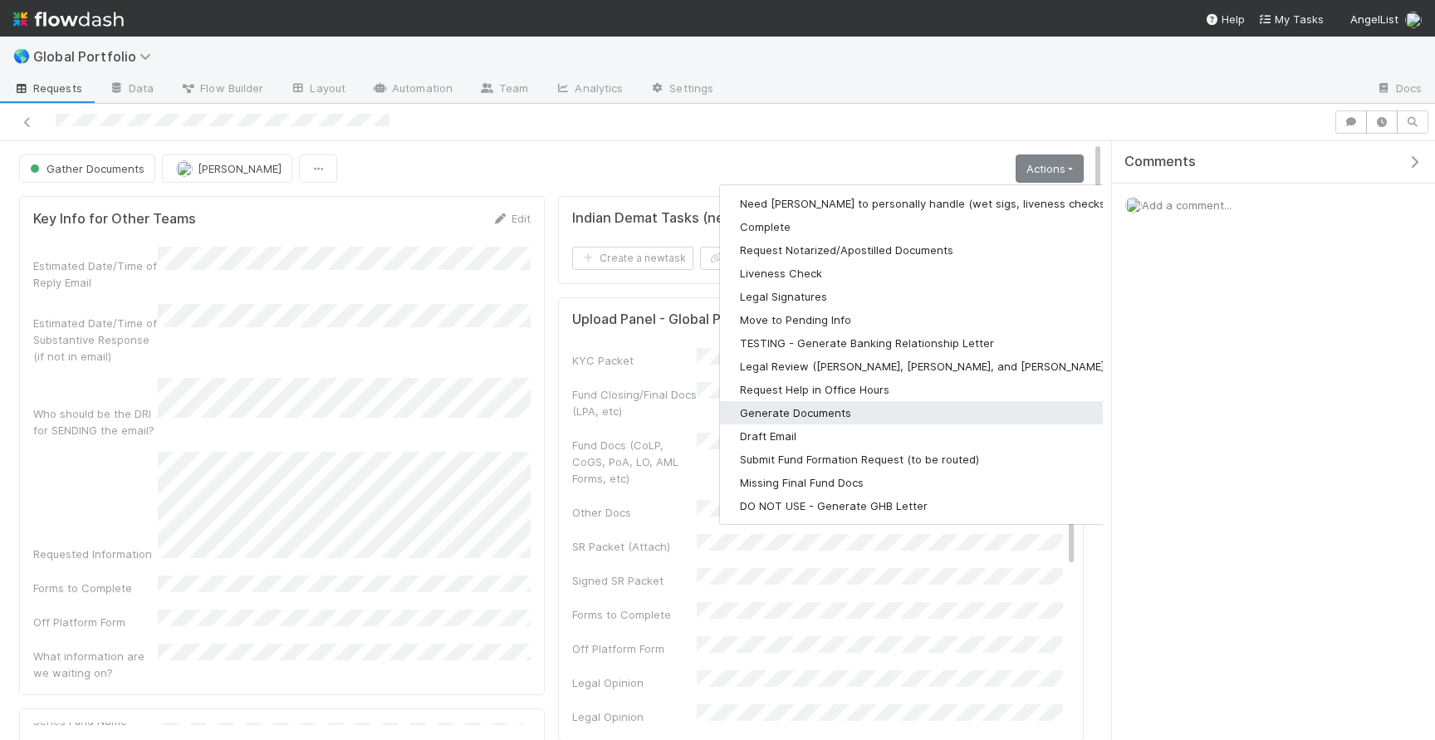
click at [900, 404] on button "Generate Documents" at bounding box center [936, 412] width 432 height 23
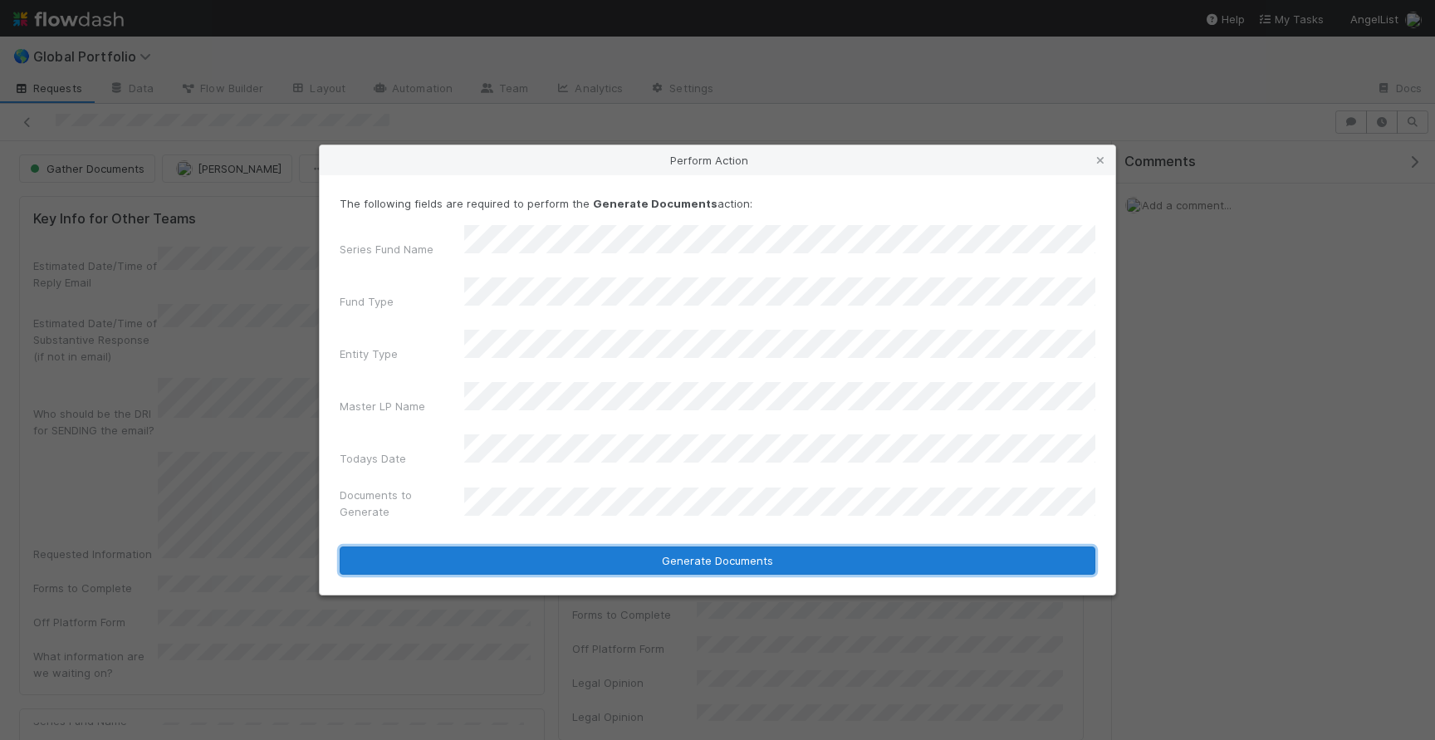
click at [723, 546] on button "Generate Documents" at bounding box center [718, 560] width 756 height 28
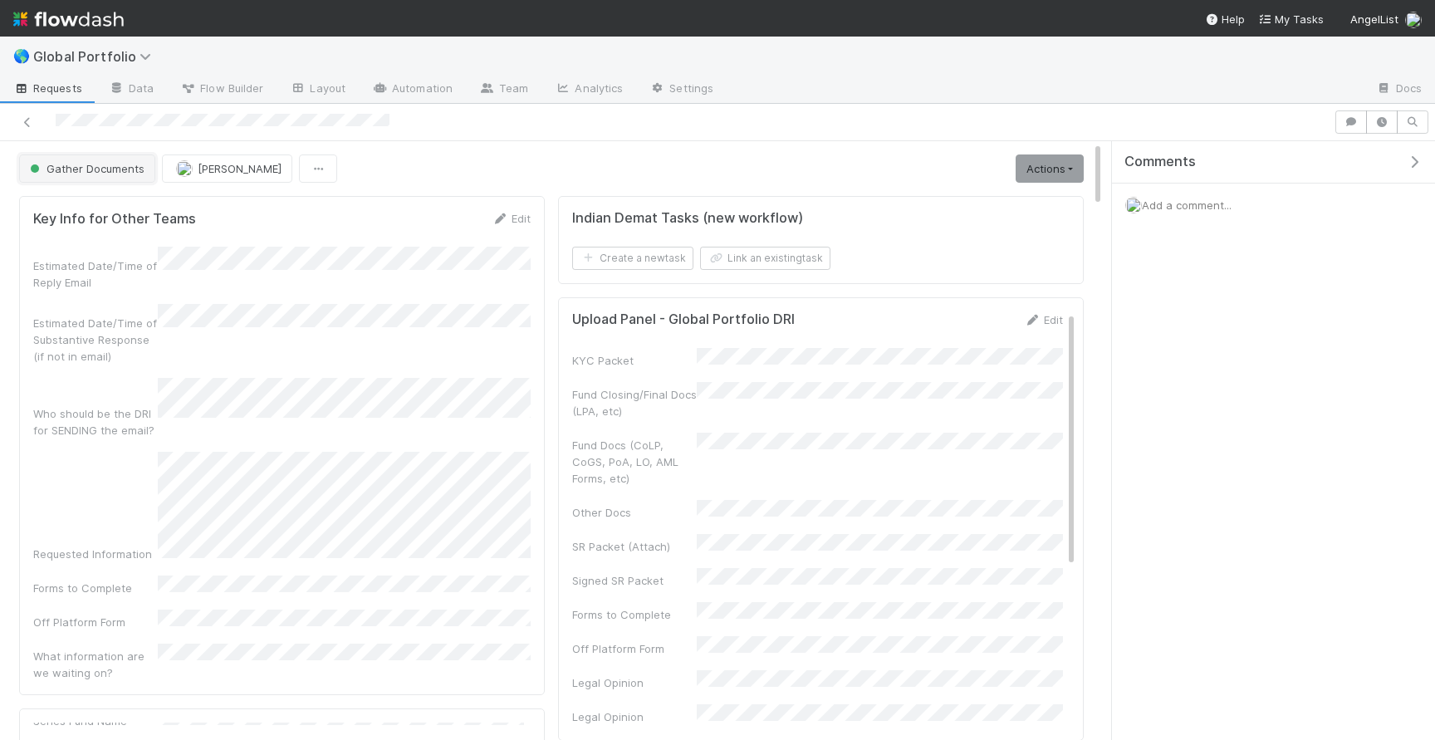
click at [108, 179] on button "Gather Documents" at bounding box center [87, 168] width 136 height 28
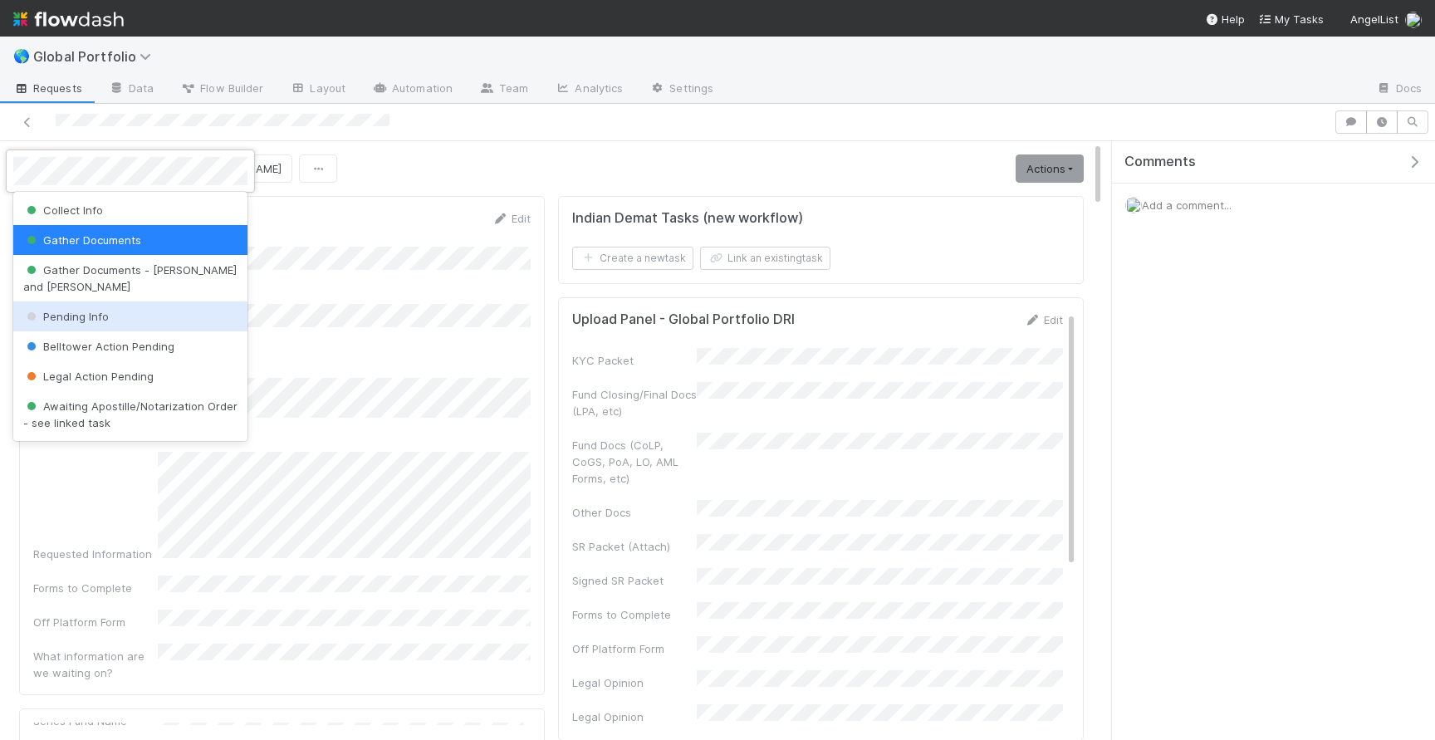
click at [95, 301] on div "Pending Info" at bounding box center [130, 316] width 234 height 30
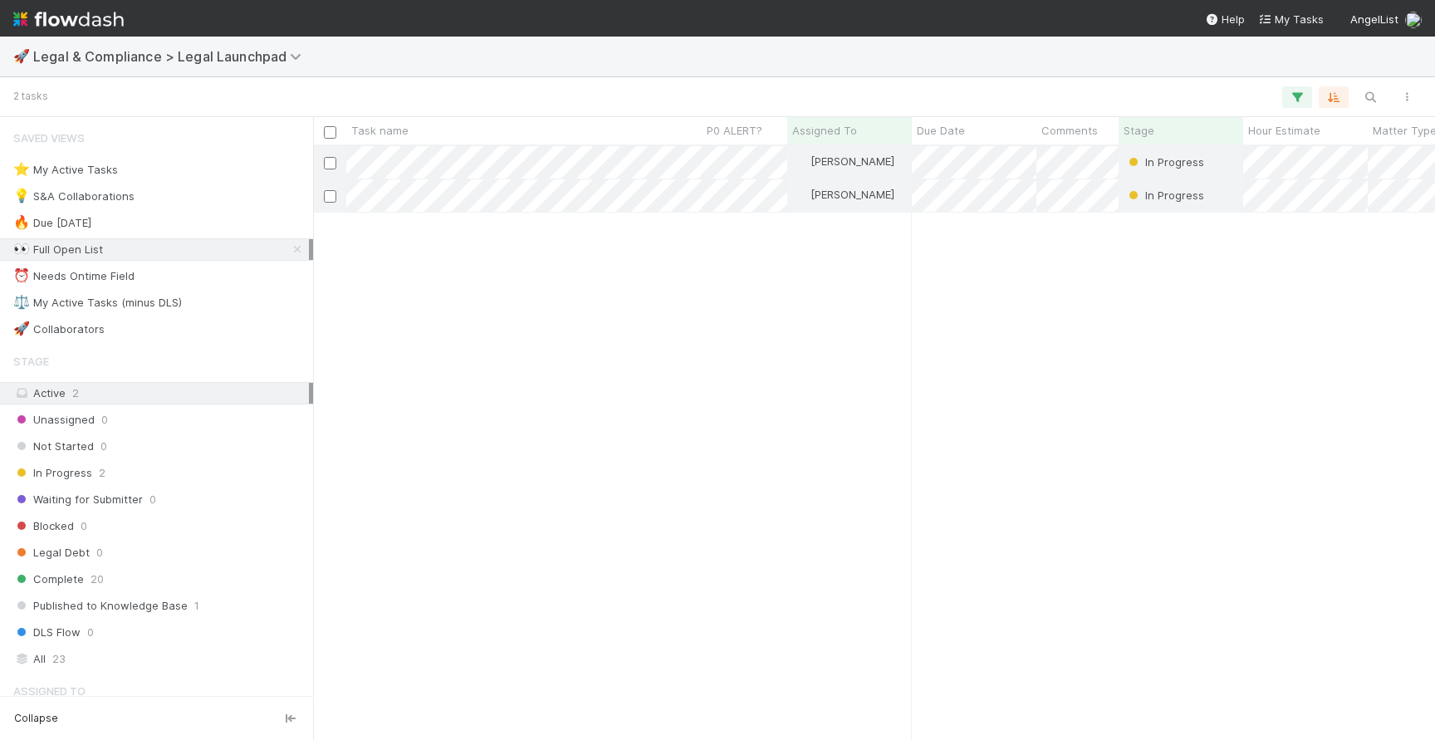
scroll to position [593, 1122]
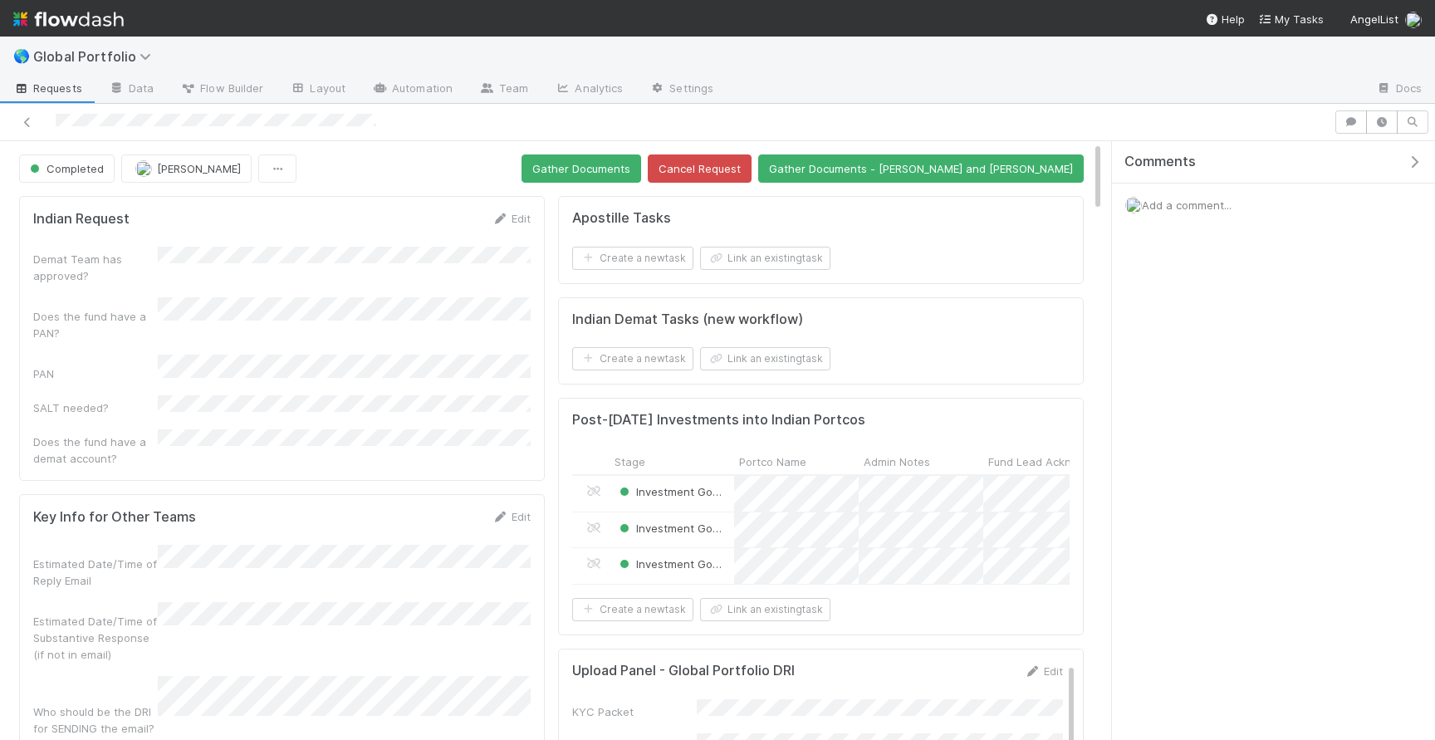
click at [214, 126] on div at bounding box center [667, 121] width 1320 height 23
